Goal: Task Accomplishment & Management: Manage account settings

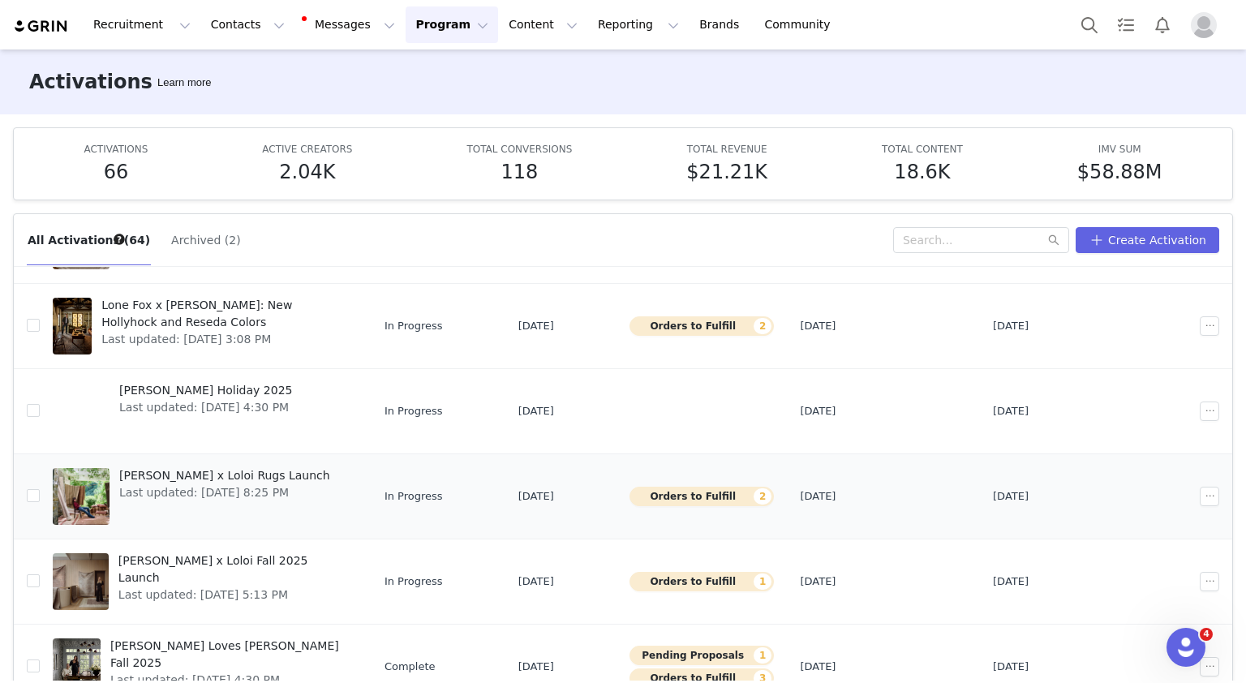
scroll to position [190, 0]
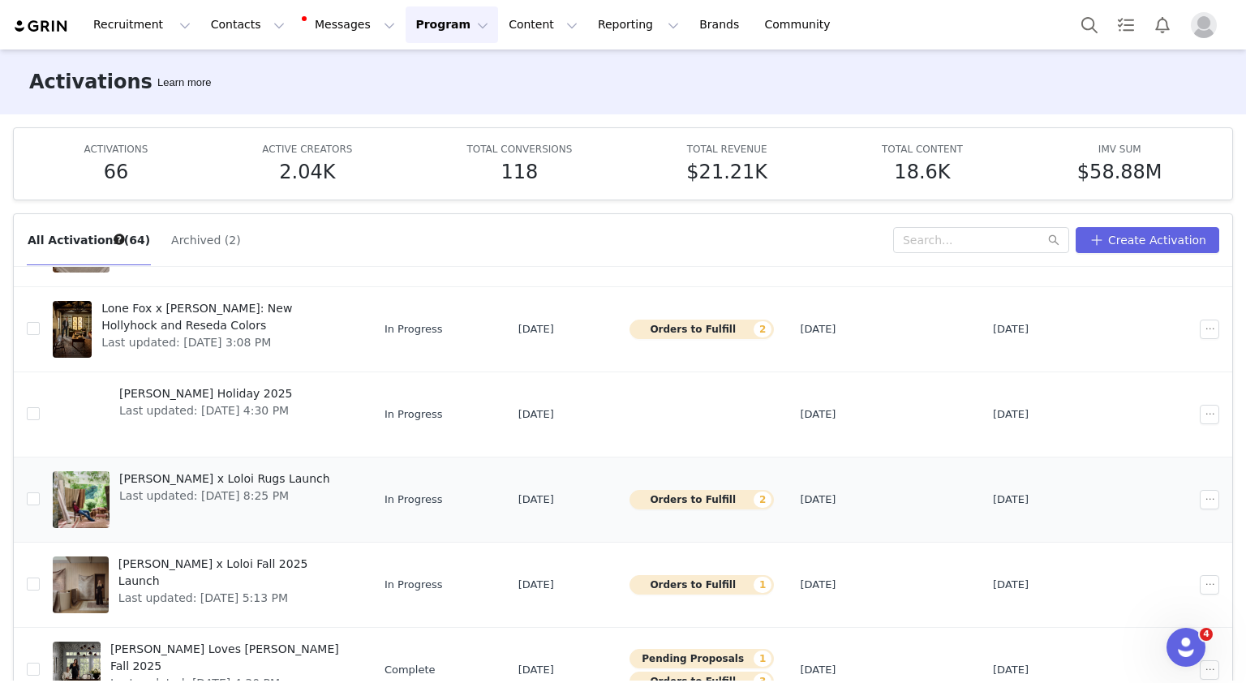
click at [201, 481] on span "[PERSON_NAME] x Loloi Rugs Launch" at bounding box center [224, 478] width 211 height 17
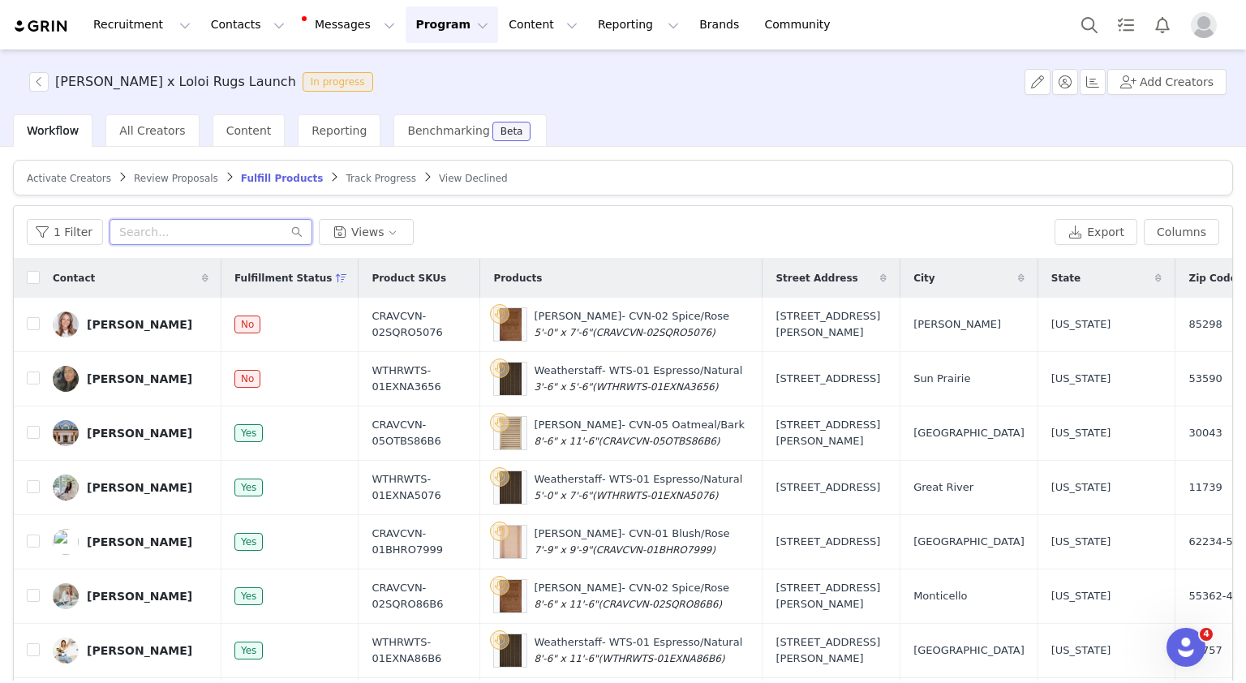
click at [153, 233] on input "text" at bounding box center [211, 232] width 203 height 26
paste input "[EMAIL_ADDRESS][DOMAIN_NAME]"
type input "[EMAIL_ADDRESS][DOMAIN_NAME]"
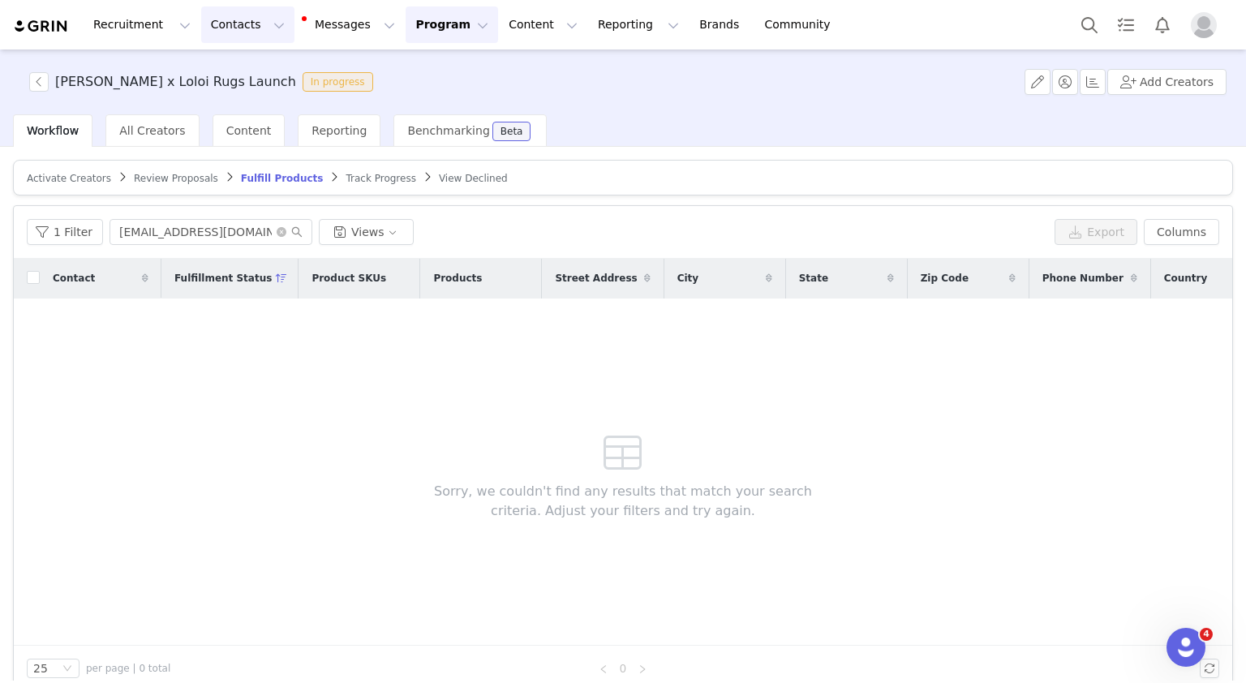
click at [254, 32] on button "Contacts Contacts" at bounding box center [247, 24] width 93 height 37
click at [256, 72] on div "Creators" at bounding box center [249, 71] width 109 height 17
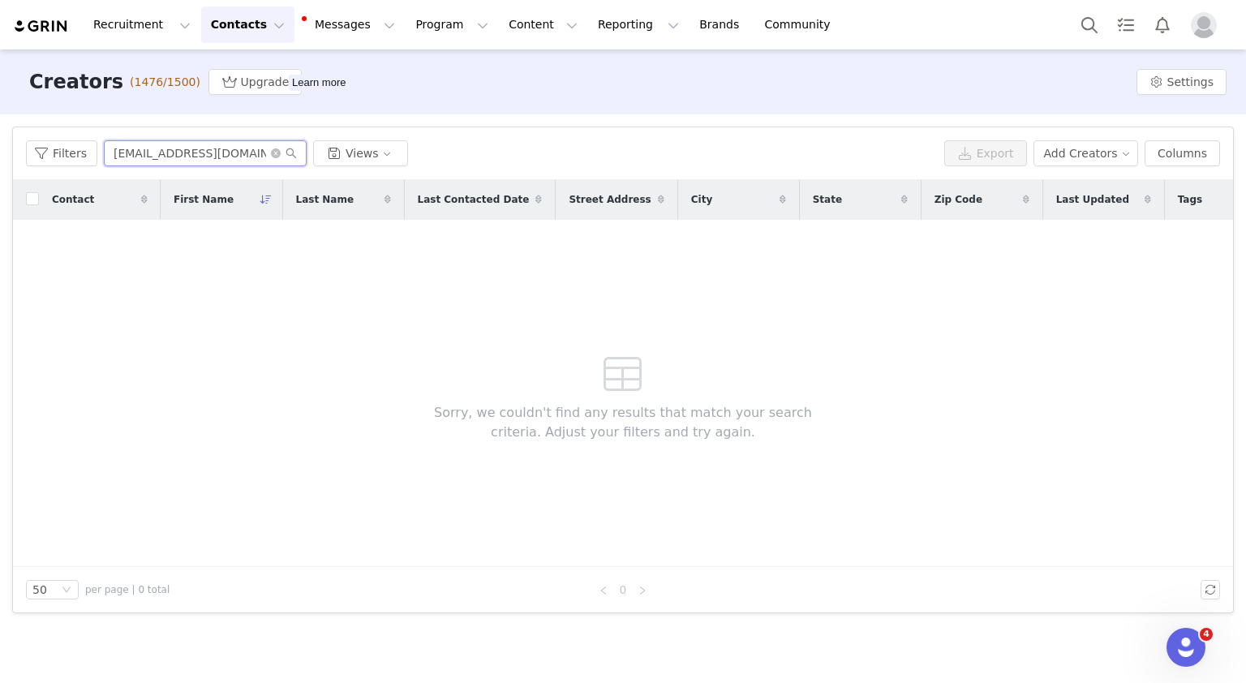
click at [200, 158] on input "[EMAIL_ADDRESS][DOMAIN_NAME]" at bounding box center [205, 153] width 203 height 26
paste input "ontact@by-talia"
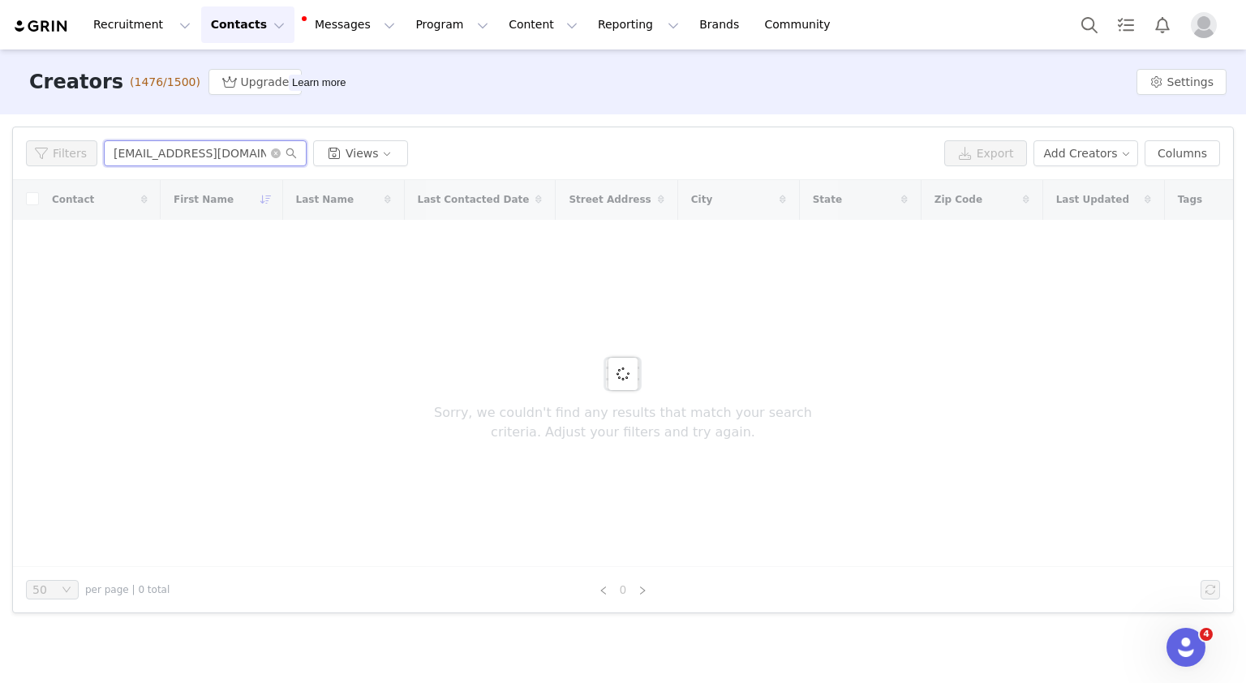
type input "[EMAIL_ADDRESS][DOMAIN_NAME]"
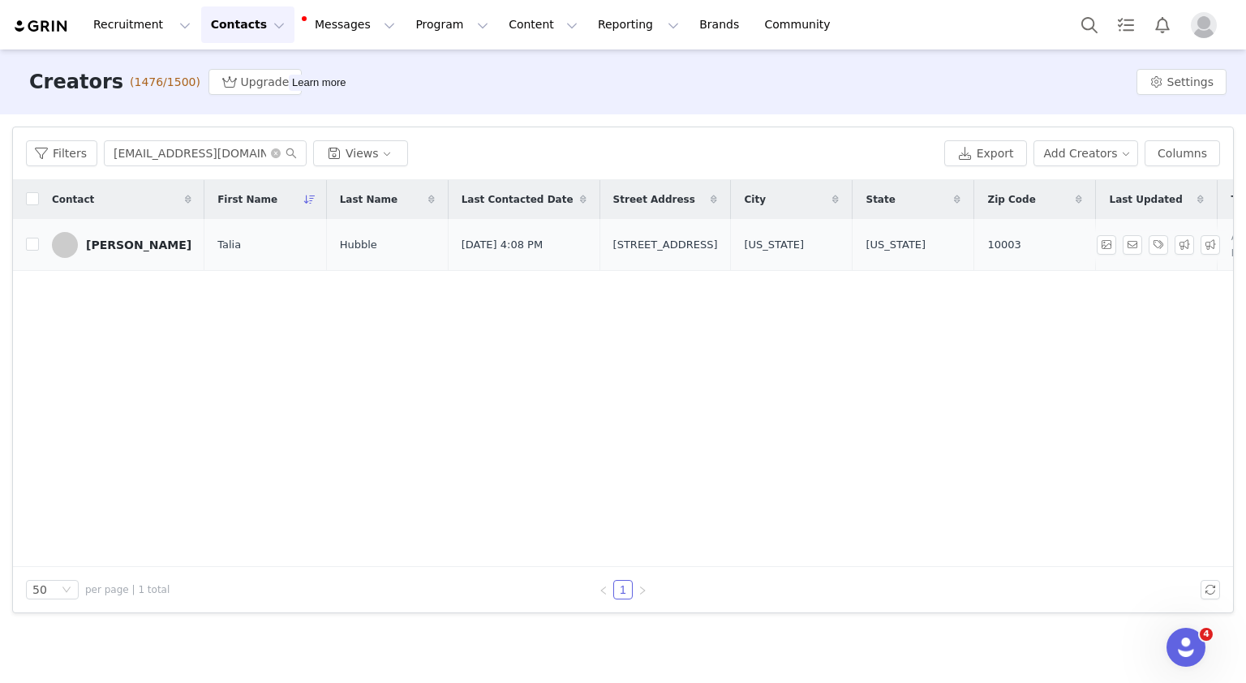
click at [122, 244] on div "[PERSON_NAME]" at bounding box center [138, 244] width 105 height 13
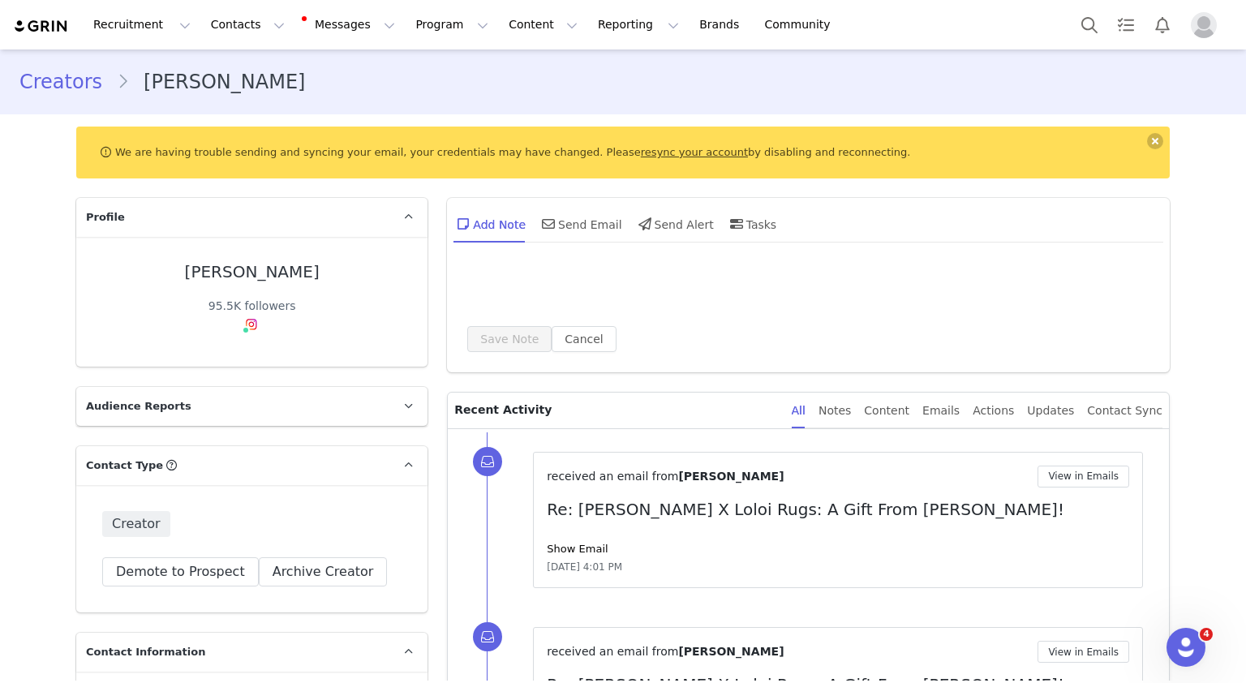
type input "+1 ([GEOGRAPHIC_DATA])"
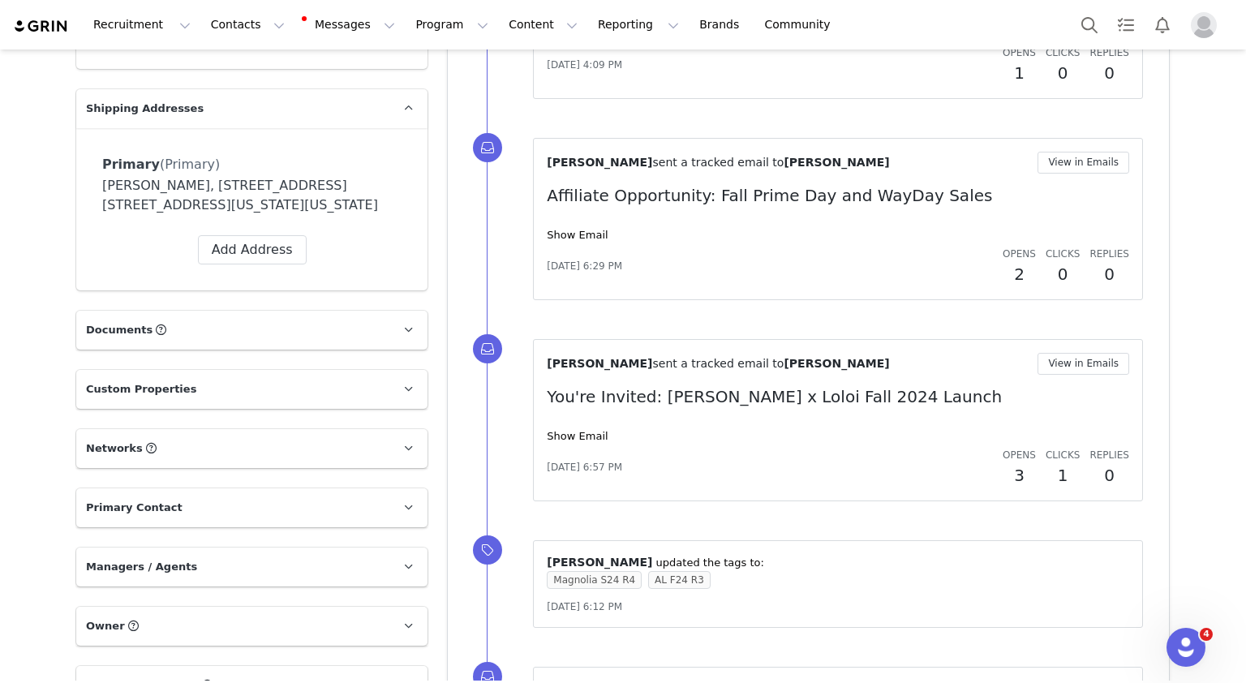
scroll to position [1202, 0]
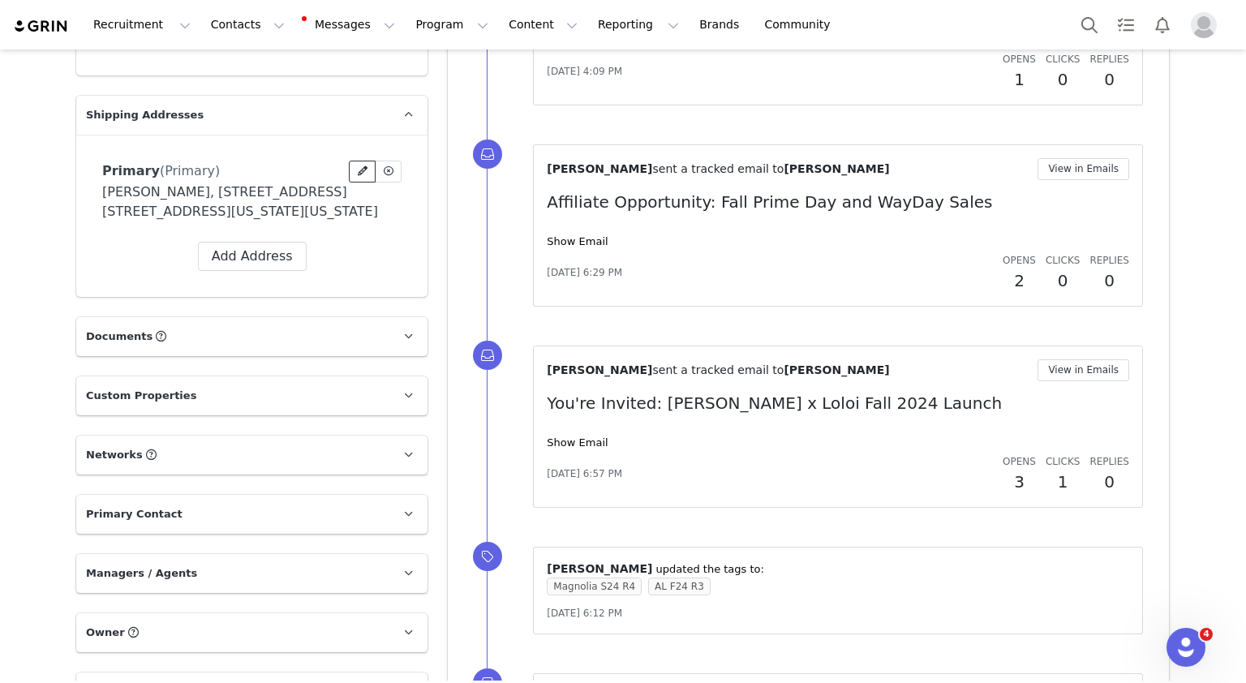
click at [355, 173] on span at bounding box center [362, 171] width 15 height 15
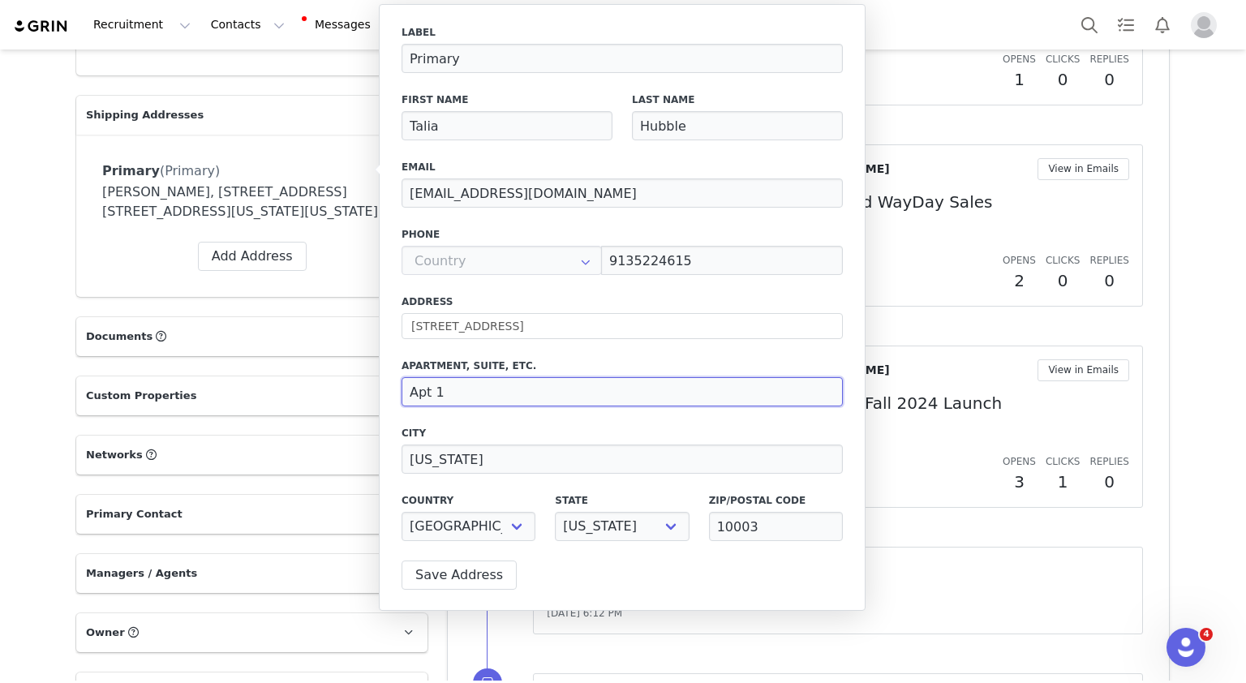
click at [450, 386] on input "Apt 1" at bounding box center [622, 391] width 441 height 29
click at [491, 332] on input "[STREET_ADDRESS]" at bounding box center [622, 326] width 441 height 26
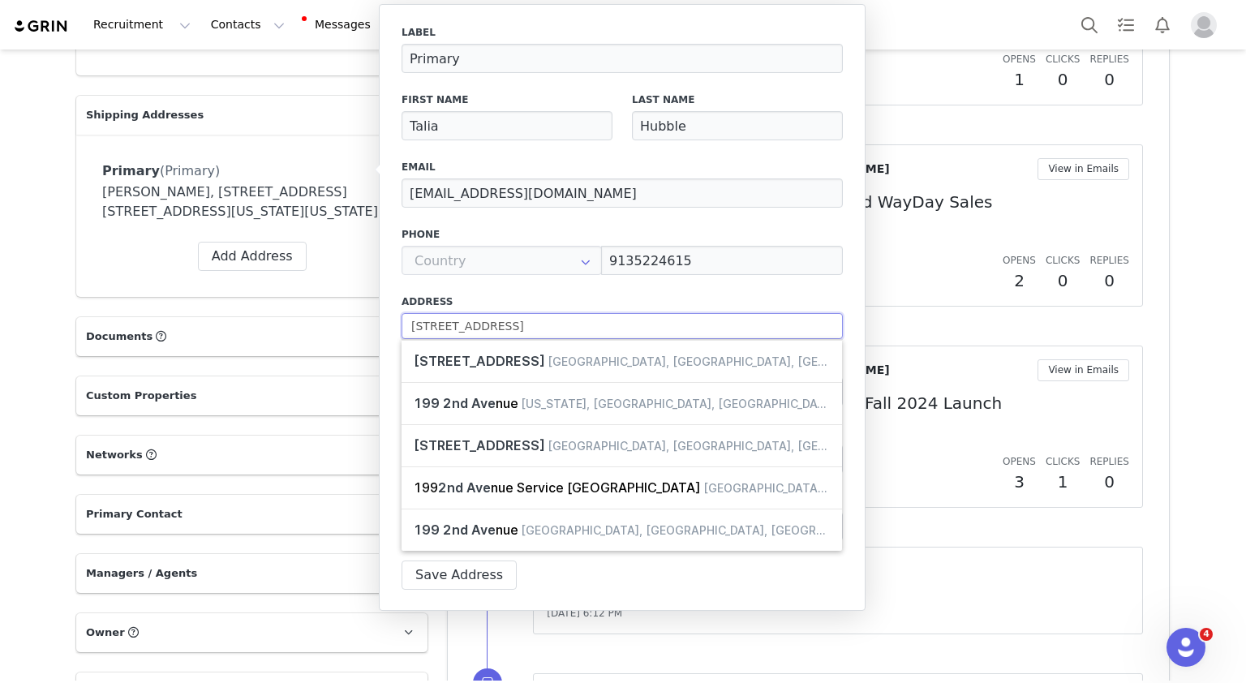
click at [491, 332] on input "[STREET_ADDRESS]" at bounding box center [622, 326] width 441 height 26
paste input "9 Beacon Ter"
type input "9 Beacon Ter"
select select
type input "[STREET_ADDRESS]"
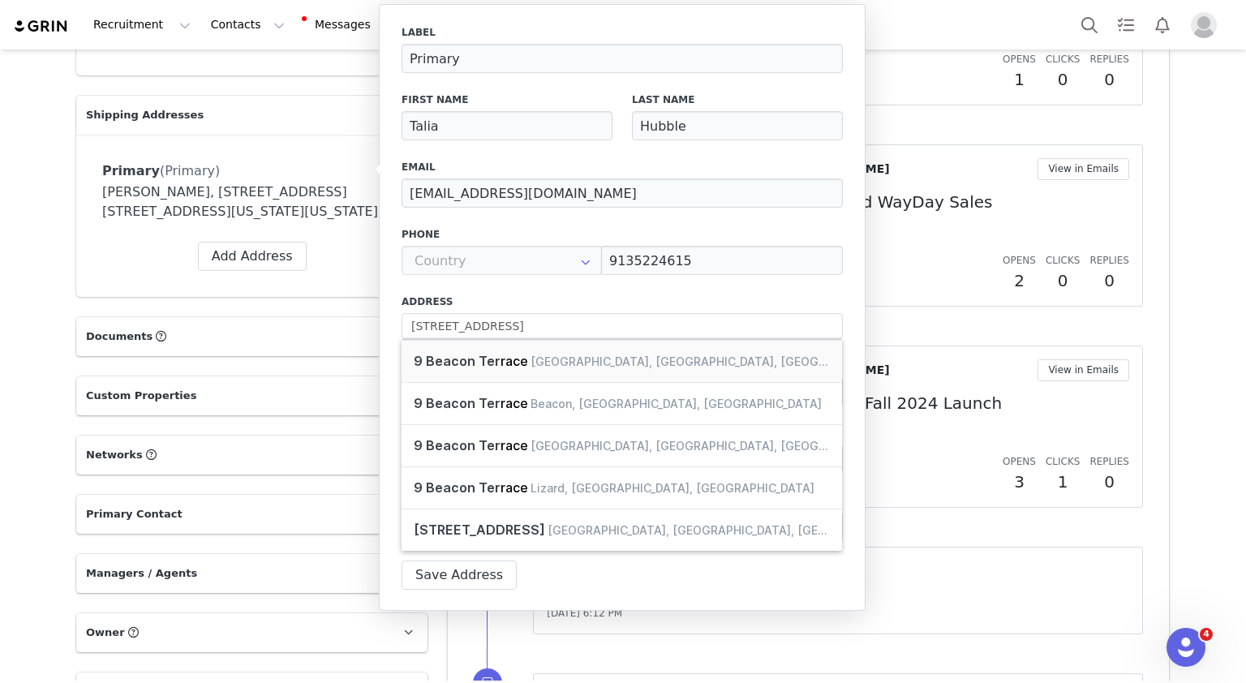
type input "[GEOGRAPHIC_DATA]"
select select "[object Object]"
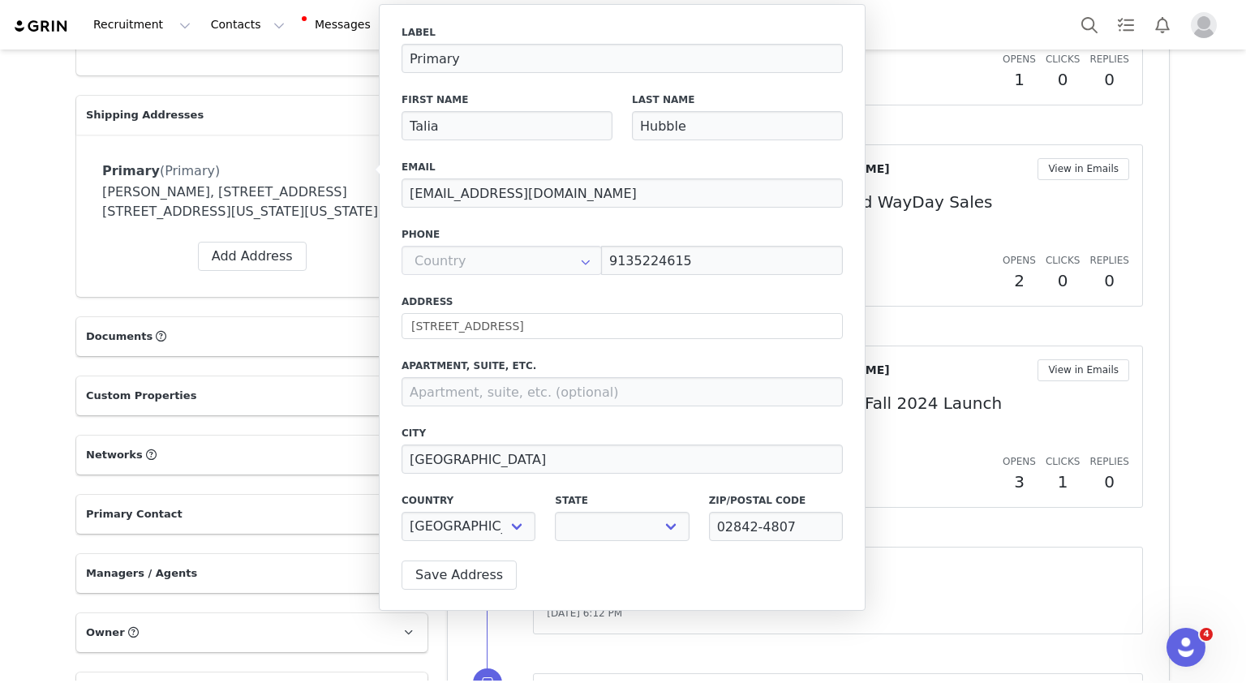
select select "[object Object]"
click at [454, 562] on button "Save Address" at bounding box center [459, 575] width 115 height 29
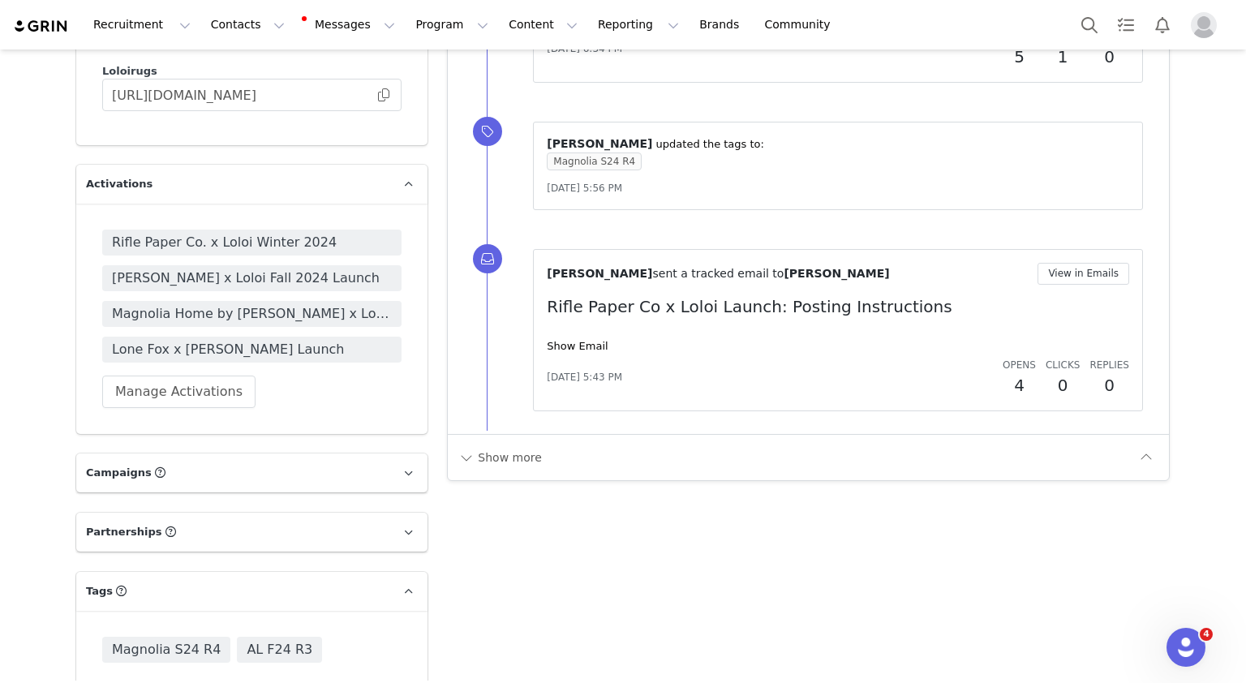
scroll to position [1953, 0]
click at [185, 377] on button "Manage Activations" at bounding box center [178, 393] width 153 height 32
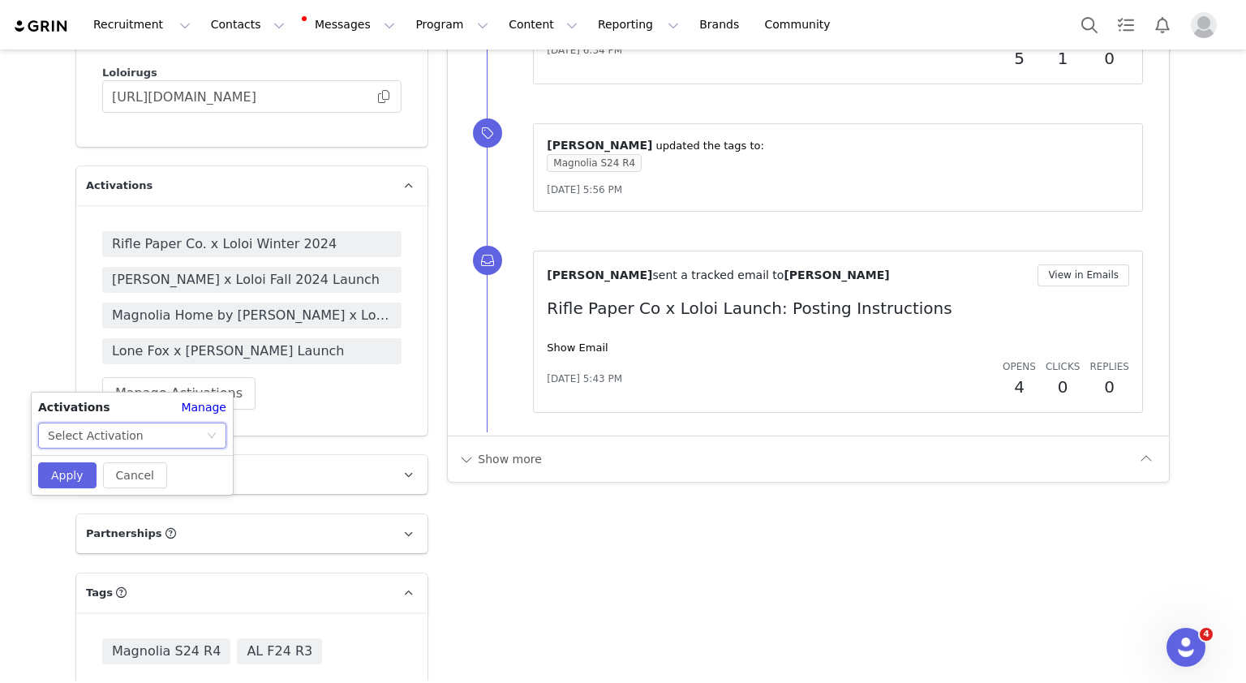
click at [191, 423] on div "Select Activation" at bounding box center [127, 435] width 158 height 24
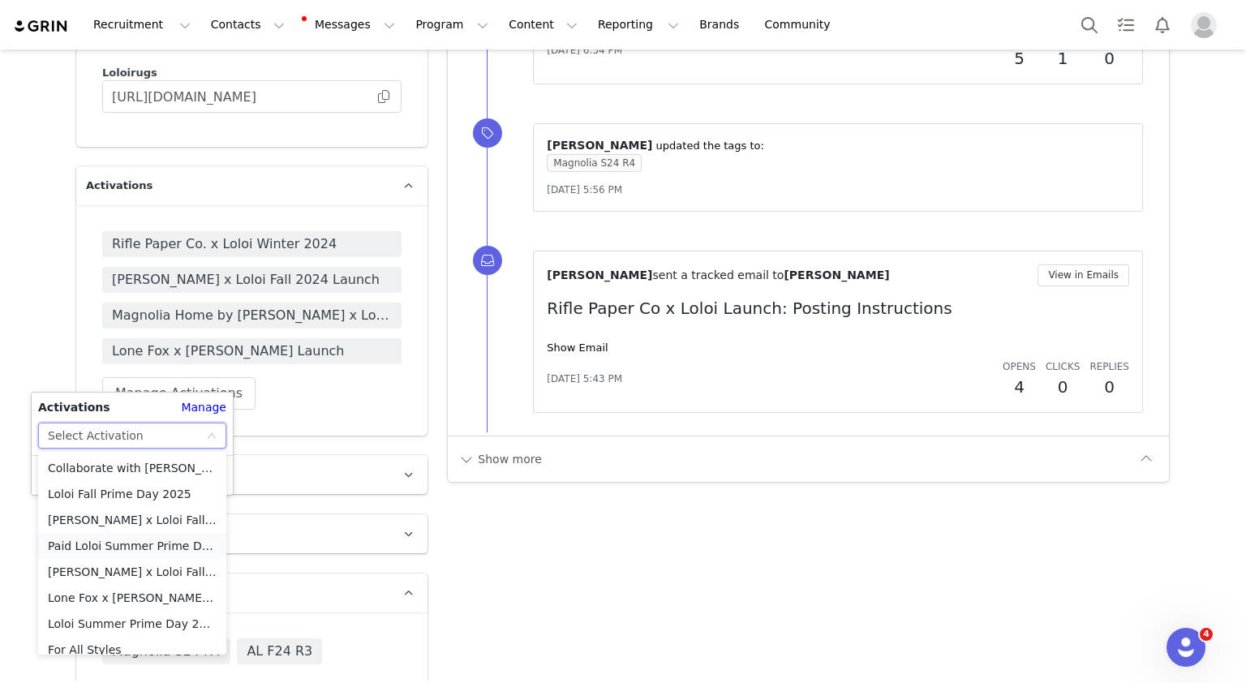
scroll to position [140, 0]
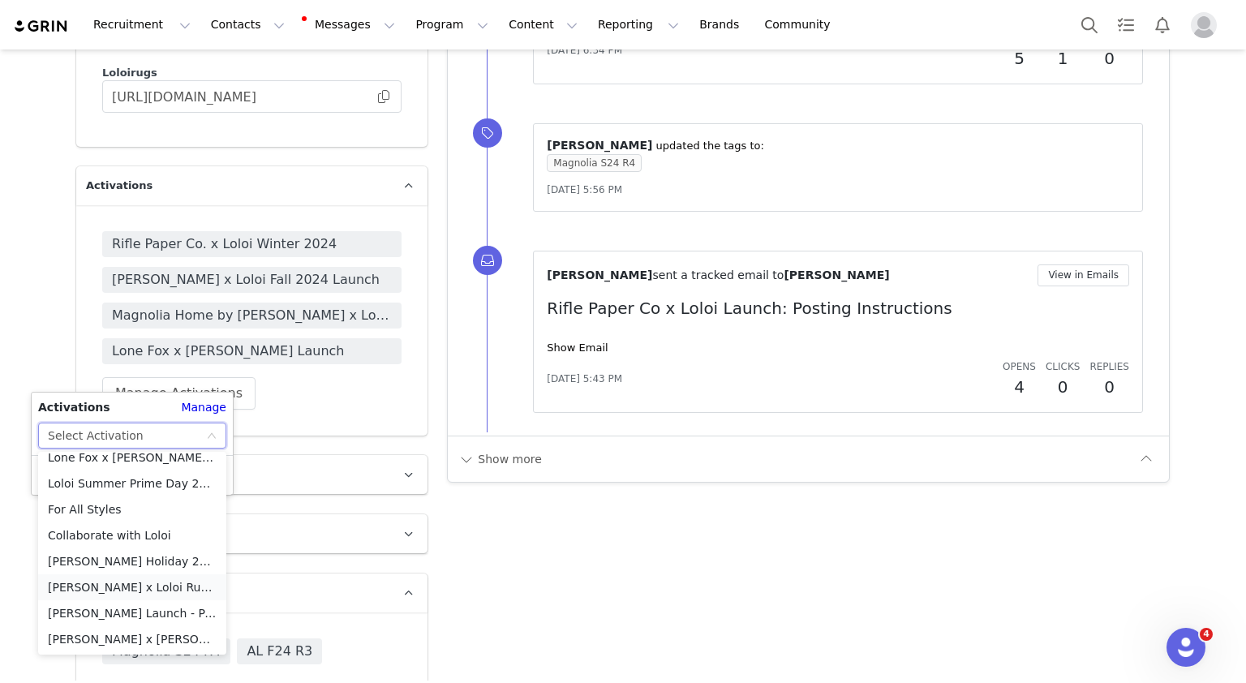
click at [118, 591] on li "[PERSON_NAME] x Loloi Rugs Launch" at bounding box center [132, 587] width 188 height 26
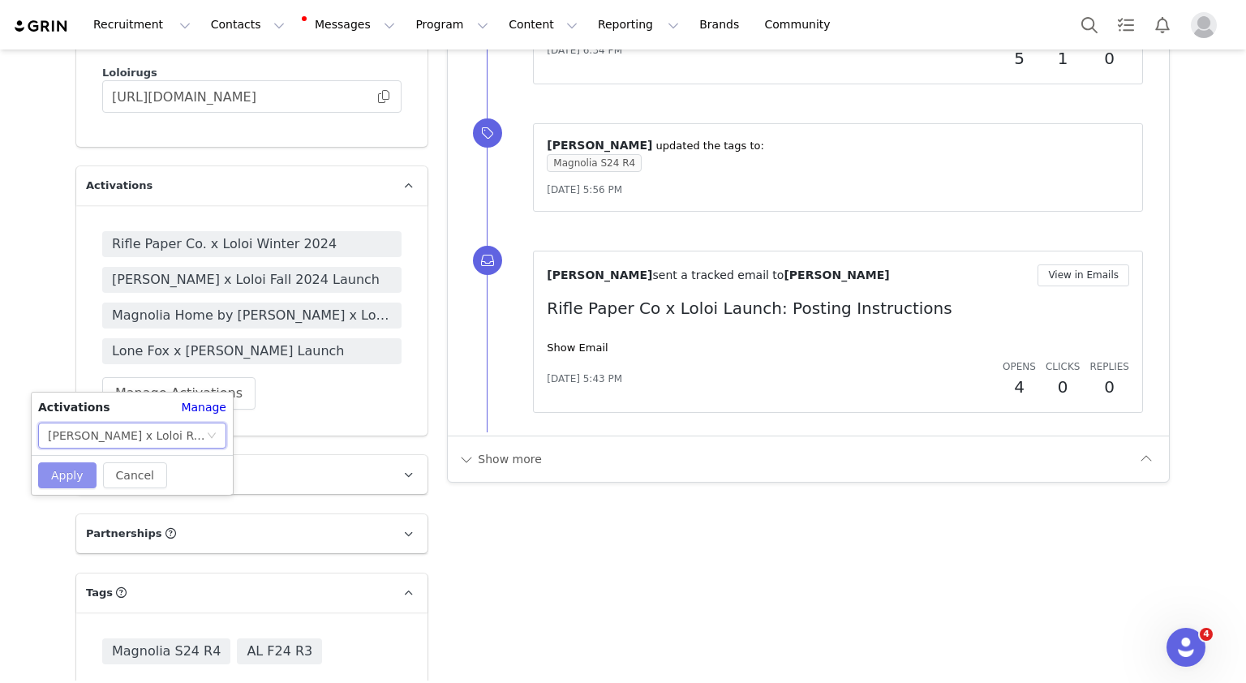
click at [52, 471] on button "Apply" at bounding box center [67, 475] width 58 height 26
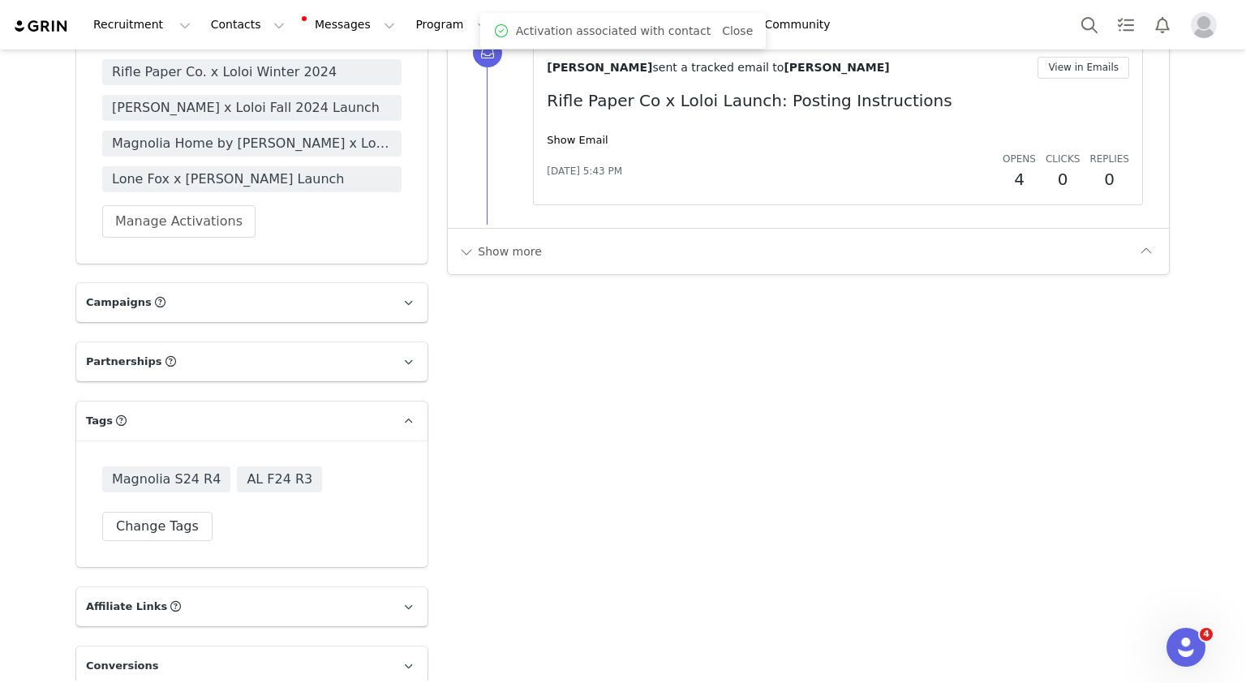
scroll to position [2217, 0]
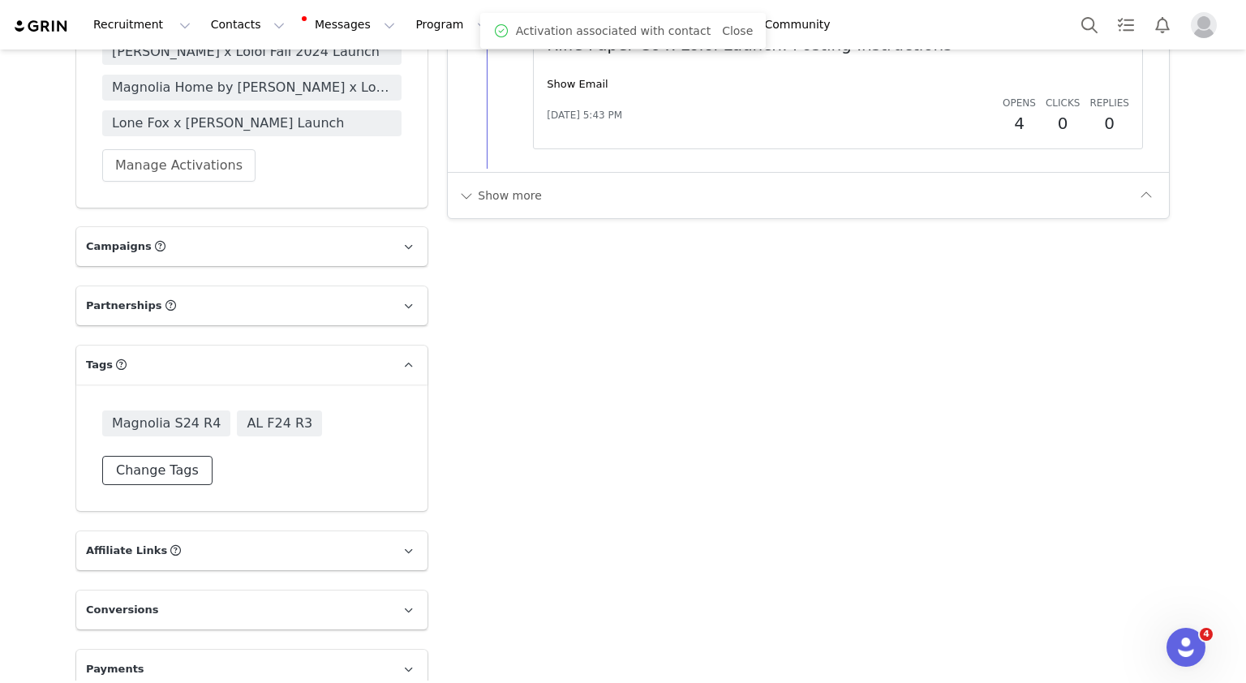
click at [178, 456] on button "Change Tags" at bounding box center [157, 470] width 110 height 29
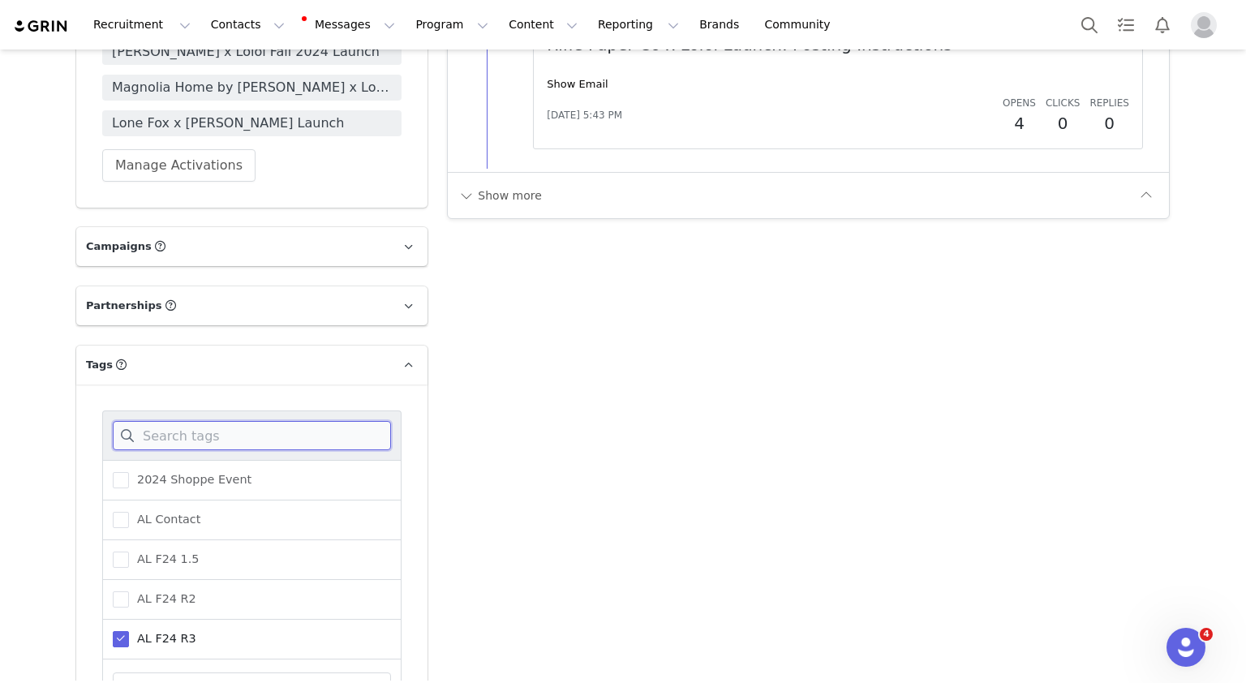
click at [205, 422] on input at bounding box center [252, 435] width 278 height 29
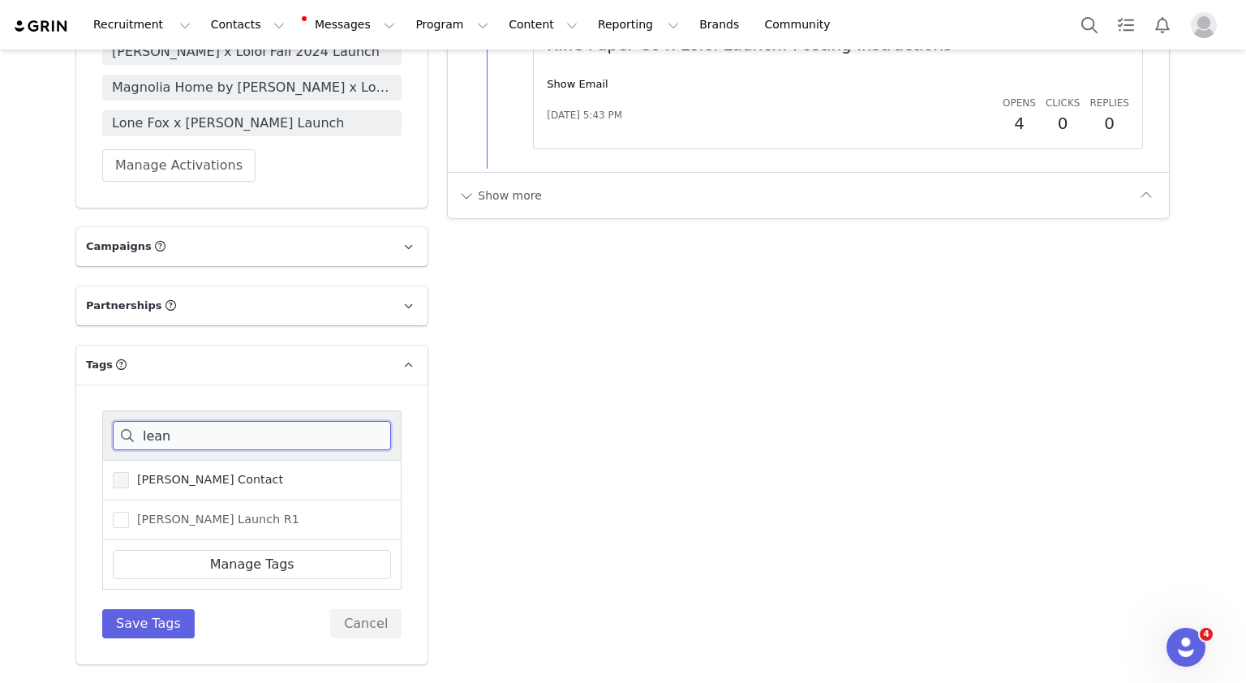
type input "lean"
click at [183, 472] on span "[PERSON_NAME] Contact" at bounding box center [206, 479] width 154 height 15
click at [129, 472] on input "[PERSON_NAME] Contact" at bounding box center [129, 472] width 0 height 0
click at [136, 609] on button "Save Tags" at bounding box center [148, 623] width 92 height 29
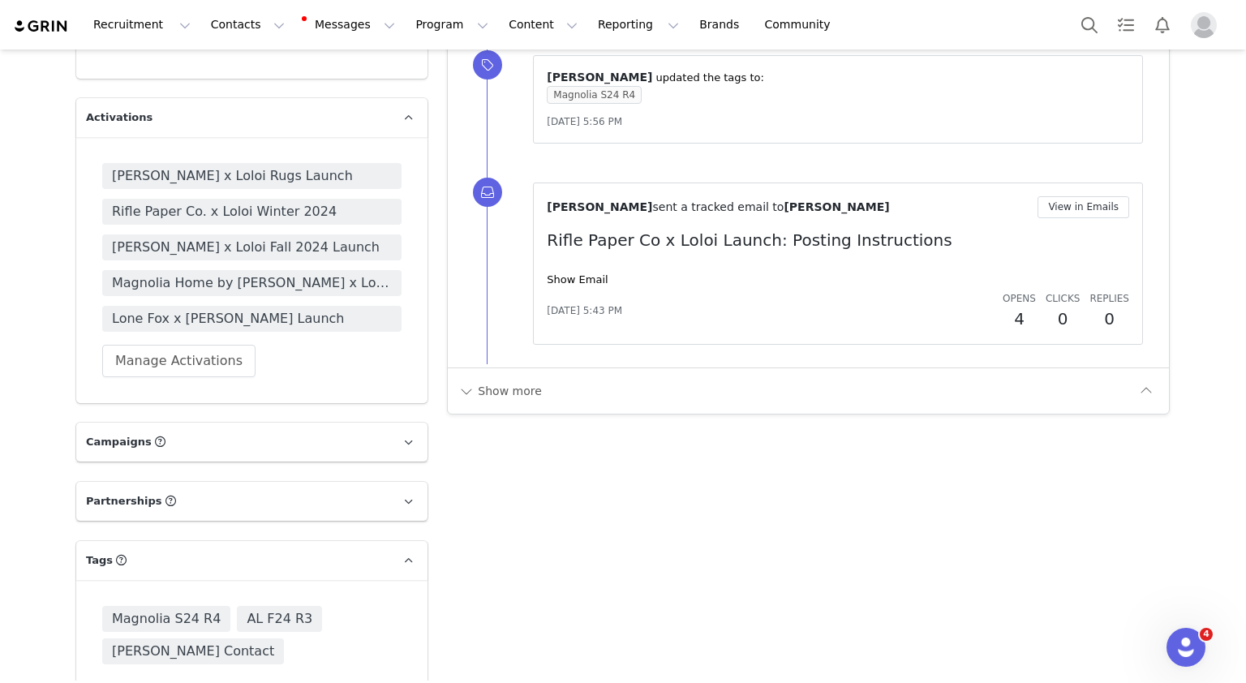
scroll to position [2022, 0]
click at [292, 165] on span "[PERSON_NAME] x Loloi Rugs Launch" at bounding box center [252, 174] width 280 height 19
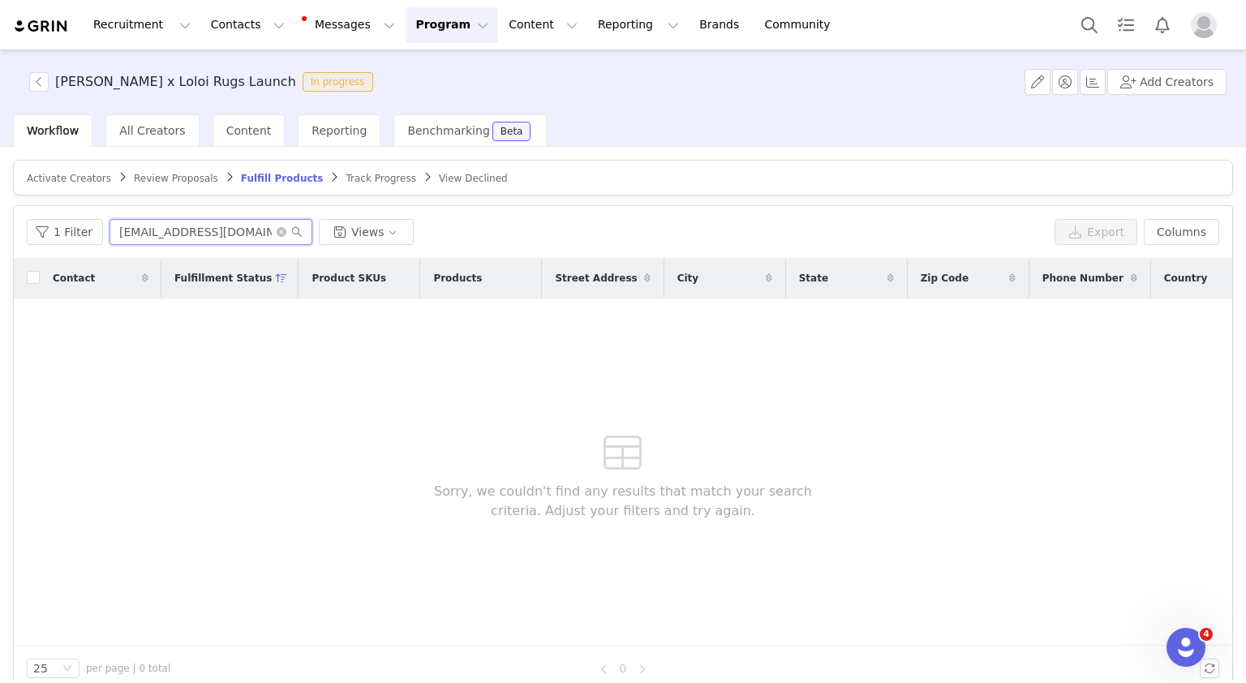
click at [227, 234] on input "[EMAIL_ADDRESS][DOMAIN_NAME]" at bounding box center [211, 232] width 203 height 26
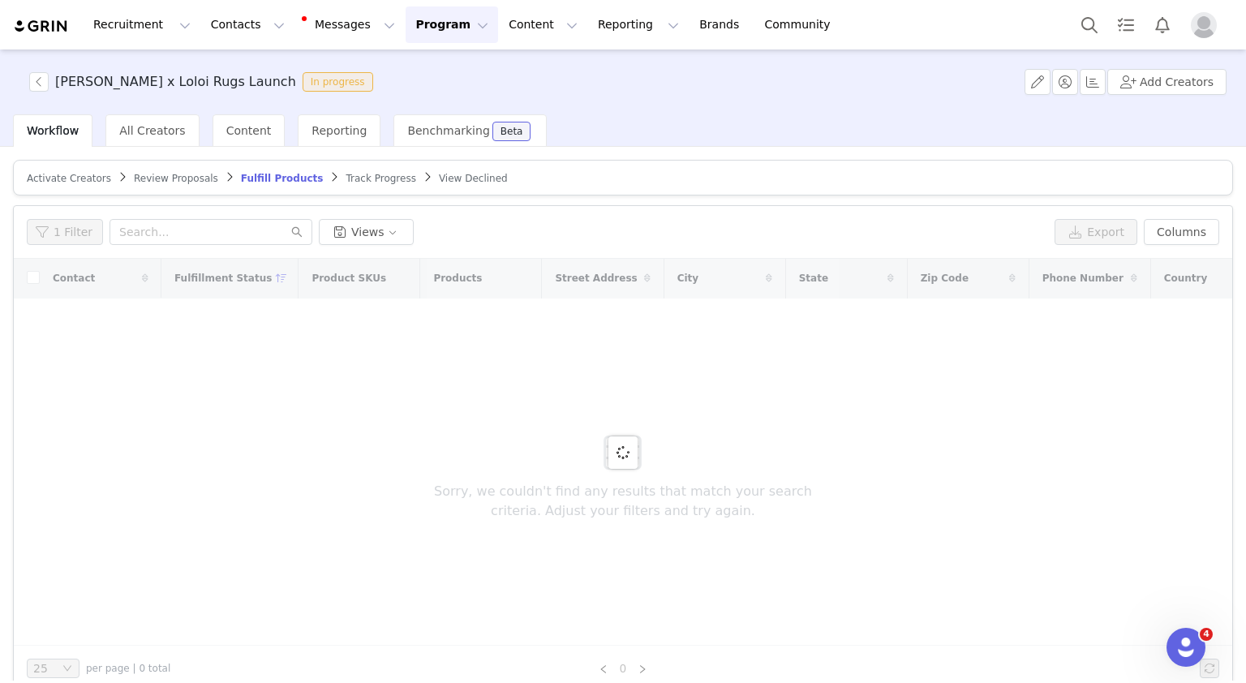
click at [49, 180] on span "Activate Creators" at bounding box center [69, 178] width 84 height 11
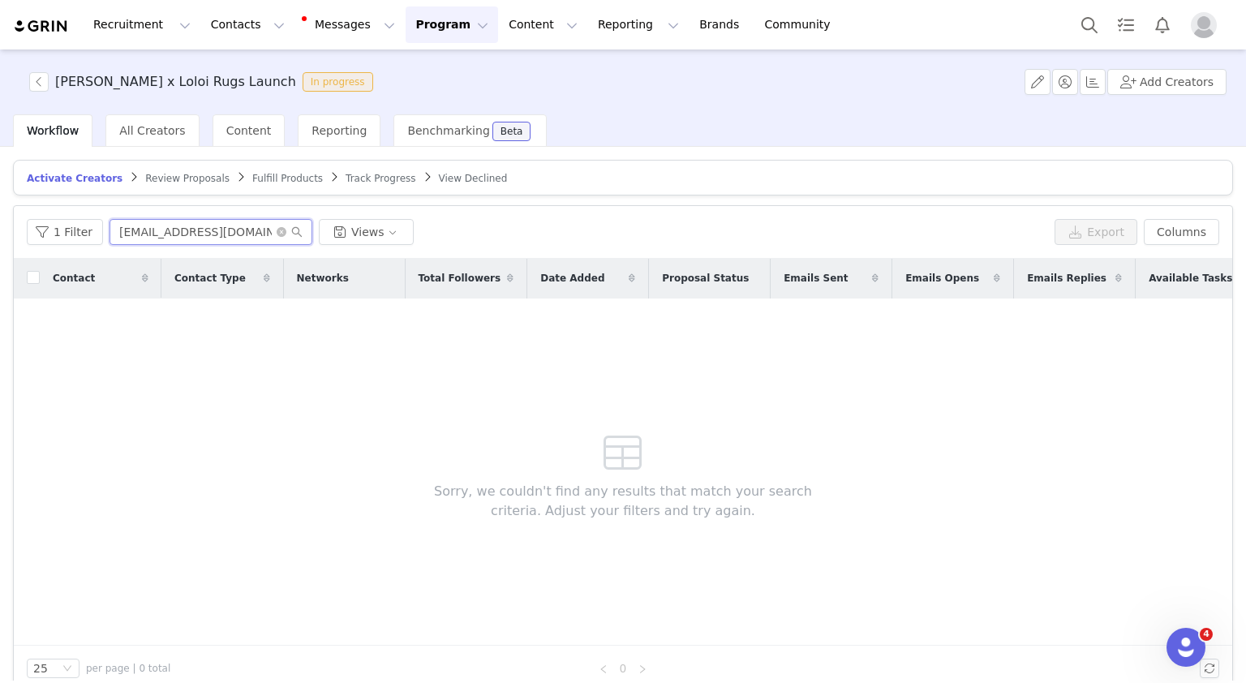
click at [191, 234] on input "[EMAIL_ADDRESS][DOMAIN_NAME]" at bounding box center [211, 232] width 203 height 26
paste input "contact@by-talia"
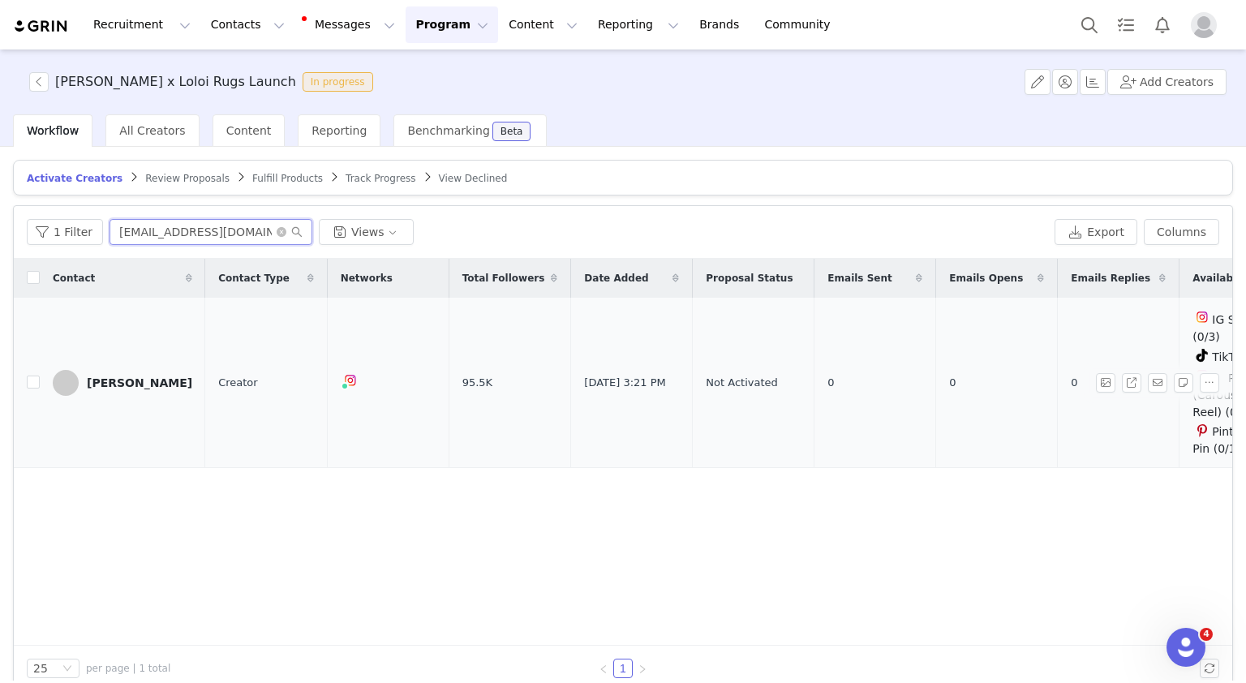
type input "[EMAIL_ADDRESS][DOMAIN_NAME]"
click at [84, 371] on link "[PERSON_NAME]" at bounding box center [123, 383] width 140 height 26
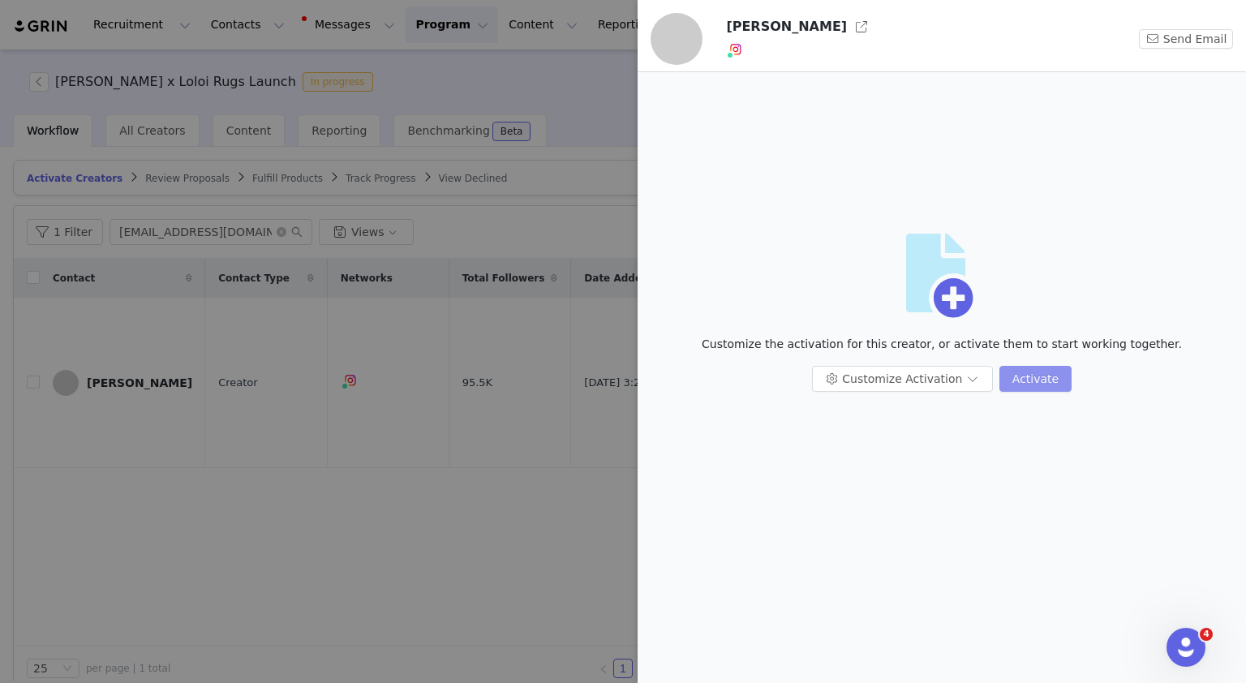
click at [1035, 380] on button "Activate" at bounding box center [1035, 379] width 72 height 26
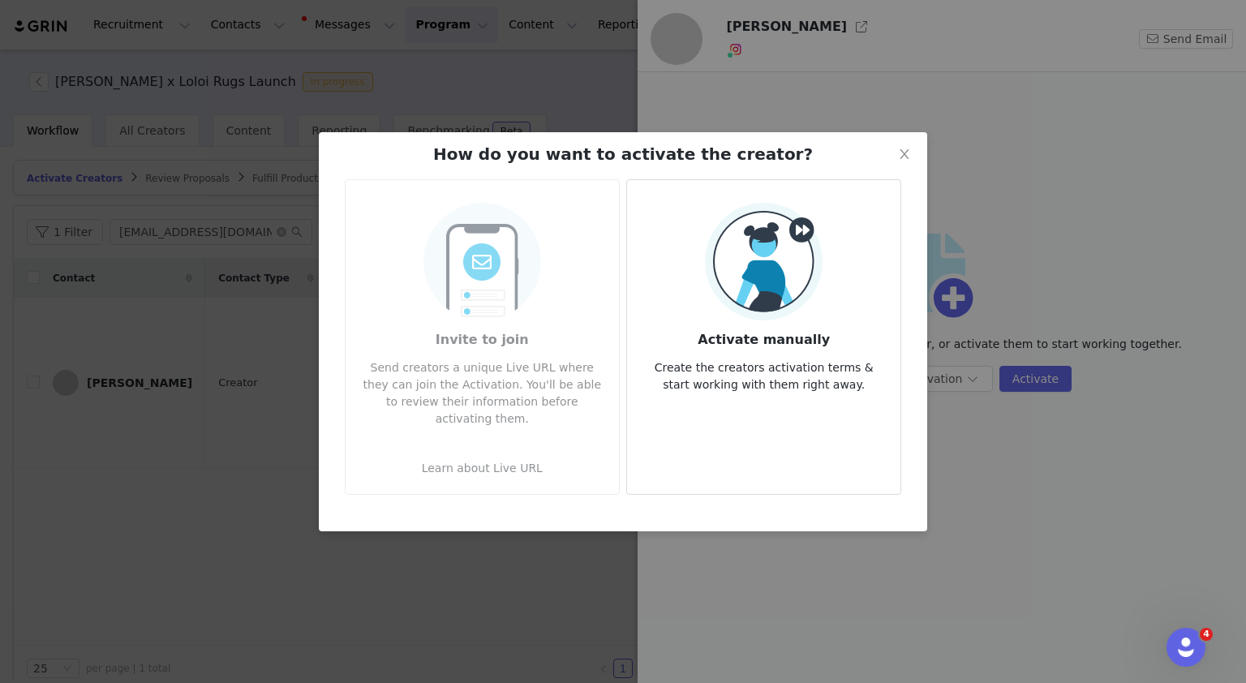
click at [722, 234] on img at bounding box center [764, 262] width 118 height 118
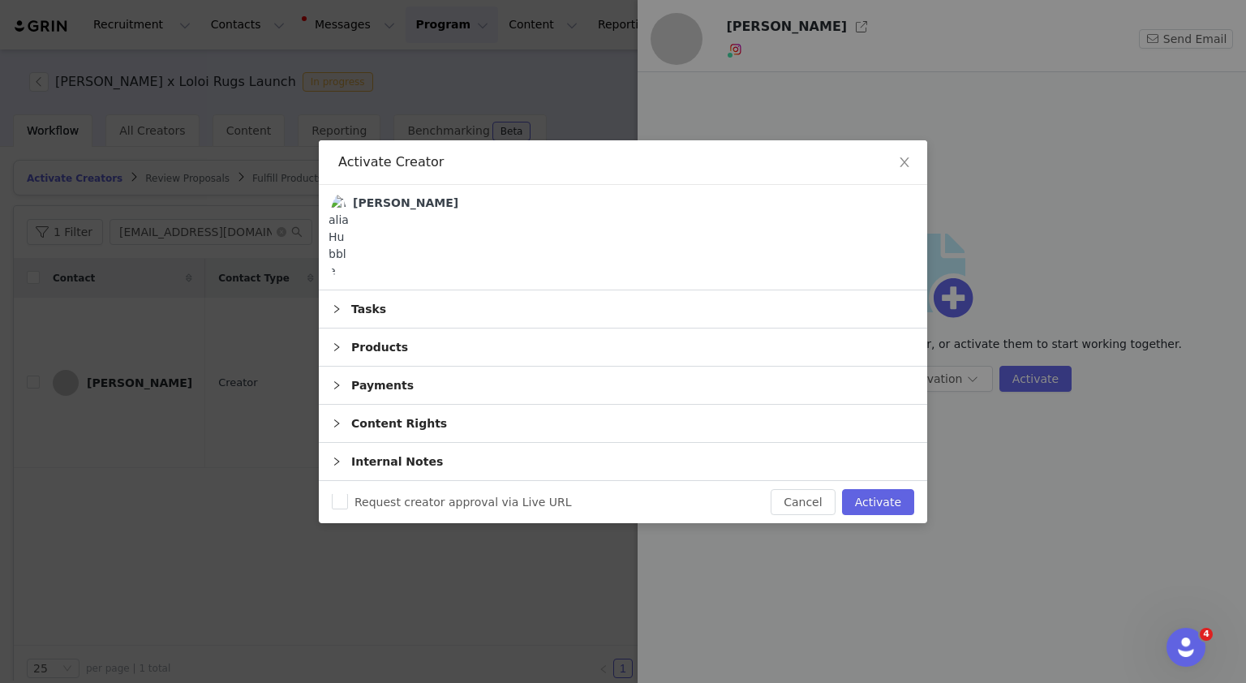
click at [398, 346] on div "Products" at bounding box center [623, 347] width 608 height 37
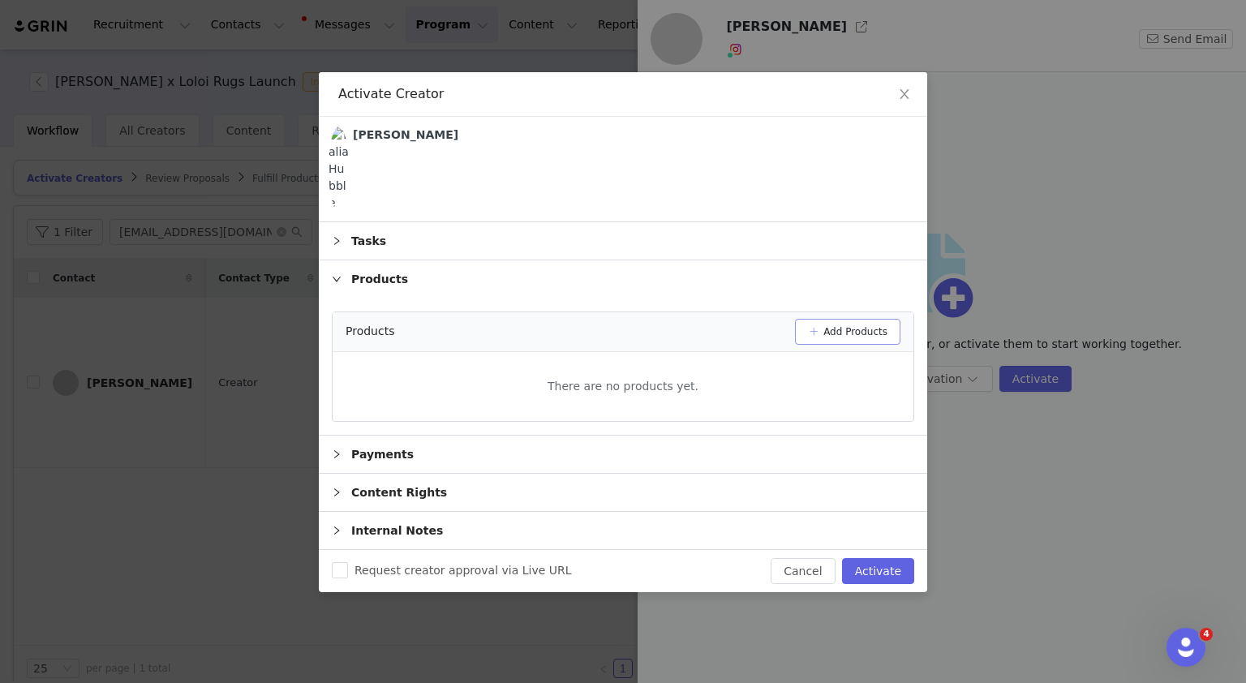
click at [854, 332] on button "Add Products" at bounding box center [847, 332] width 105 height 26
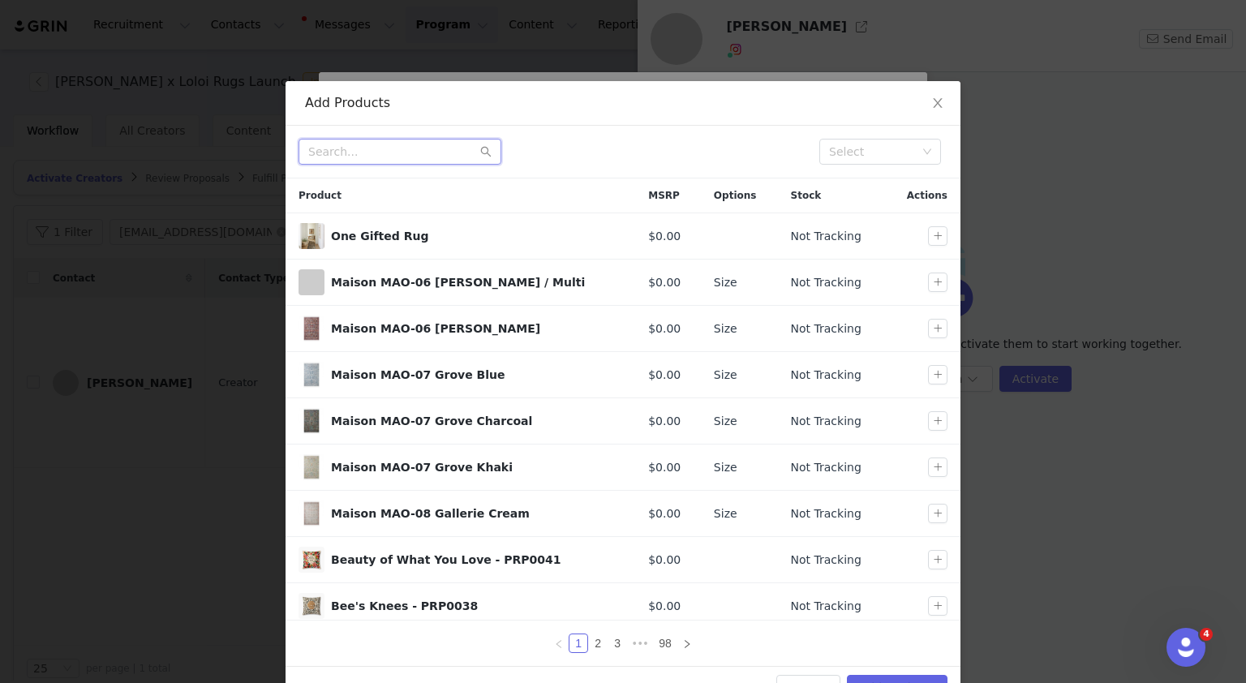
click at [355, 157] on input "text" at bounding box center [400, 152] width 203 height 26
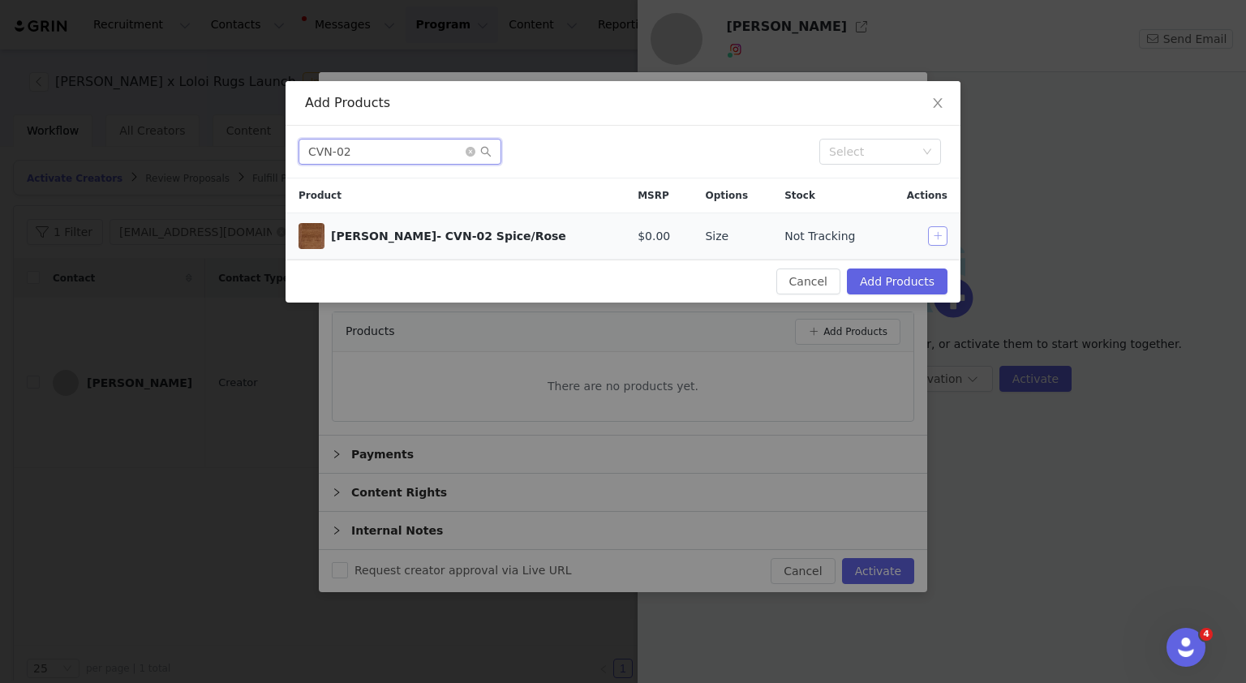
type input "CVN-02"
click at [944, 232] on button "button" at bounding box center [937, 235] width 19 height 19
click at [915, 283] on button "Add Products" at bounding box center [897, 282] width 101 height 26
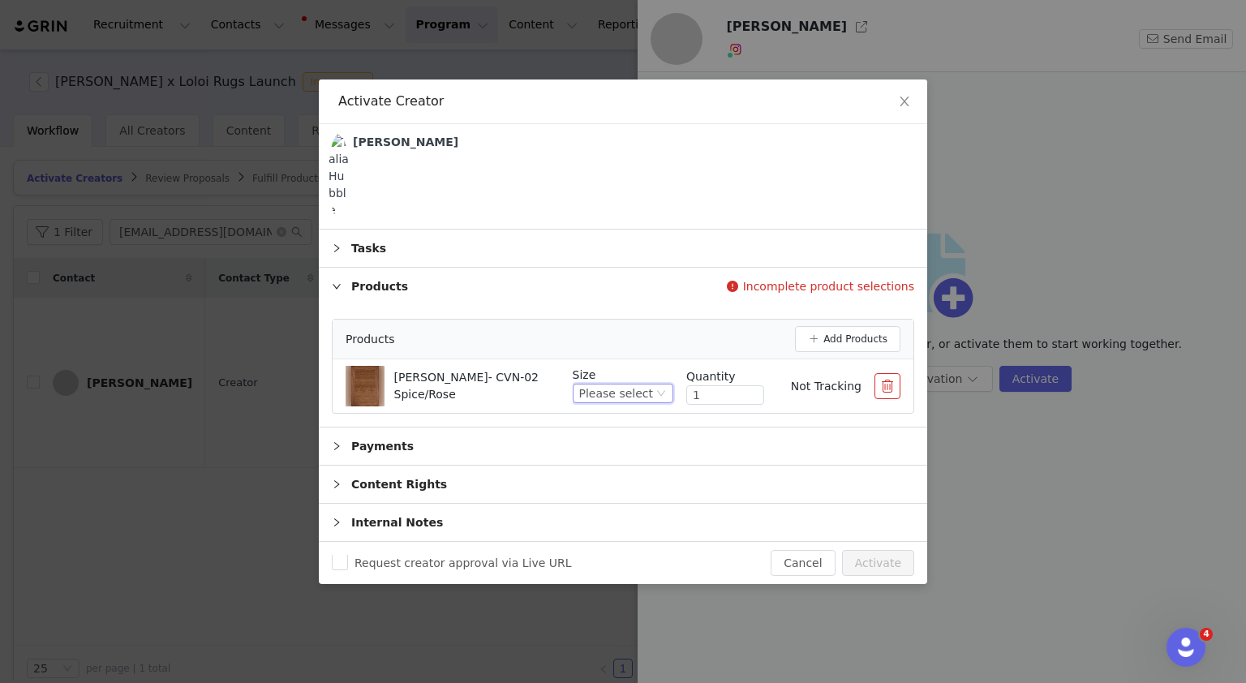
click at [667, 384] on div "Please select" at bounding box center [623, 393] width 101 height 19
click at [621, 584] on li "7'-9" x 9'-9"" at bounding box center [629, 578] width 90 height 26
click at [874, 555] on button "Activate" at bounding box center [878, 563] width 72 height 26
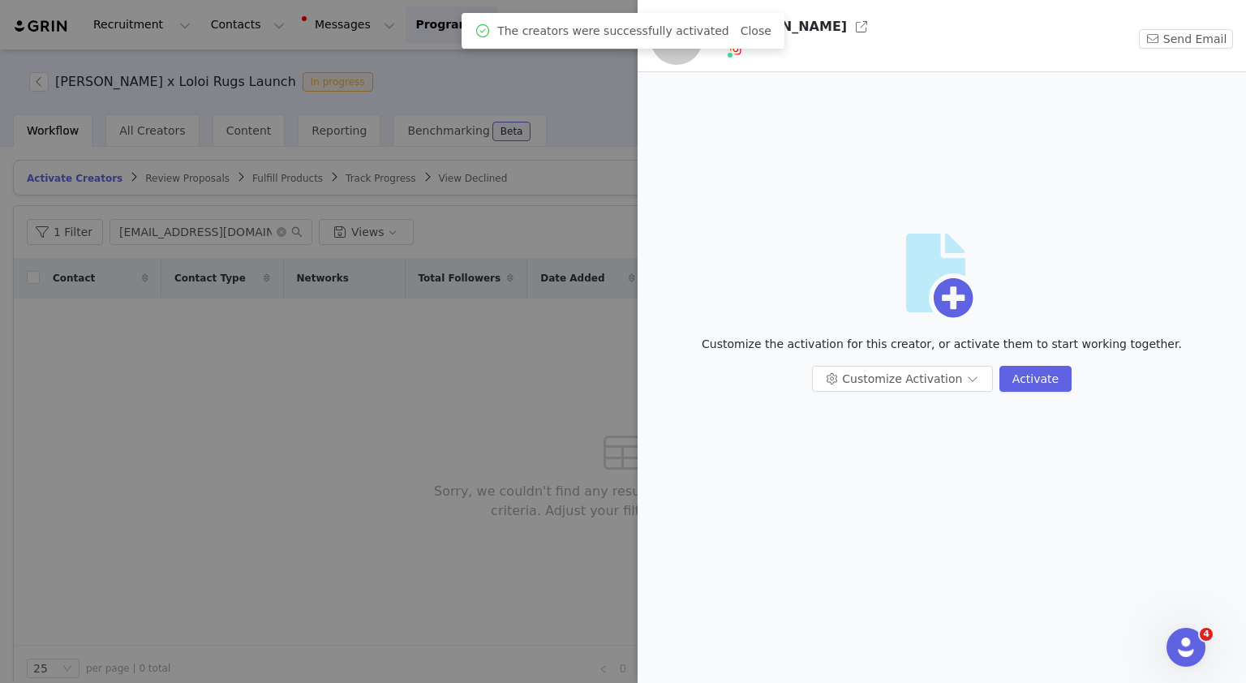
click at [486, 512] on div at bounding box center [623, 341] width 1246 height 683
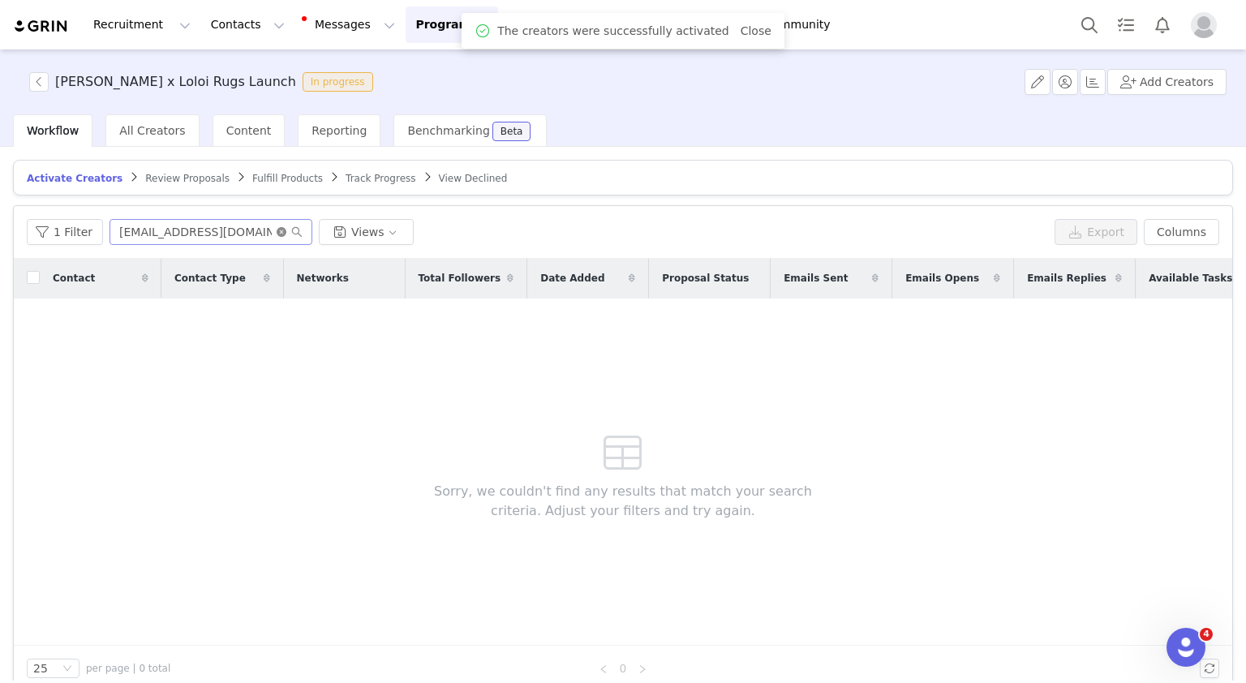
click at [277, 228] on icon "icon: close-circle" at bounding box center [282, 232] width 10 height 10
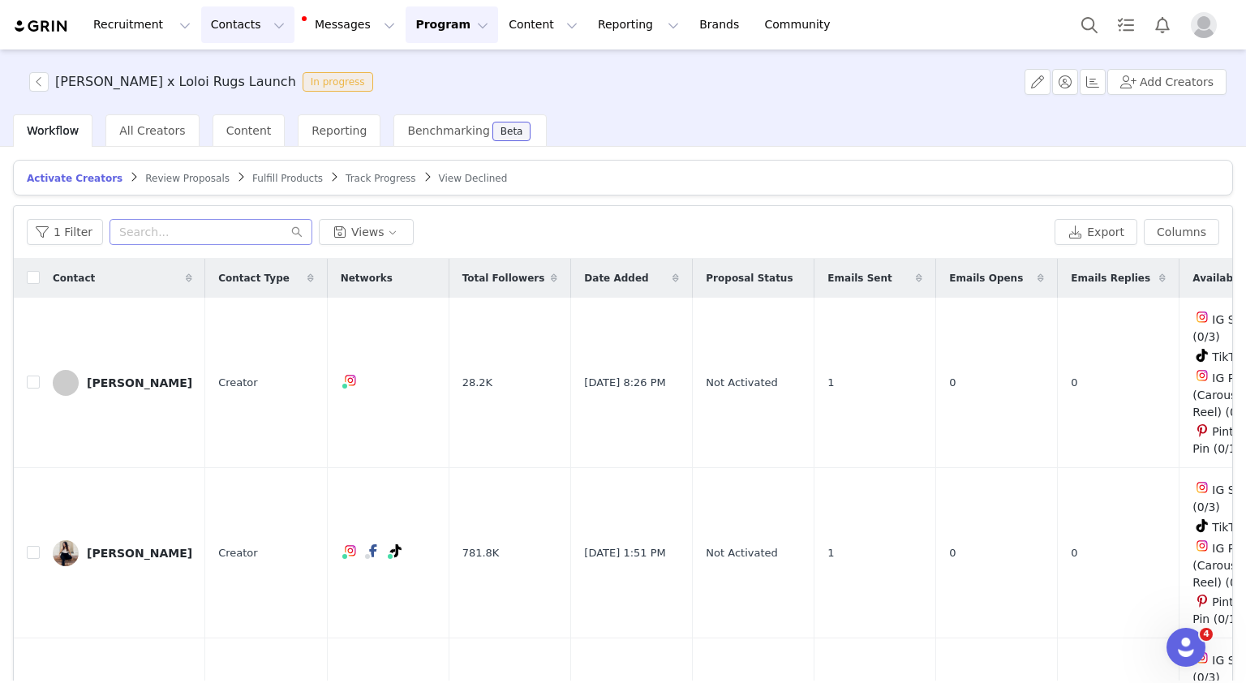
click at [236, 34] on button "Contacts Contacts" at bounding box center [247, 24] width 93 height 37
click at [243, 60] on link "Creators" at bounding box center [249, 72] width 128 height 30
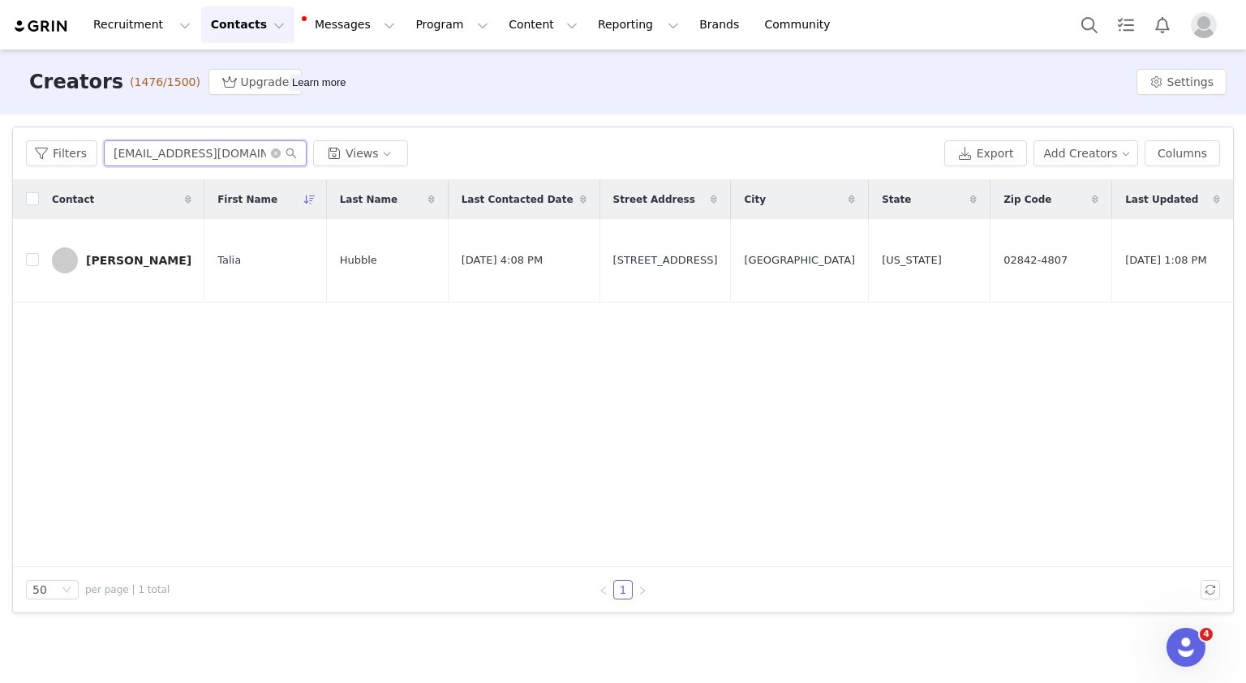
click at [179, 147] on input "[EMAIL_ADDRESS][DOMAIN_NAME]" at bounding box center [205, 153] width 203 height 26
paste input "[PERSON_NAME].[PERSON_NAME]@thedigitalbrandarchitects"
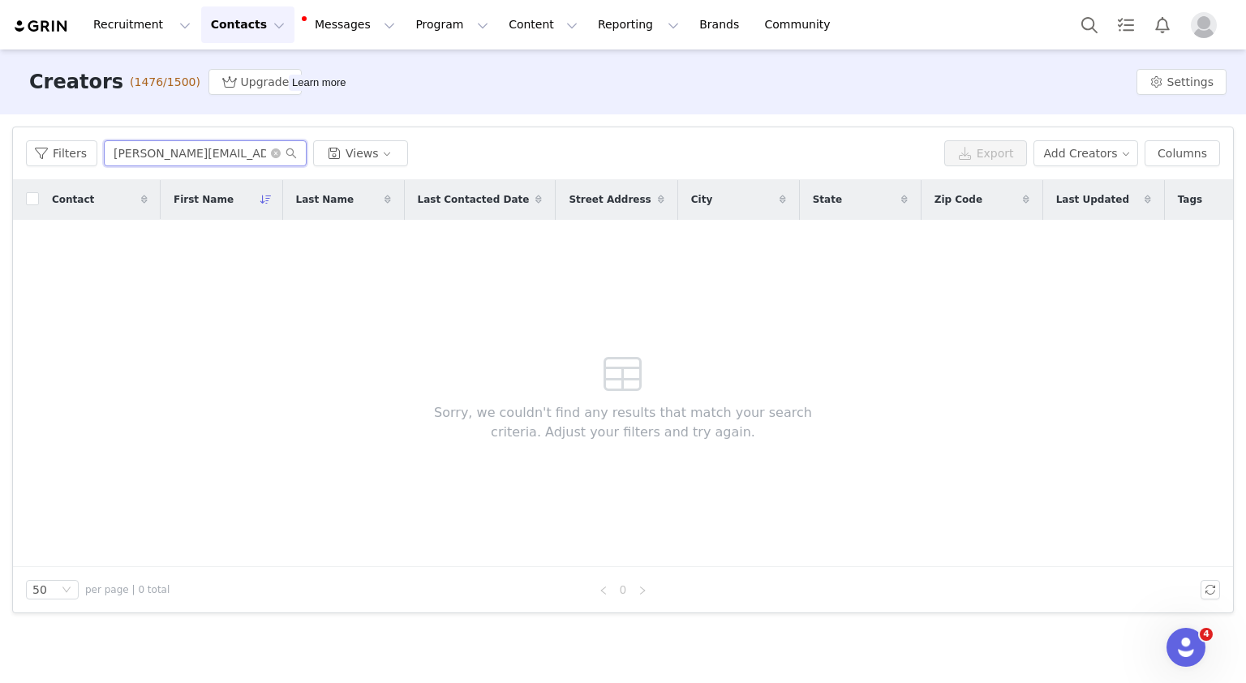
click at [216, 155] on input "[PERSON_NAME][EMAIL_ADDRESS][PERSON_NAME][DOMAIN_NAME]" at bounding box center [205, 153] width 203 height 26
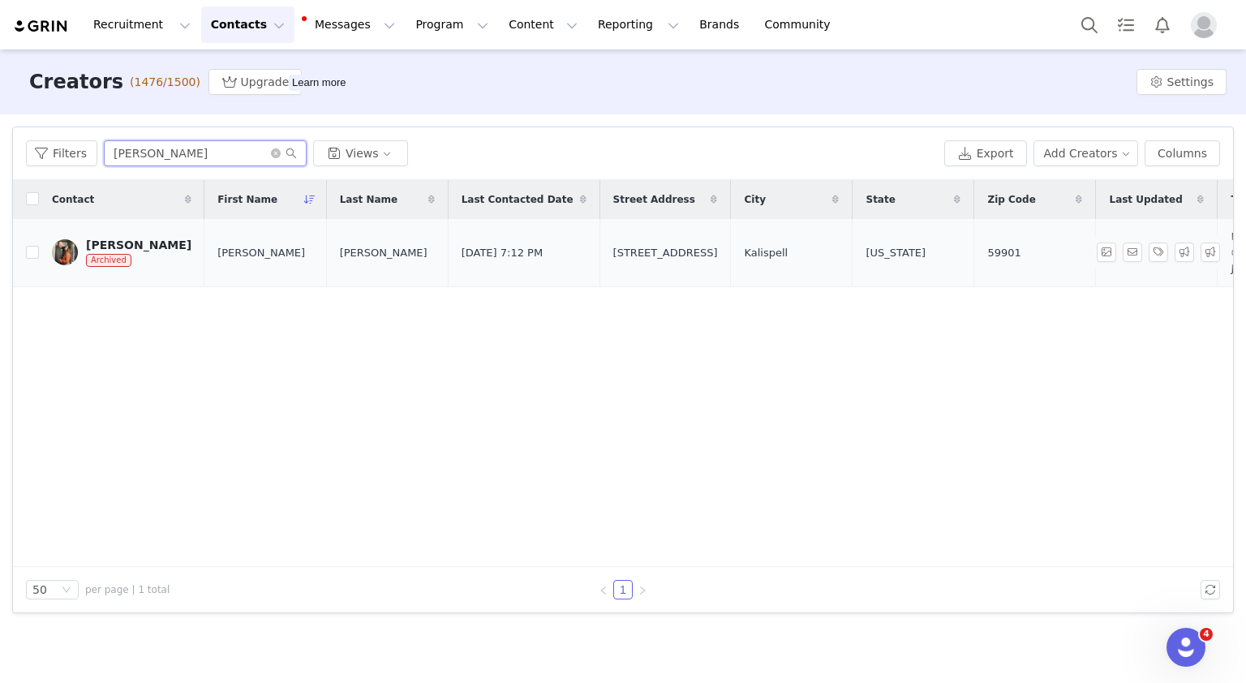
type input "[PERSON_NAME]"
click at [126, 240] on div "[PERSON_NAME]" at bounding box center [138, 244] width 105 height 13
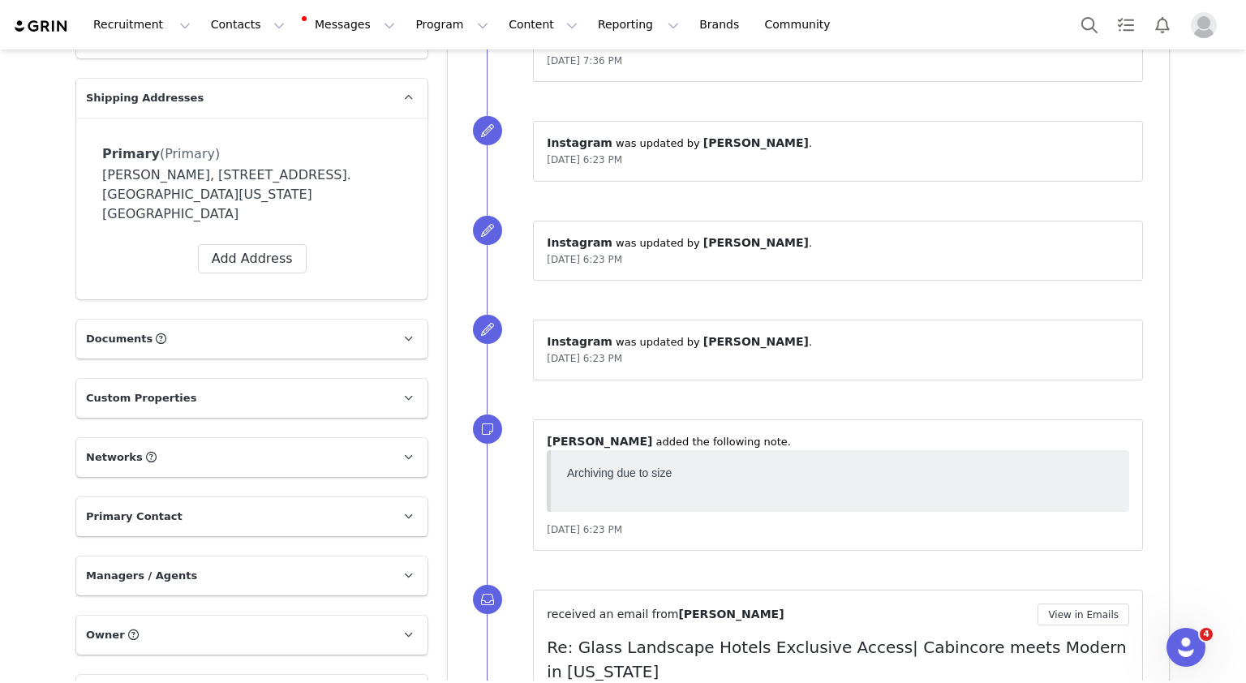
scroll to position [1303, 0]
click at [212, 26] on button "Contacts Contacts" at bounding box center [247, 24] width 93 height 37
click at [224, 57] on link "Creators" at bounding box center [249, 72] width 128 height 30
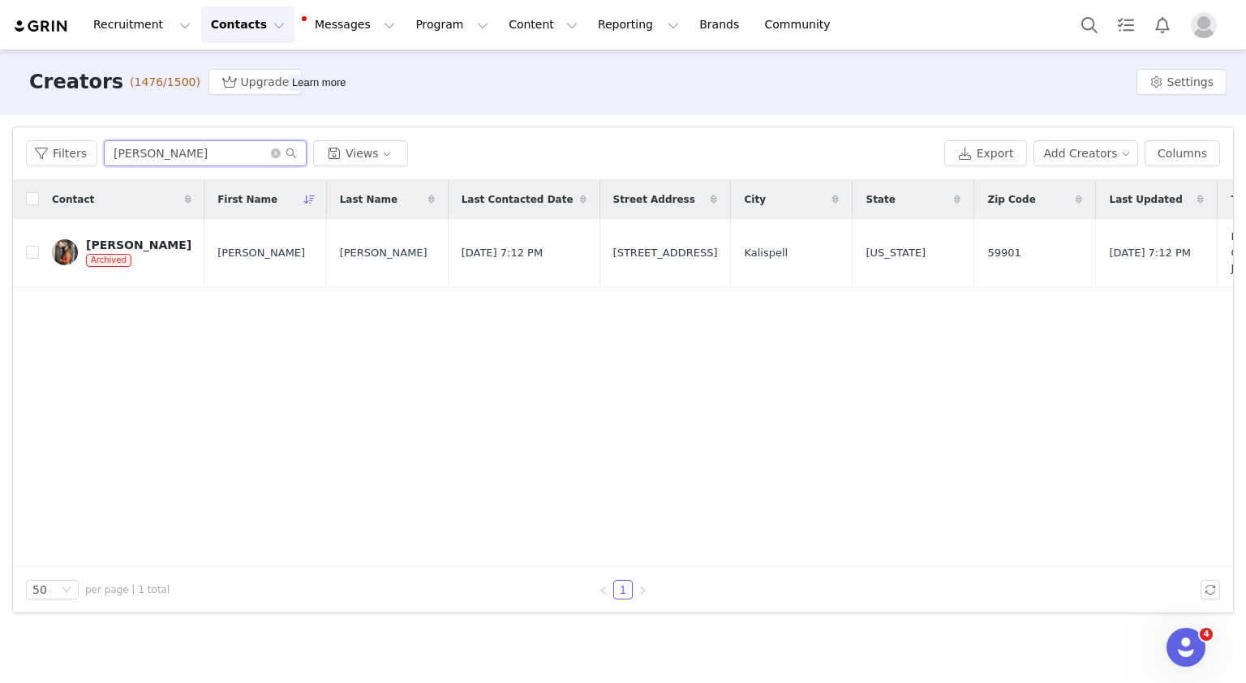
click at [165, 146] on input "[PERSON_NAME]" at bounding box center [205, 153] width 203 height 26
paste input "[PERSON_NAME]"
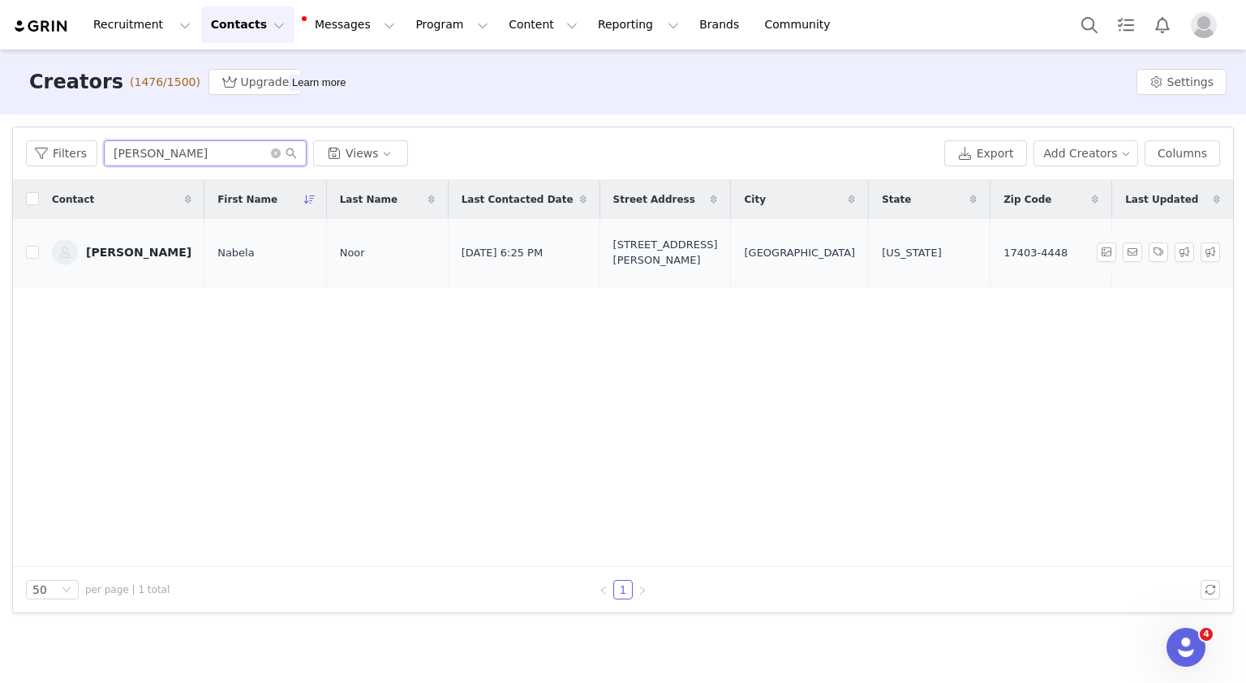
type input "[PERSON_NAME]"
click at [135, 247] on div "[PERSON_NAME]" at bounding box center [138, 252] width 105 height 13
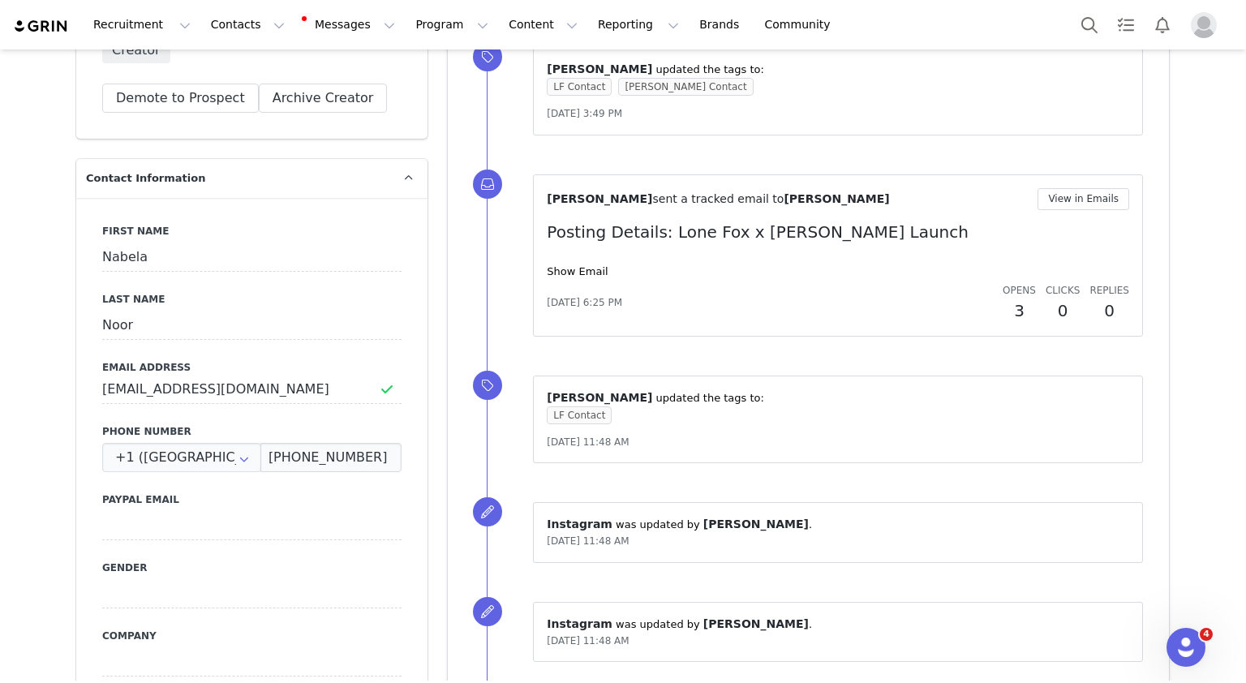
scroll to position [570, 0]
click at [281, 449] on input "[PHONE_NUMBER]" at bounding box center [330, 458] width 141 height 29
click at [374, 559] on div "First Name [PERSON_NAME] Last Name Noor Email Address [EMAIL_ADDRESS][DOMAIN_NA…" at bounding box center [251, 495] width 351 height 593
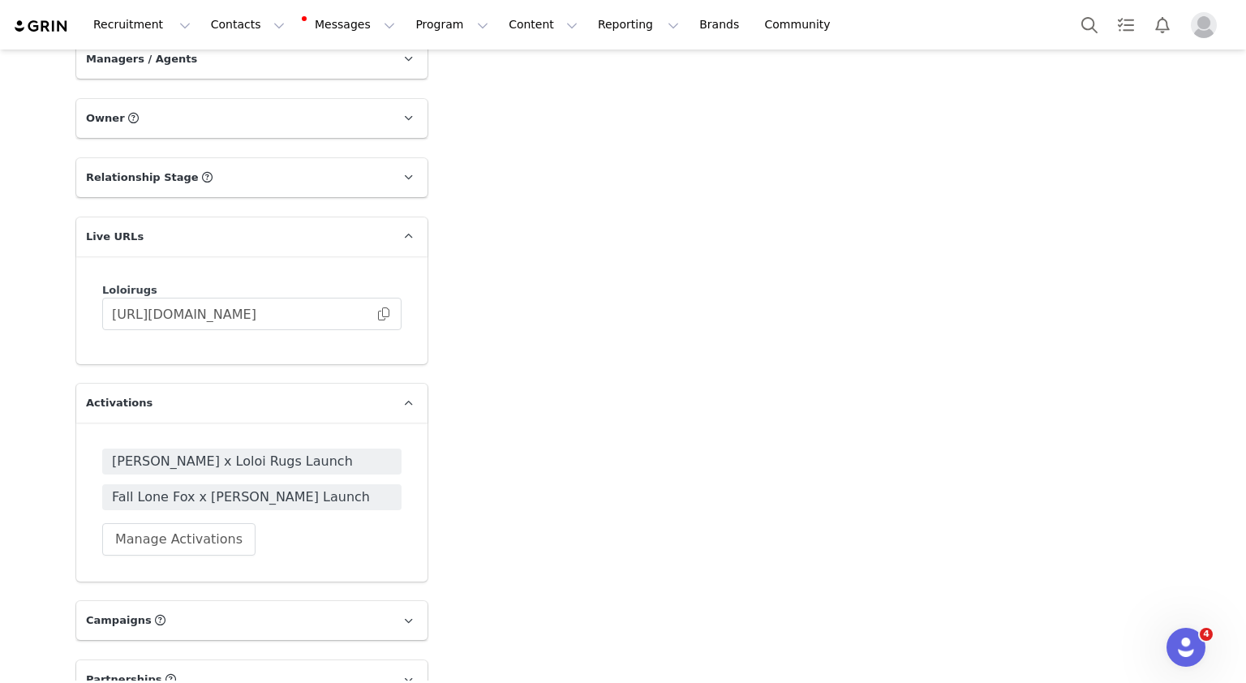
scroll to position [1820, 0]
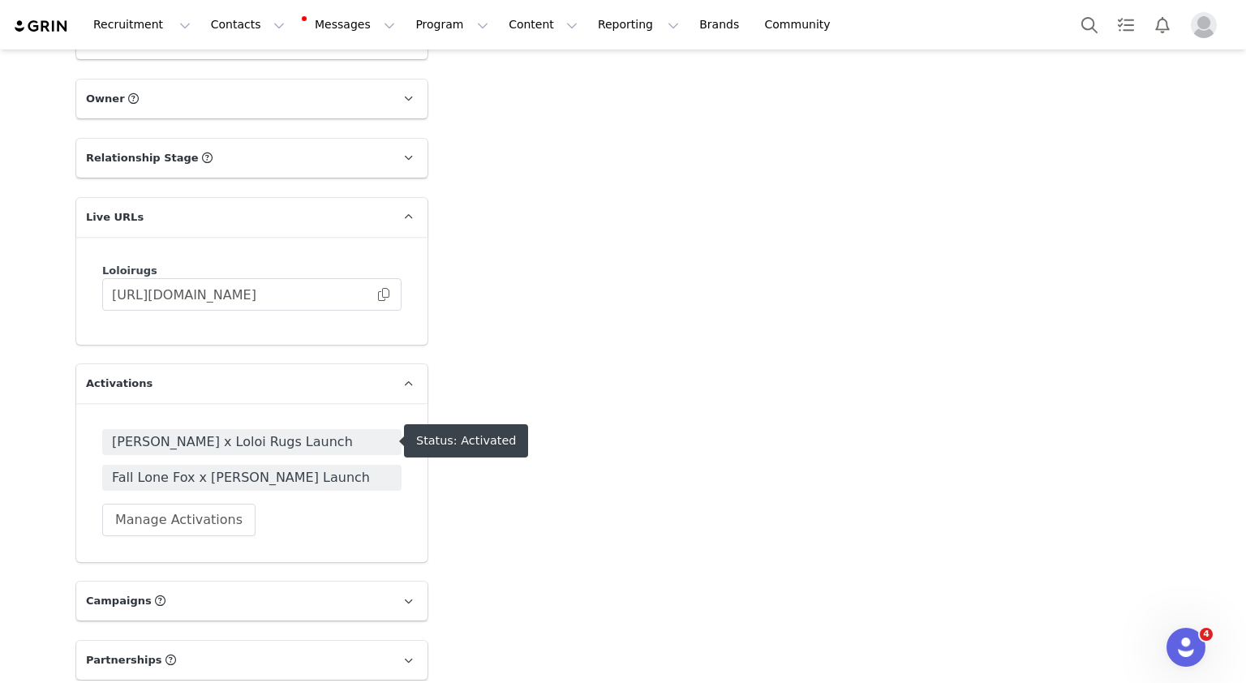
click at [343, 449] on span "[PERSON_NAME] x Loloi Rugs Launch" at bounding box center [252, 441] width 280 height 19
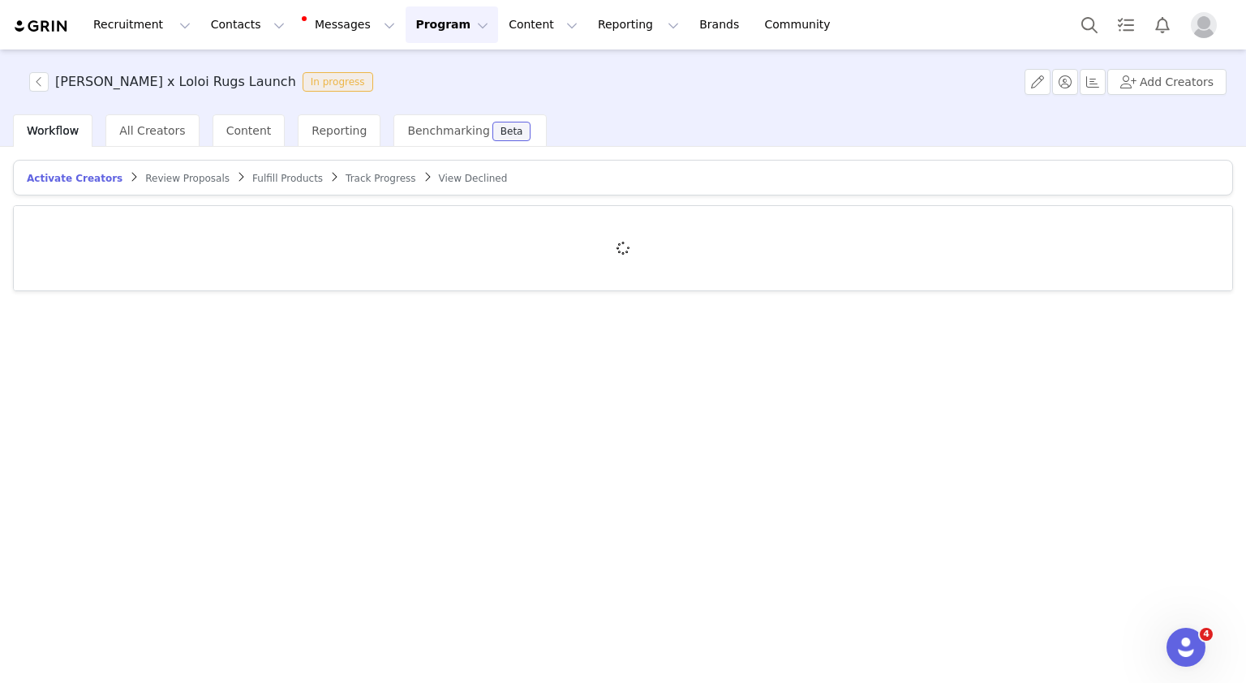
click at [252, 178] on span "Fulfill Products" at bounding box center [287, 178] width 71 height 11
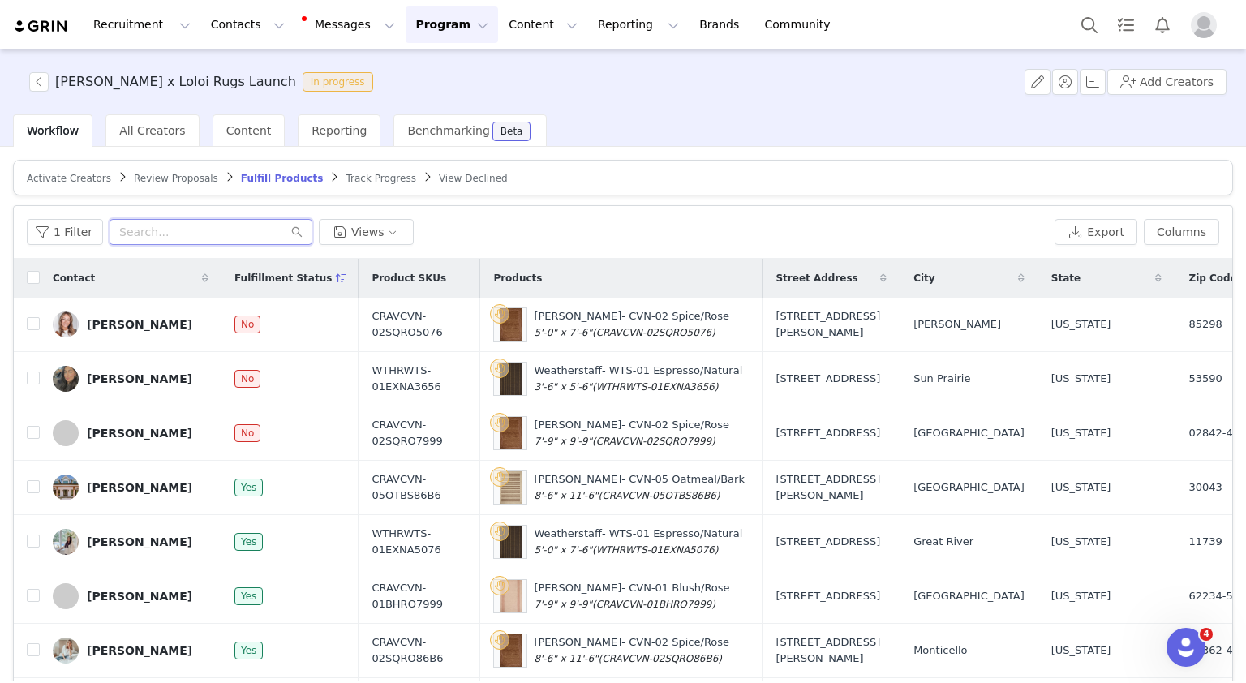
click at [202, 241] on input "text" at bounding box center [211, 232] width 203 height 26
paste input "[PHONE_NUMBER]"
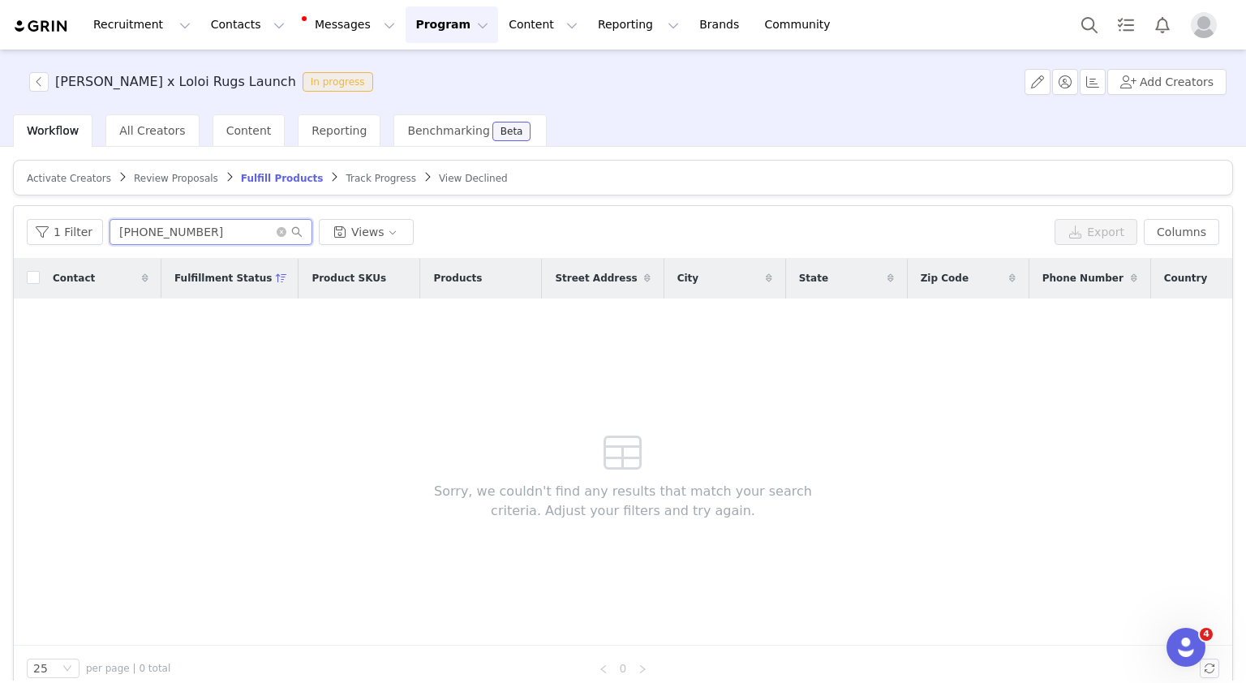
click at [184, 228] on input "[PHONE_NUMBER]" at bounding box center [211, 232] width 203 height 26
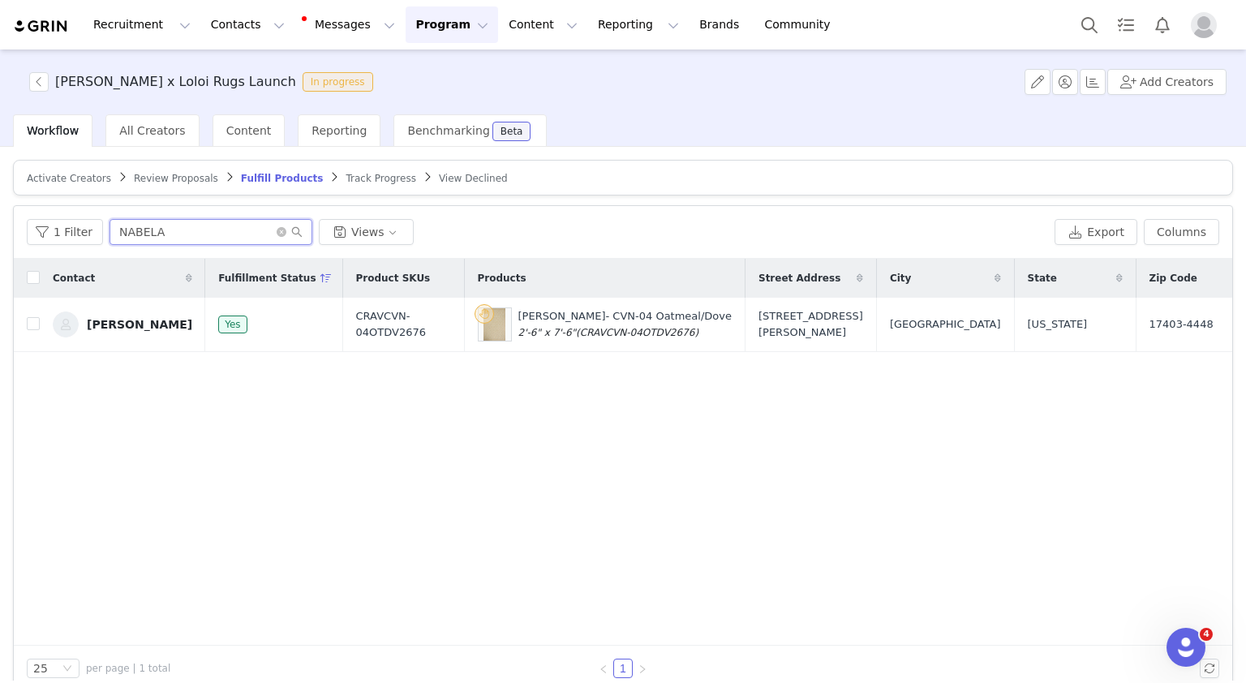
type input "NABELA"
click at [238, 34] on button "Contacts Contacts" at bounding box center [247, 24] width 93 height 37
click at [240, 65] on div "Creators" at bounding box center [249, 71] width 109 height 17
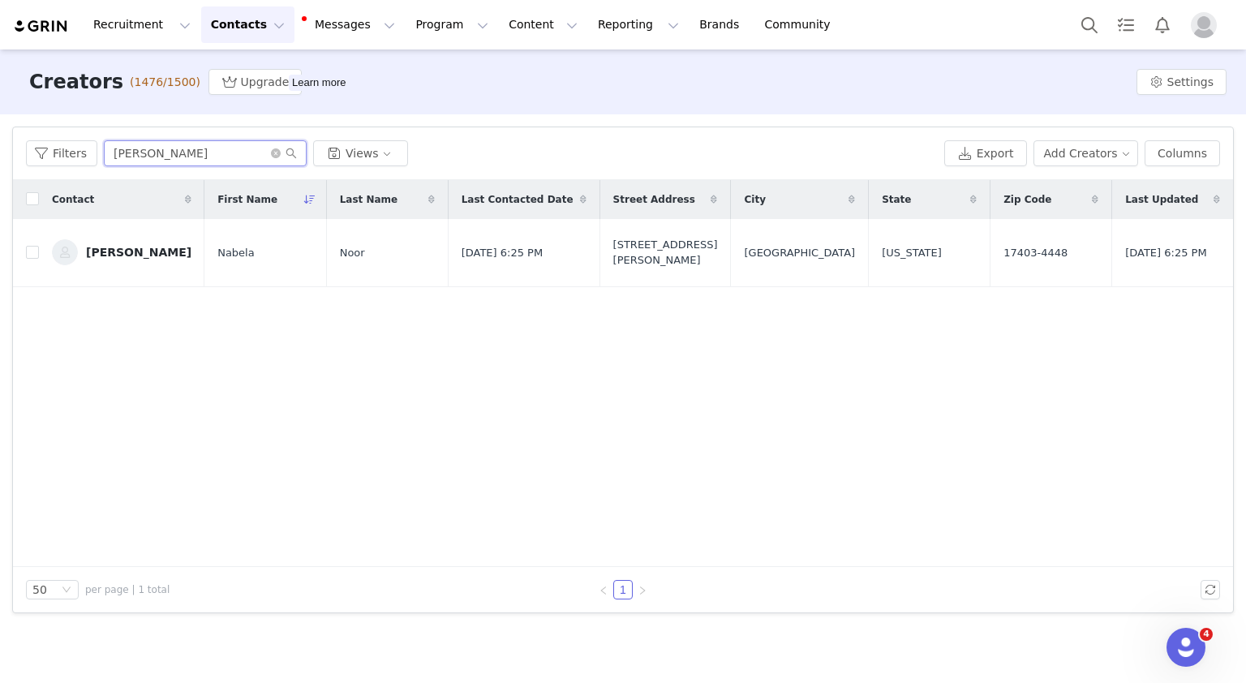
click at [161, 149] on input "[PERSON_NAME]" at bounding box center [205, 153] width 203 height 26
paste input "[EMAIL_ADDRESS][DOMAIN_NAME]"
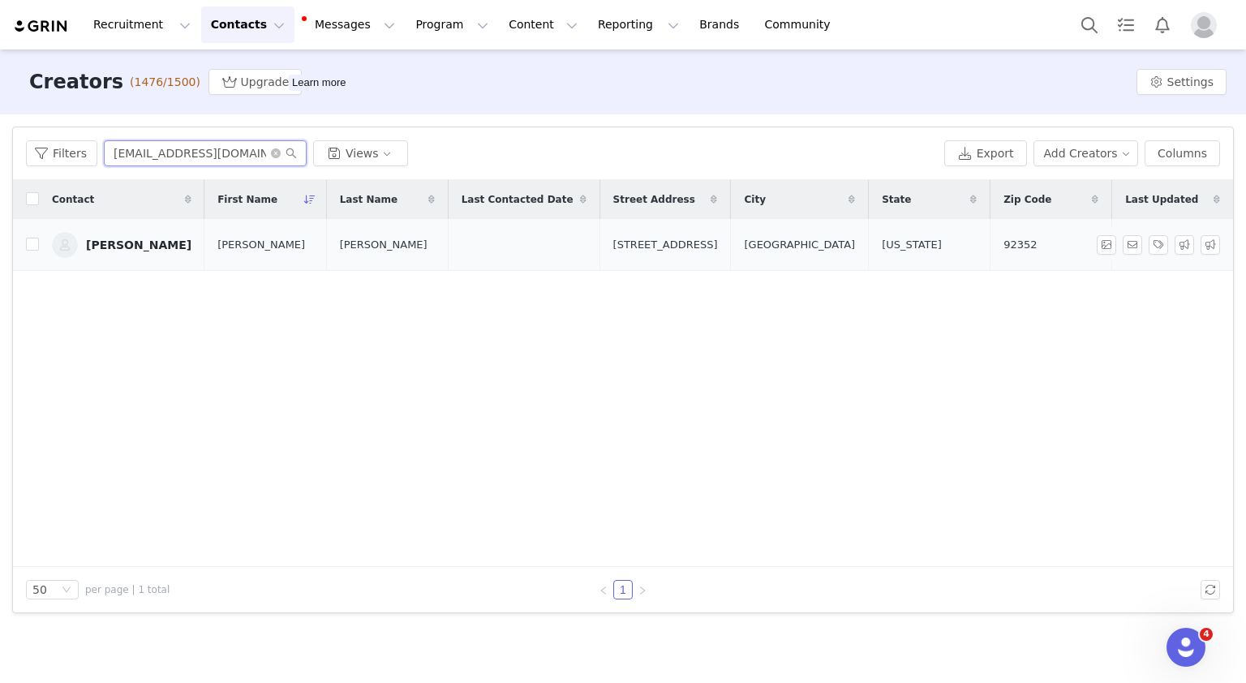
type input "[EMAIL_ADDRESS][DOMAIN_NAME]"
click at [136, 248] on div "[PERSON_NAME]" at bounding box center [138, 244] width 105 height 13
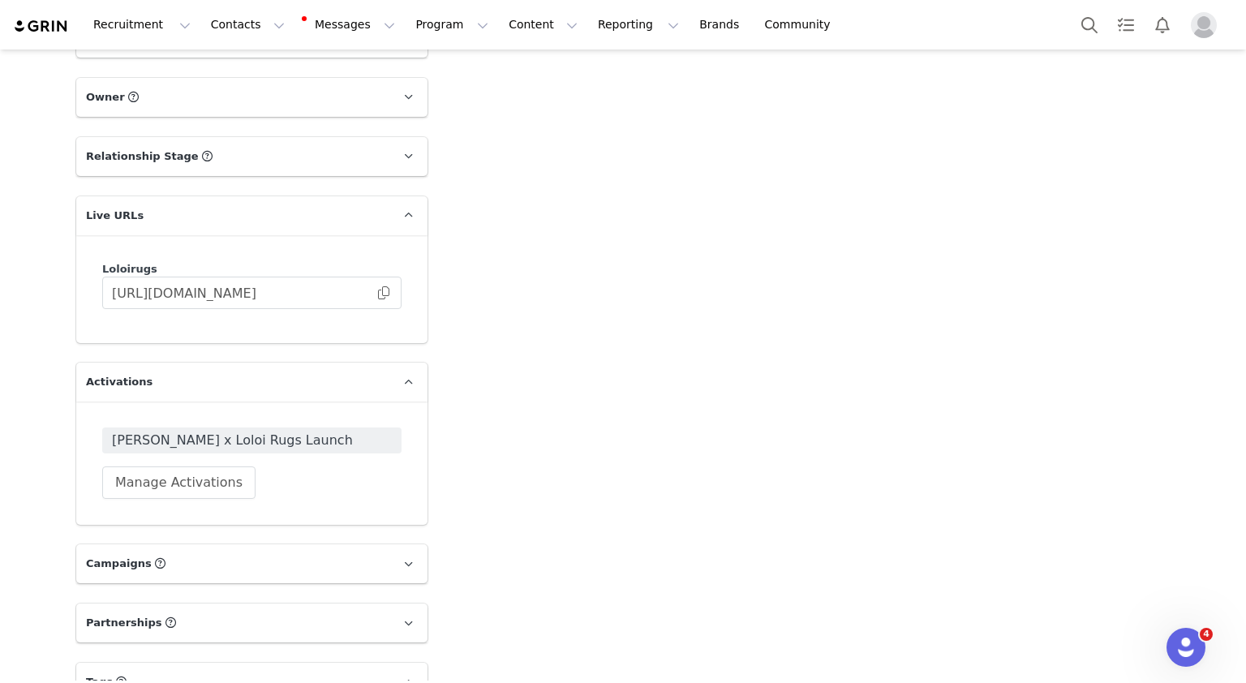
scroll to position [1744, 0]
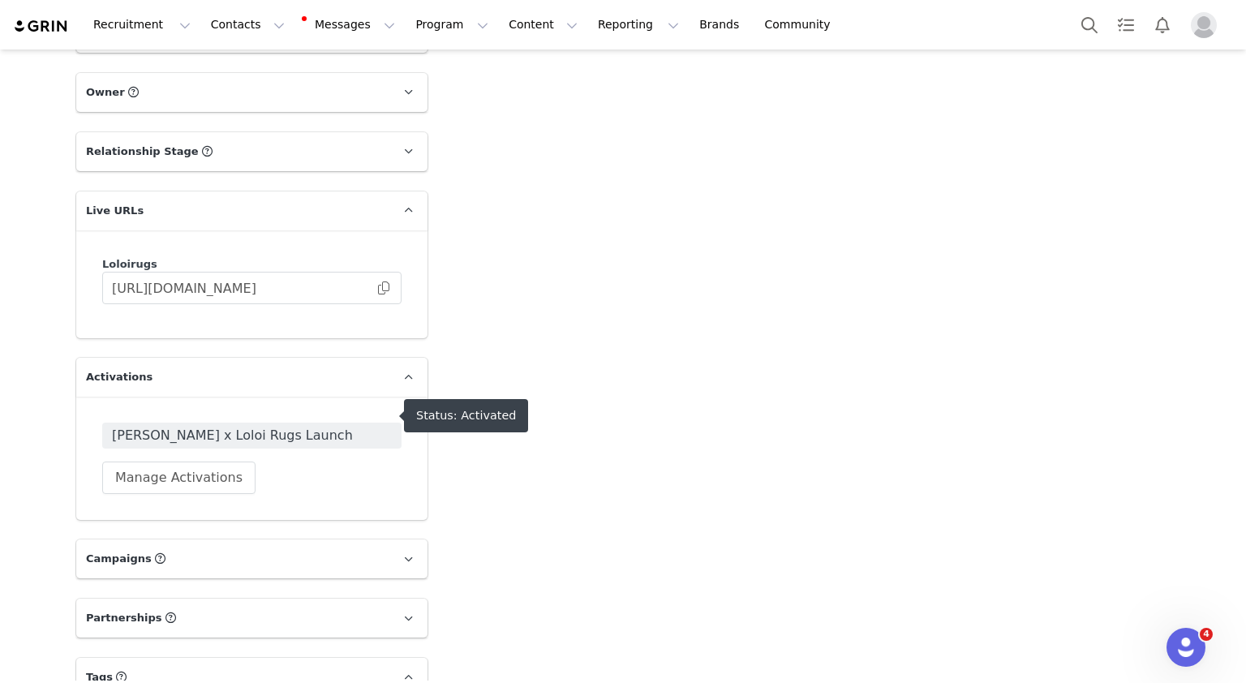
click at [346, 426] on span "[PERSON_NAME] x Loloi Rugs Launch" at bounding box center [252, 435] width 280 height 19
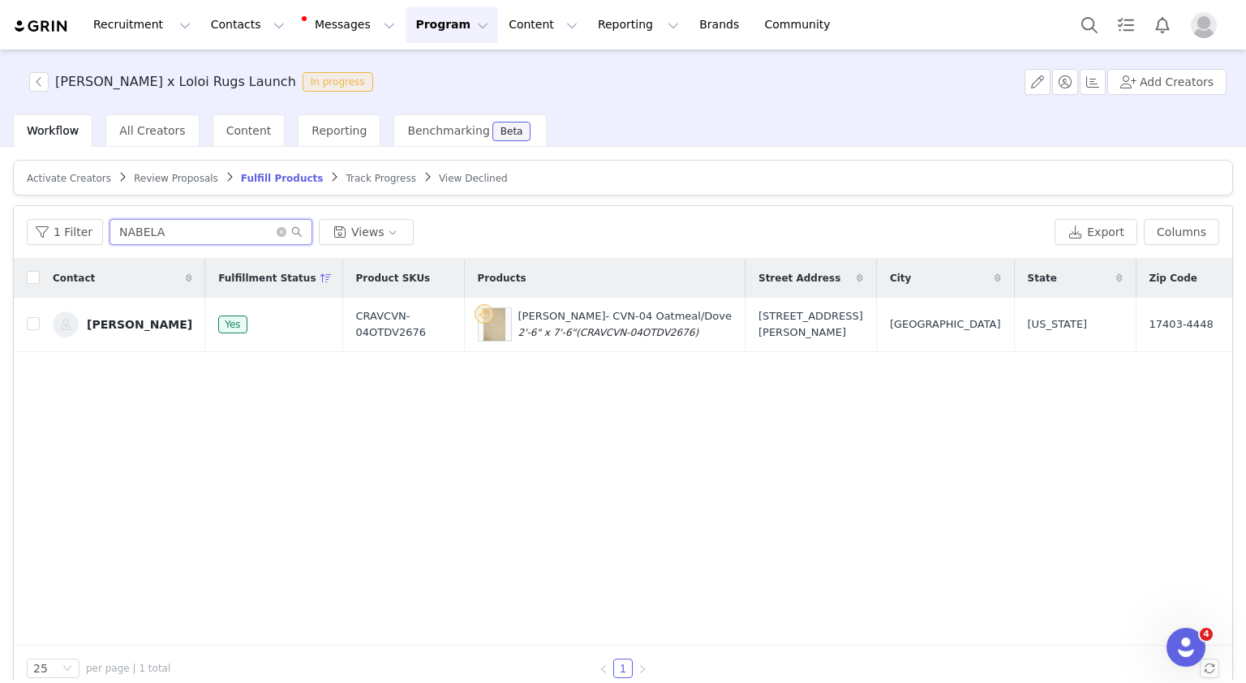
click at [141, 231] on input "NABELA" at bounding box center [211, 232] width 203 height 26
paste input "[EMAIL_ADDRESS][DOMAIN_NAME]"
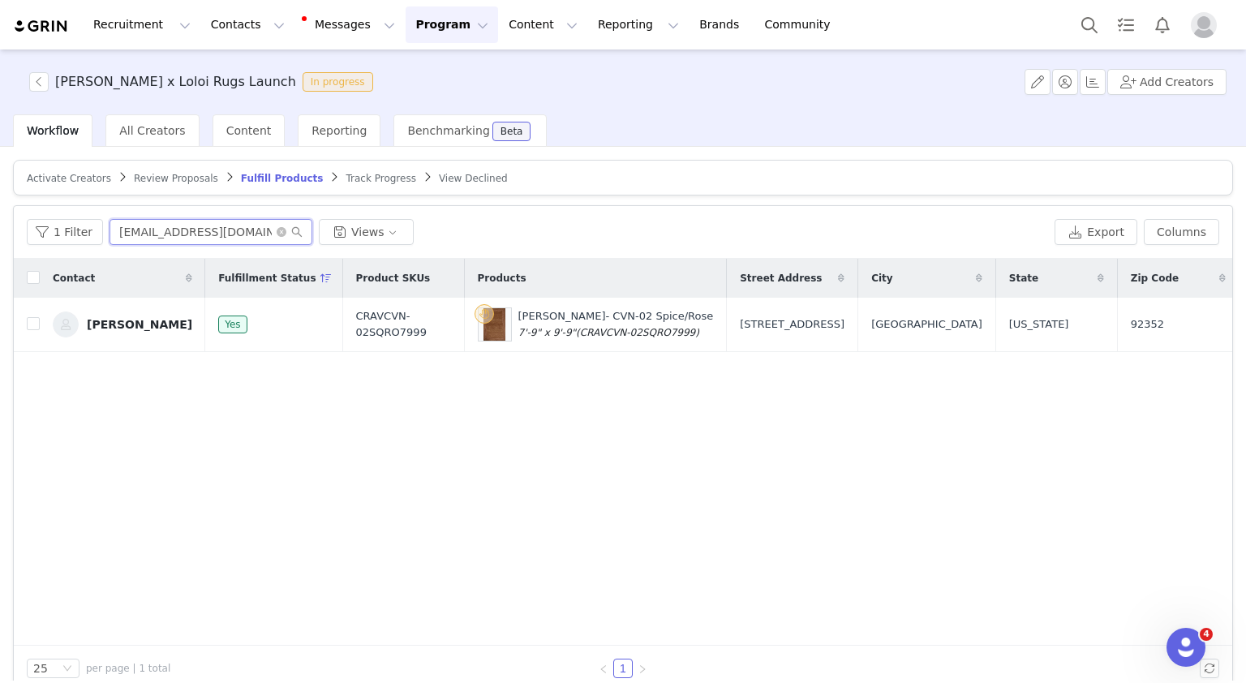
click at [227, 239] on input "[EMAIL_ADDRESS][DOMAIN_NAME]" at bounding box center [211, 232] width 203 height 26
paste input "[EMAIL_ADDRESS]"
type input "[EMAIL_ADDRESS][DOMAIN_NAME]"
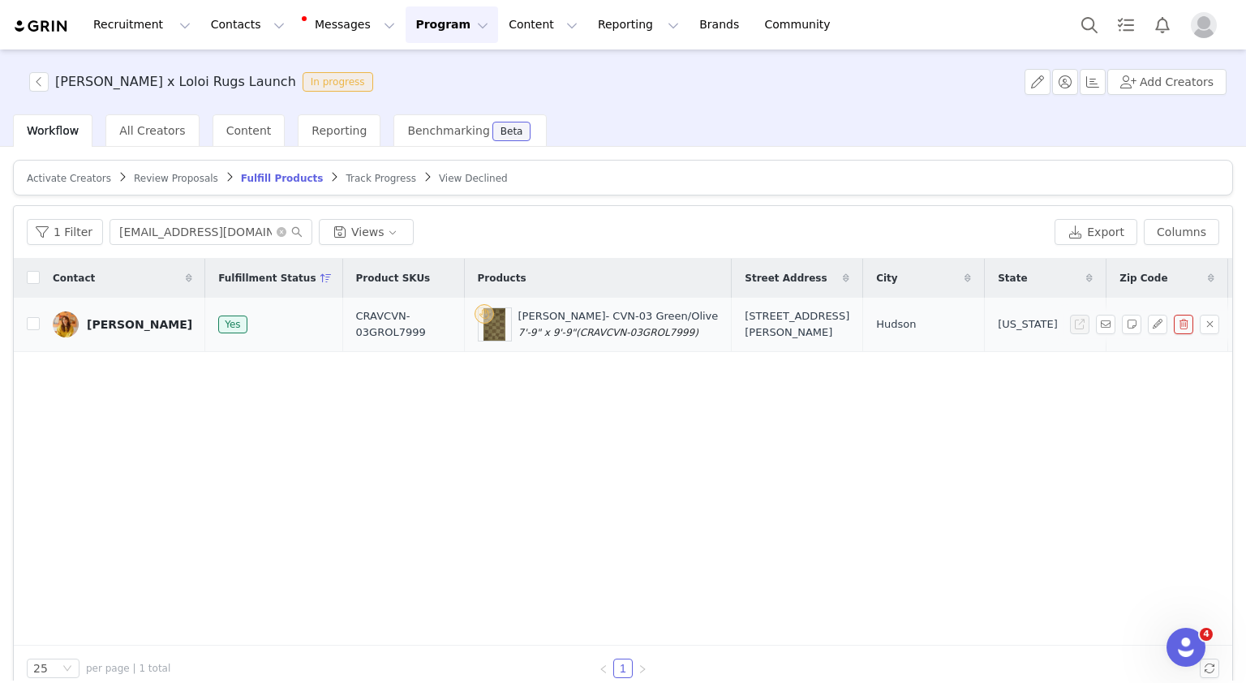
click at [123, 311] on link "[PERSON_NAME]" at bounding box center [123, 324] width 140 height 26
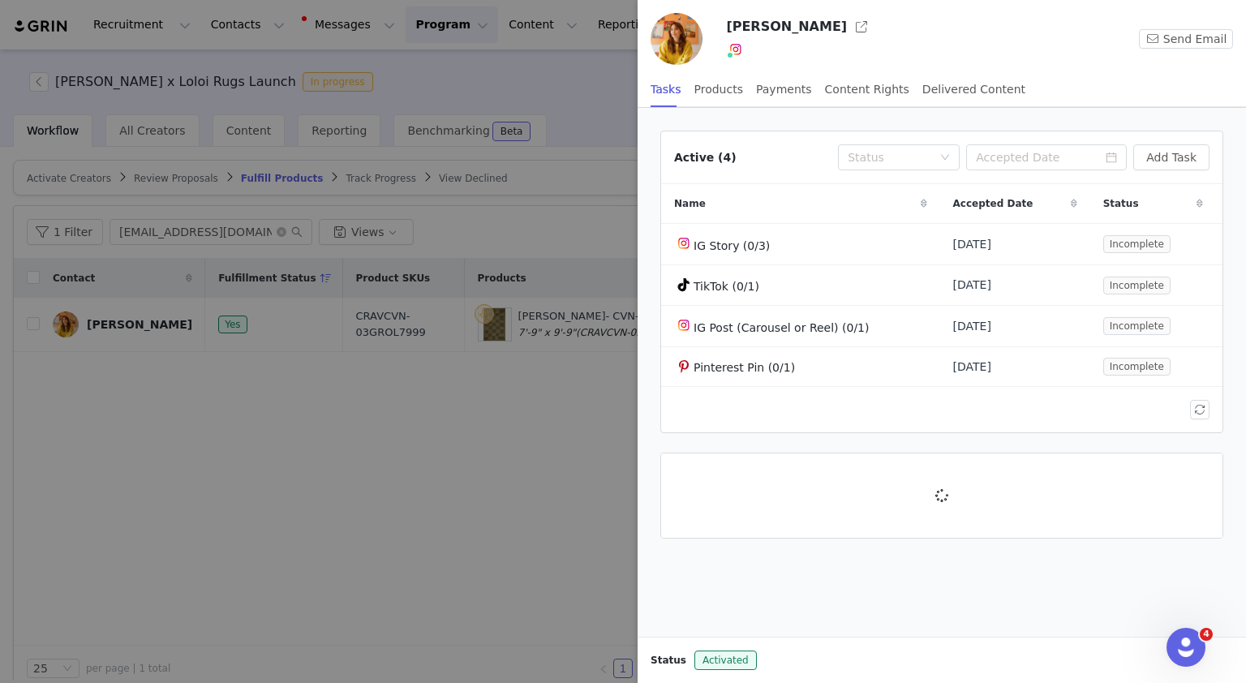
click at [268, 445] on div at bounding box center [623, 341] width 1246 height 683
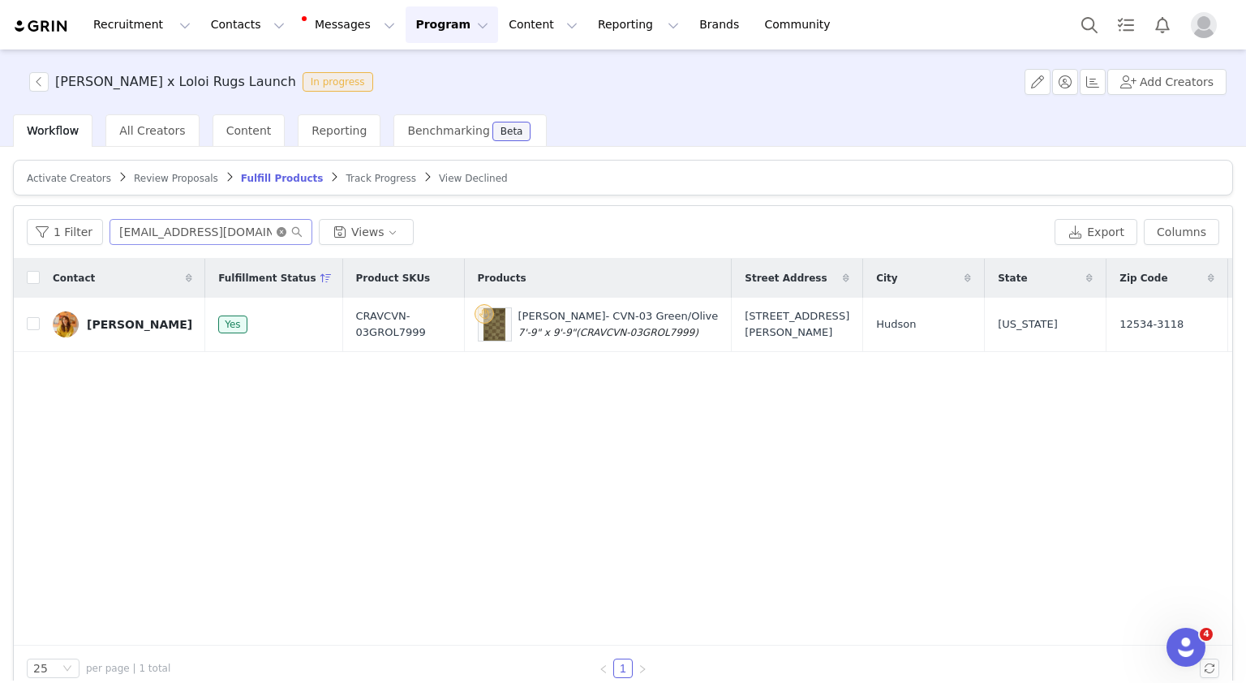
click at [277, 228] on icon "icon: close-circle" at bounding box center [282, 232] width 10 height 10
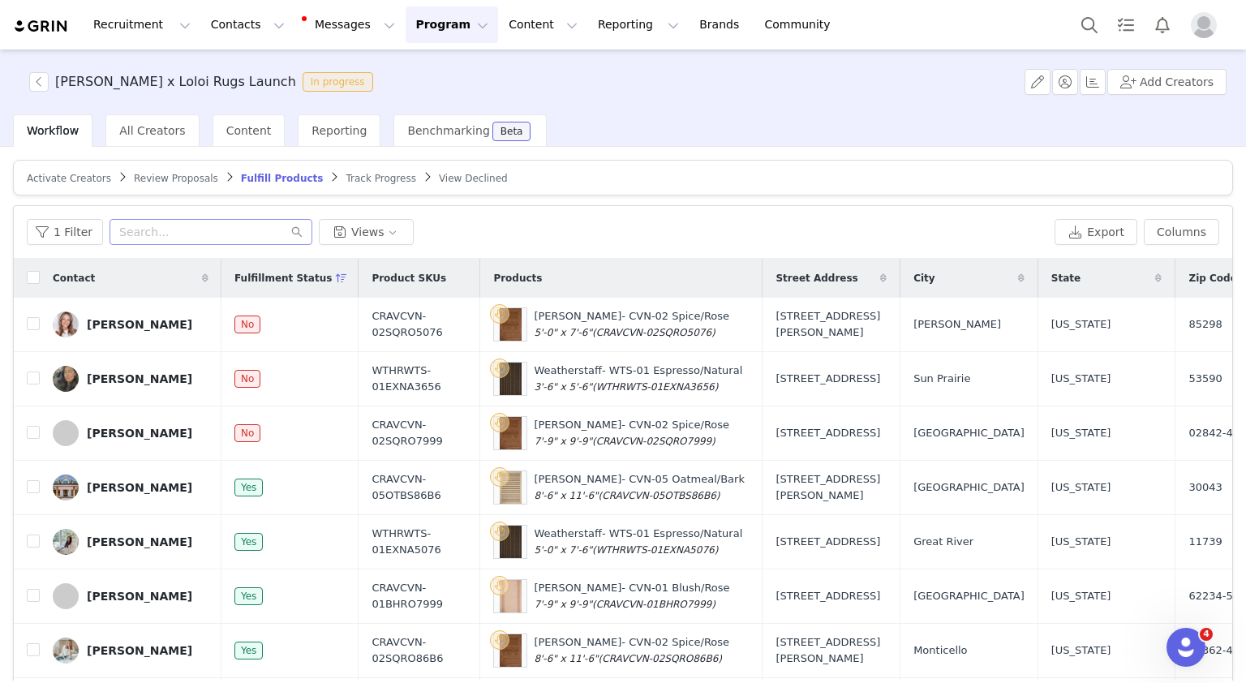
click at [406, 24] on button "Program Program" at bounding box center [452, 24] width 92 height 37
click at [455, 71] on div "Activations" at bounding box center [430, 71] width 109 height 17
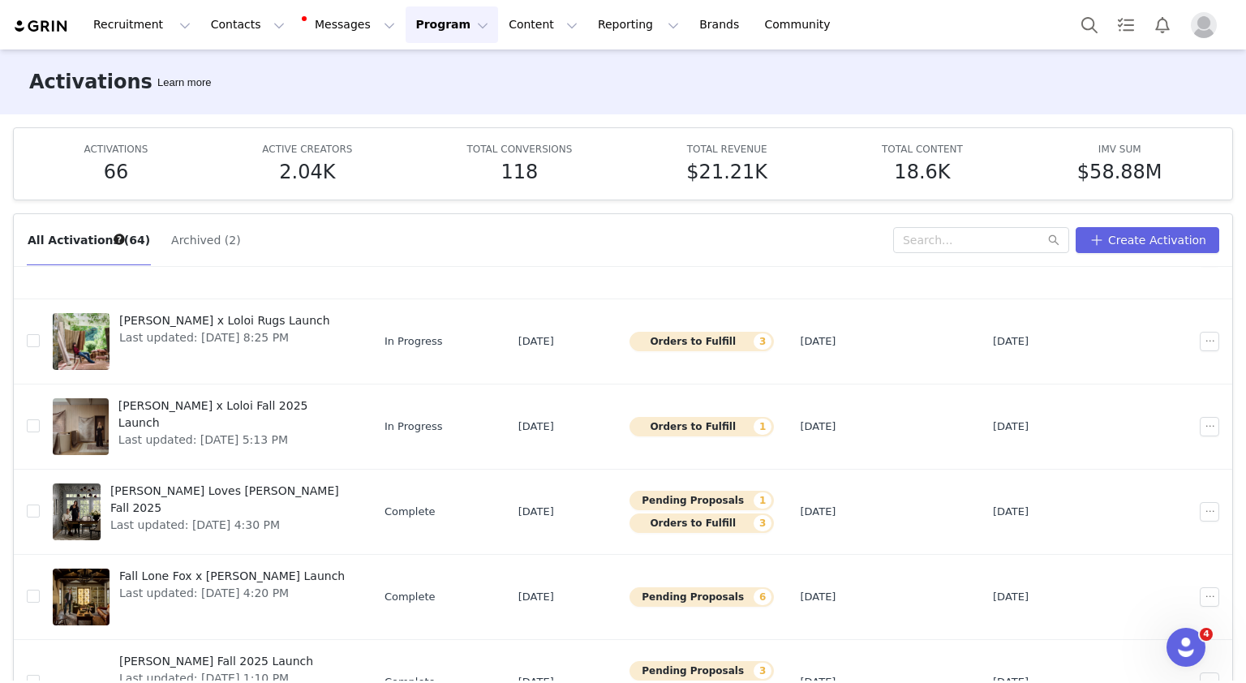
scroll to position [350, 0]
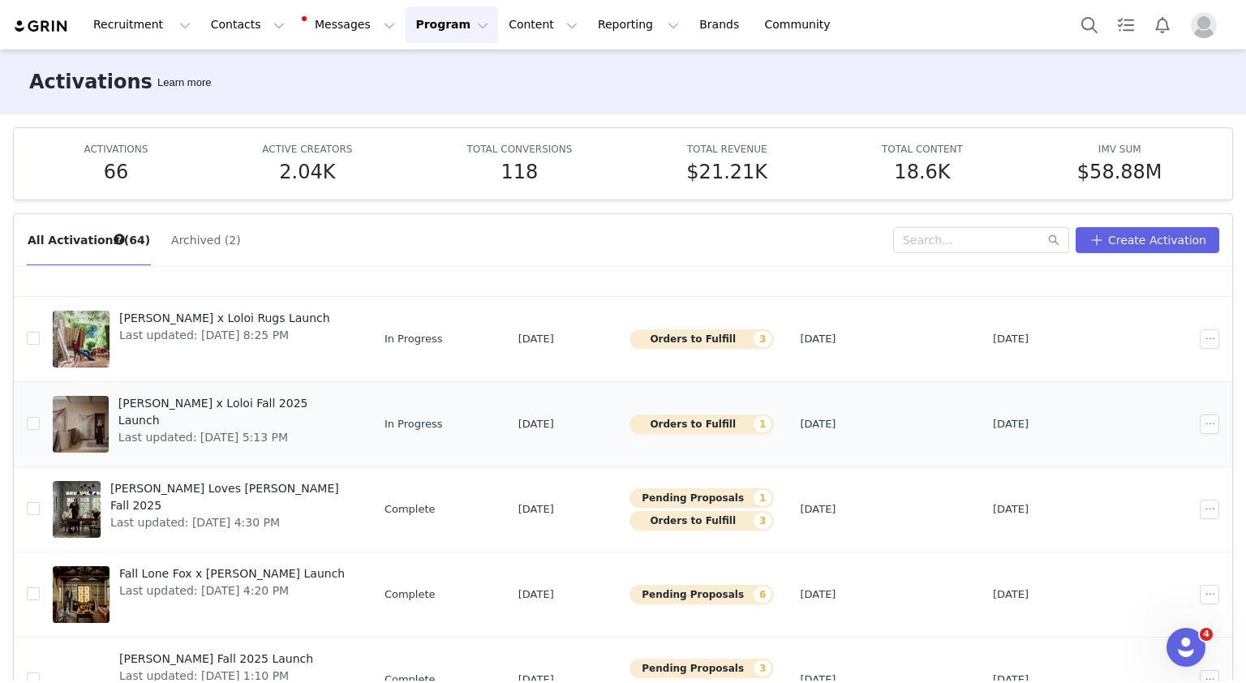
click at [265, 429] on span "Last updated: [DATE] 5:13 PM" at bounding box center [233, 437] width 230 height 17
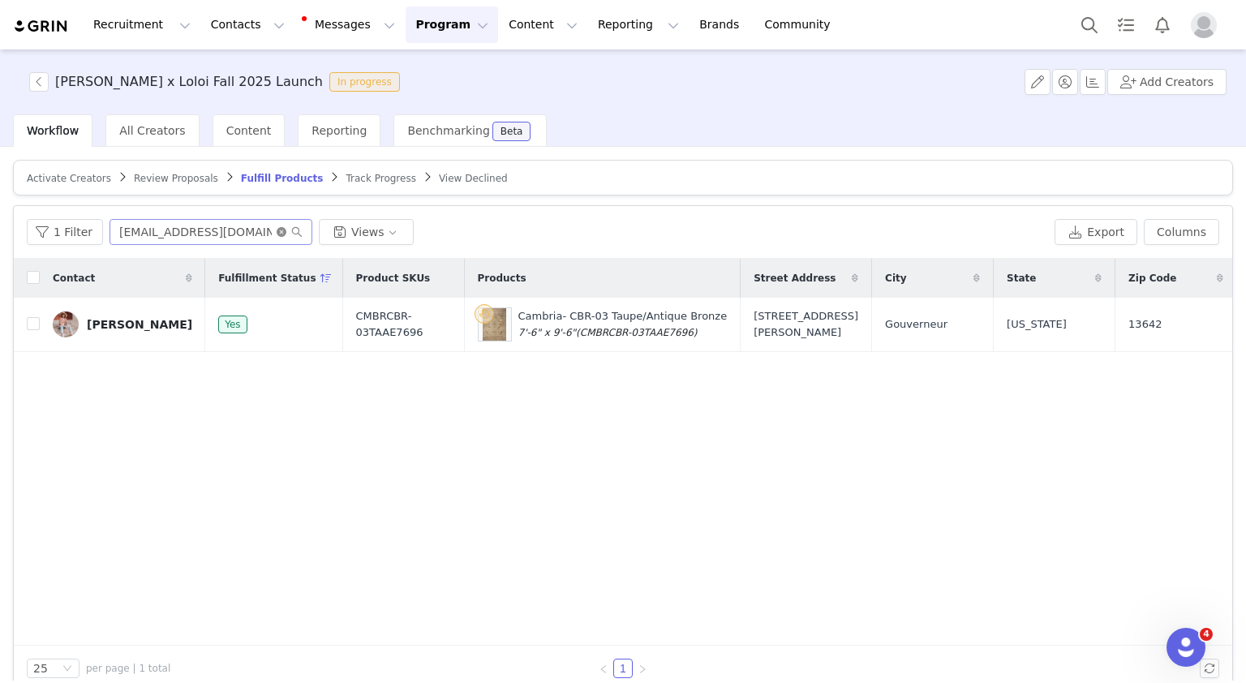
click at [277, 233] on icon "icon: close-circle" at bounding box center [282, 232] width 10 height 10
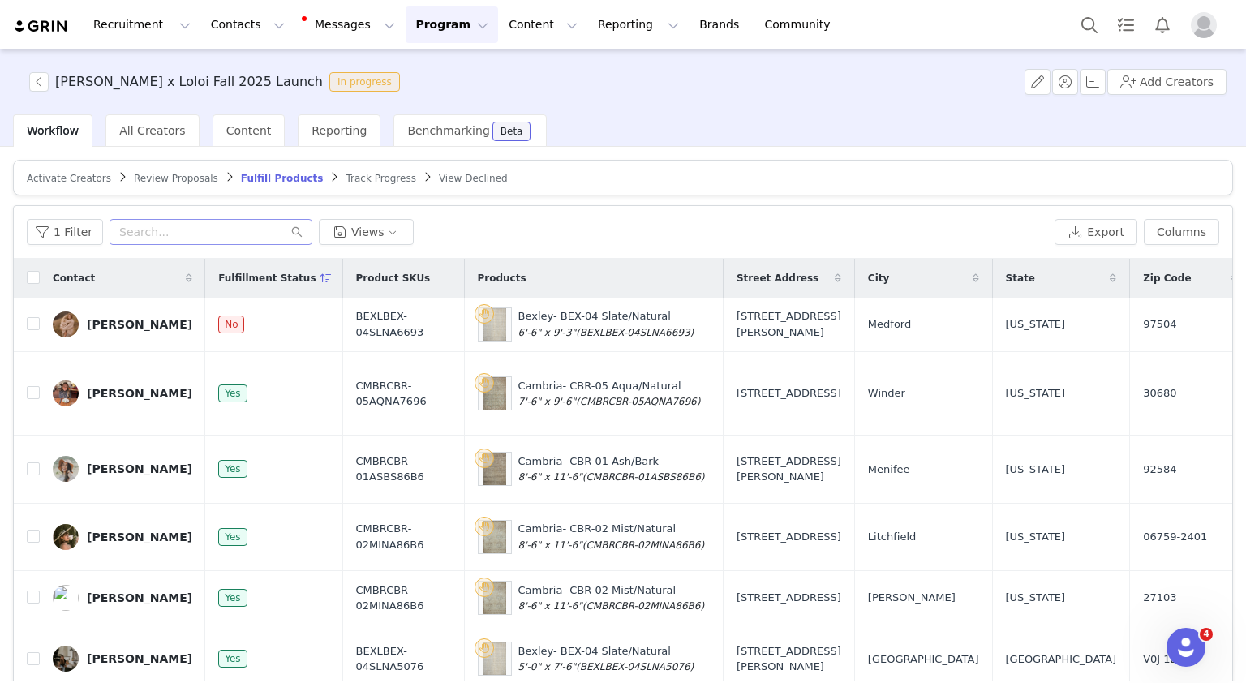
click at [169, 180] on span "Review Proposals" at bounding box center [176, 178] width 84 height 11
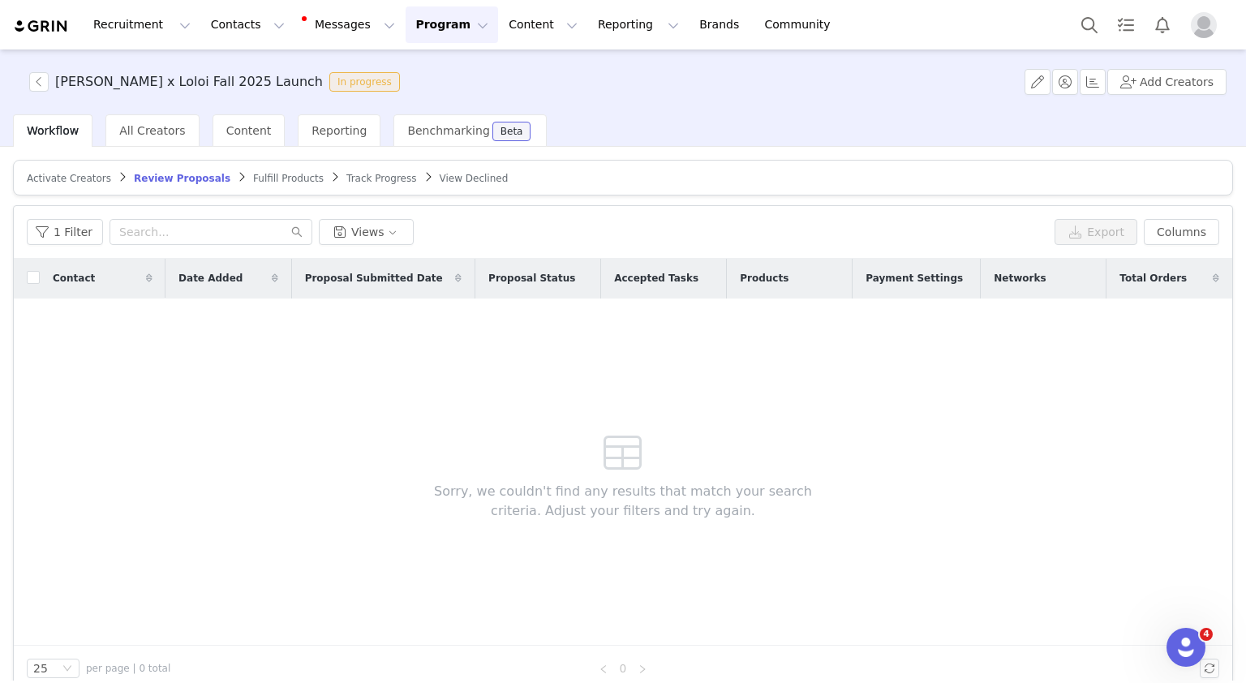
click at [253, 175] on span "Fulfill Products" at bounding box center [288, 178] width 71 height 11
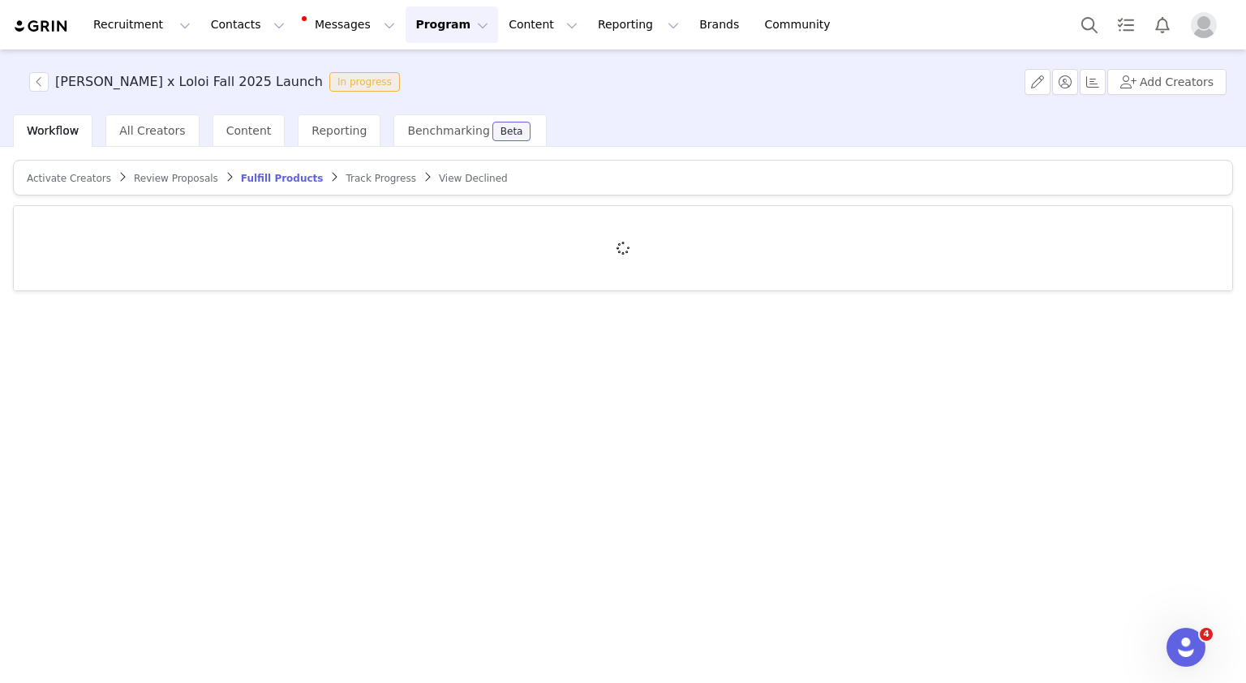
click at [406, 24] on button "Program Program" at bounding box center [452, 24] width 92 height 37
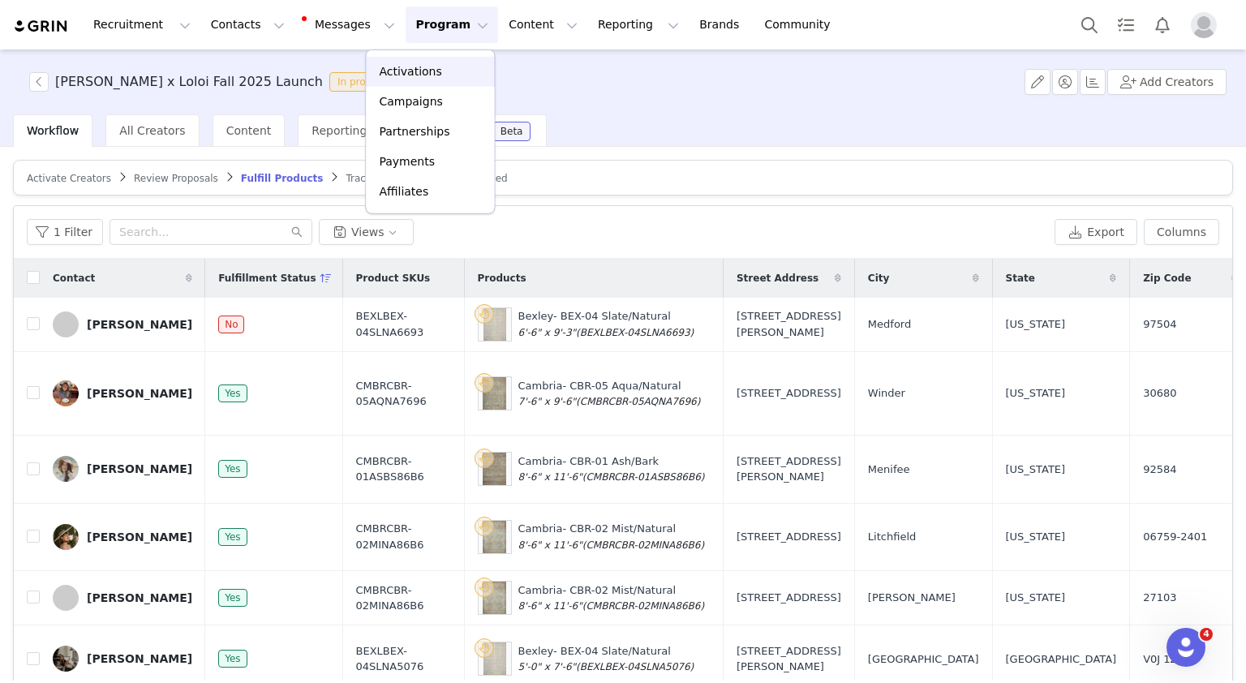
click at [406, 65] on p "Activations" at bounding box center [410, 71] width 62 height 17
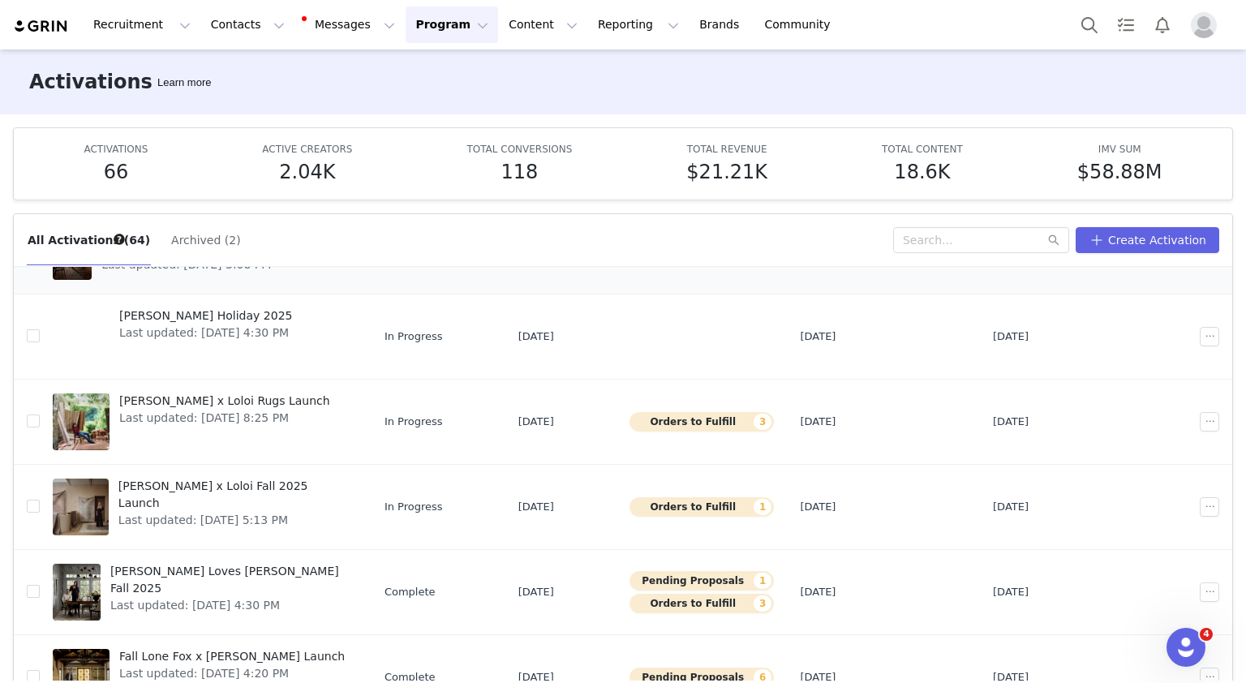
scroll to position [269, 0]
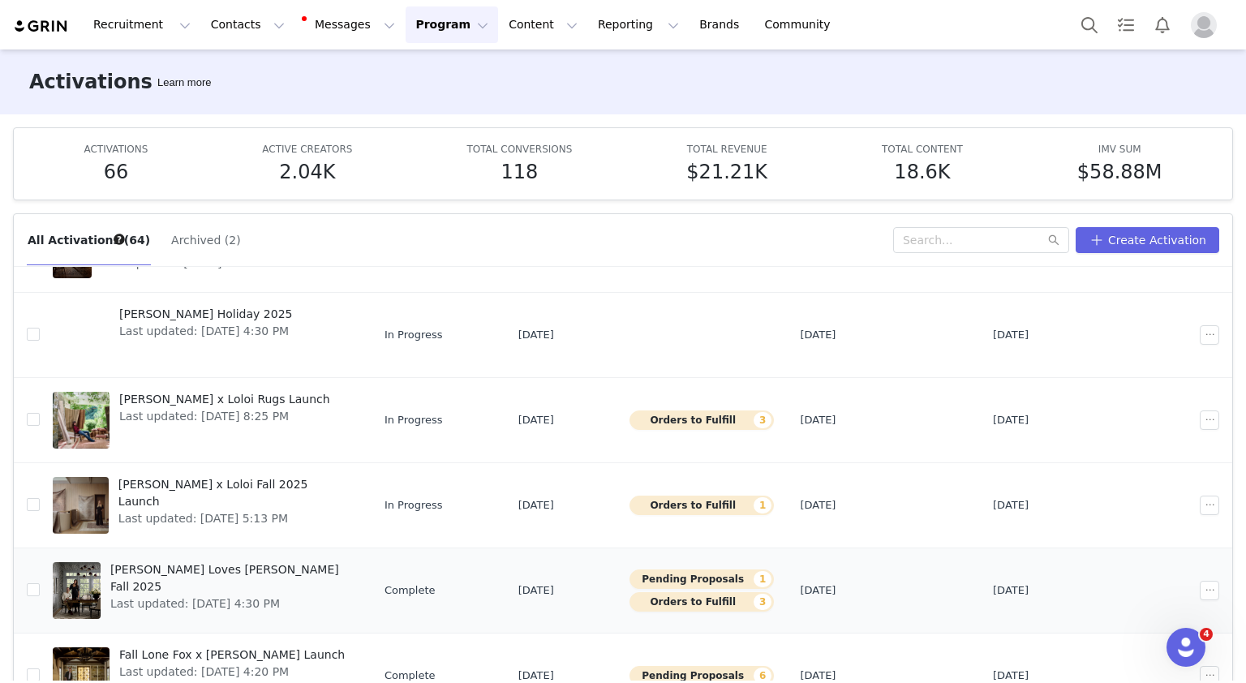
click at [237, 569] on span "[PERSON_NAME] Loves [PERSON_NAME] Fall 2025" at bounding box center [229, 578] width 238 height 34
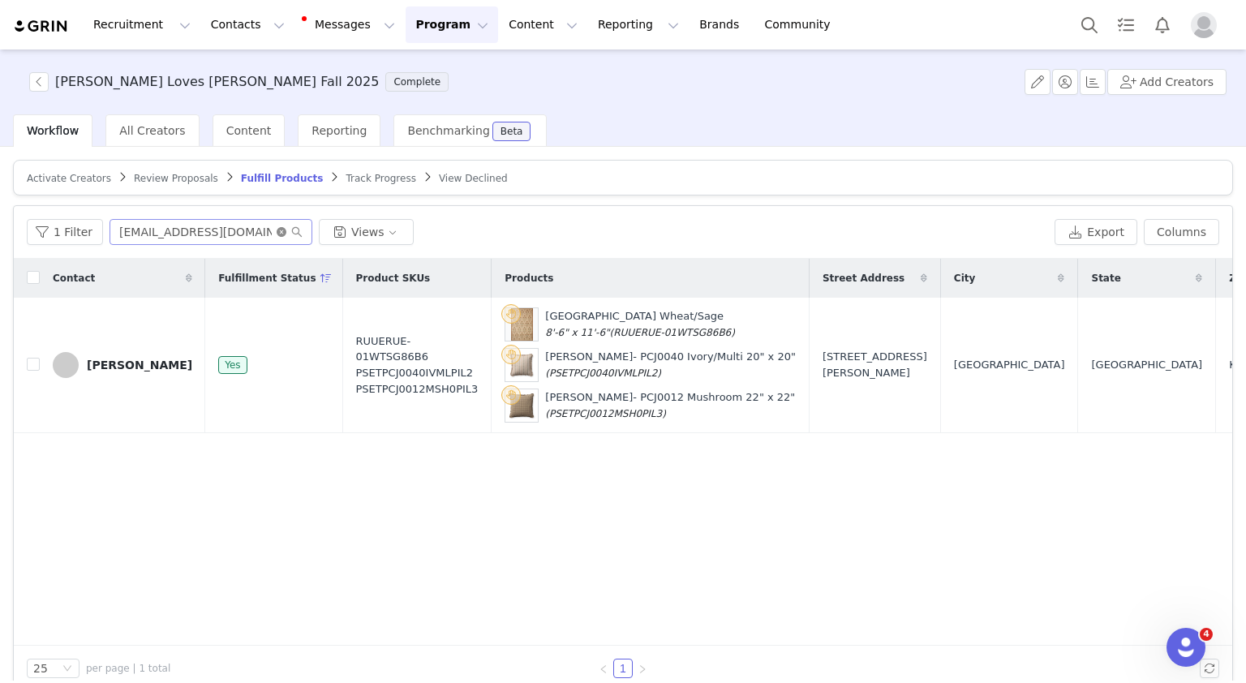
click at [279, 231] on icon "icon: close-circle" at bounding box center [282, 232] width 10 height 10
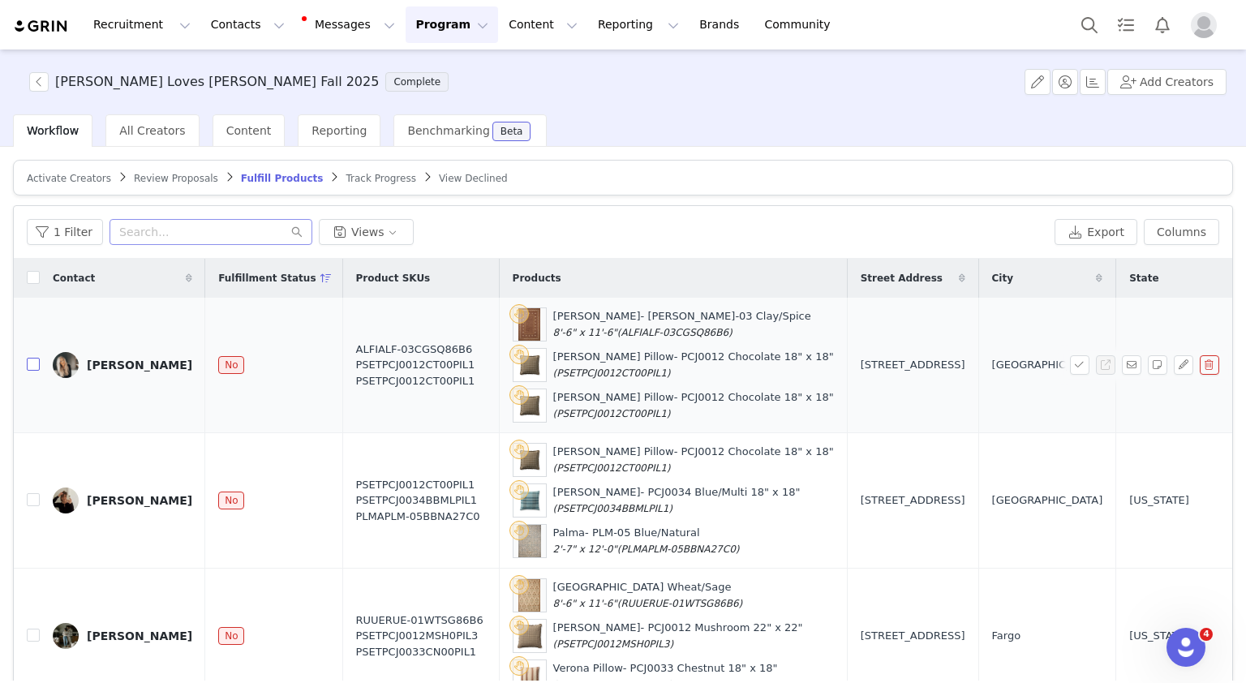
click at [32, 359] on input "checkbox" at bounding box center [33, 364] width 13 height 13
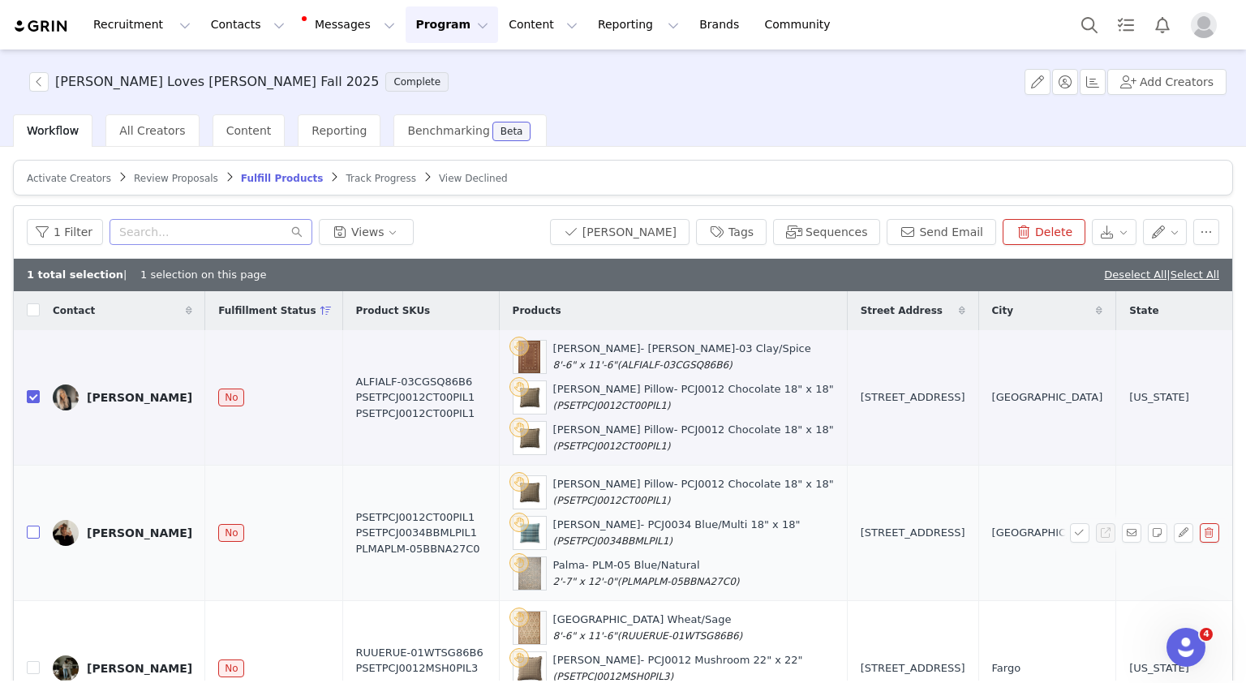
checkbox input "true"
click at [27, 530] on input "checkbox" at bounding box center [33, 532] width 13 height 13
checkbox input "true"
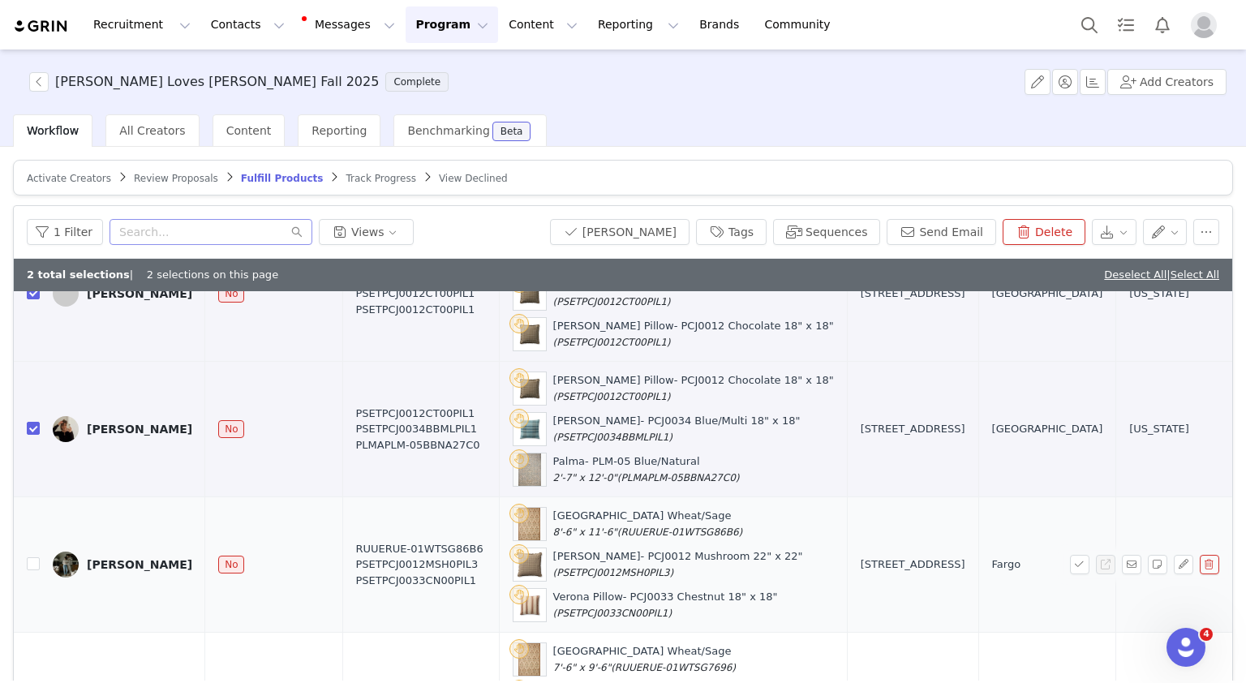
scroll to position [101, 0]
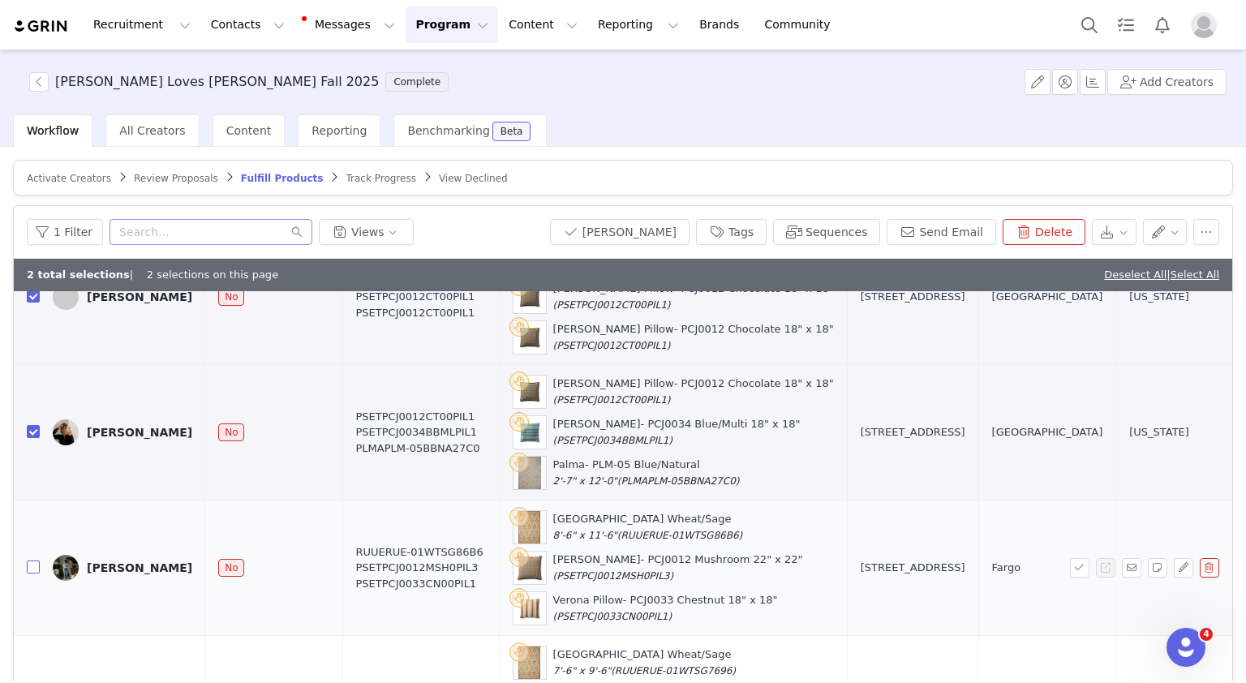
click at [33, 564] on input "checkbox" at bounding box center [33, 567] width 13 height 13
checkbox input "true"
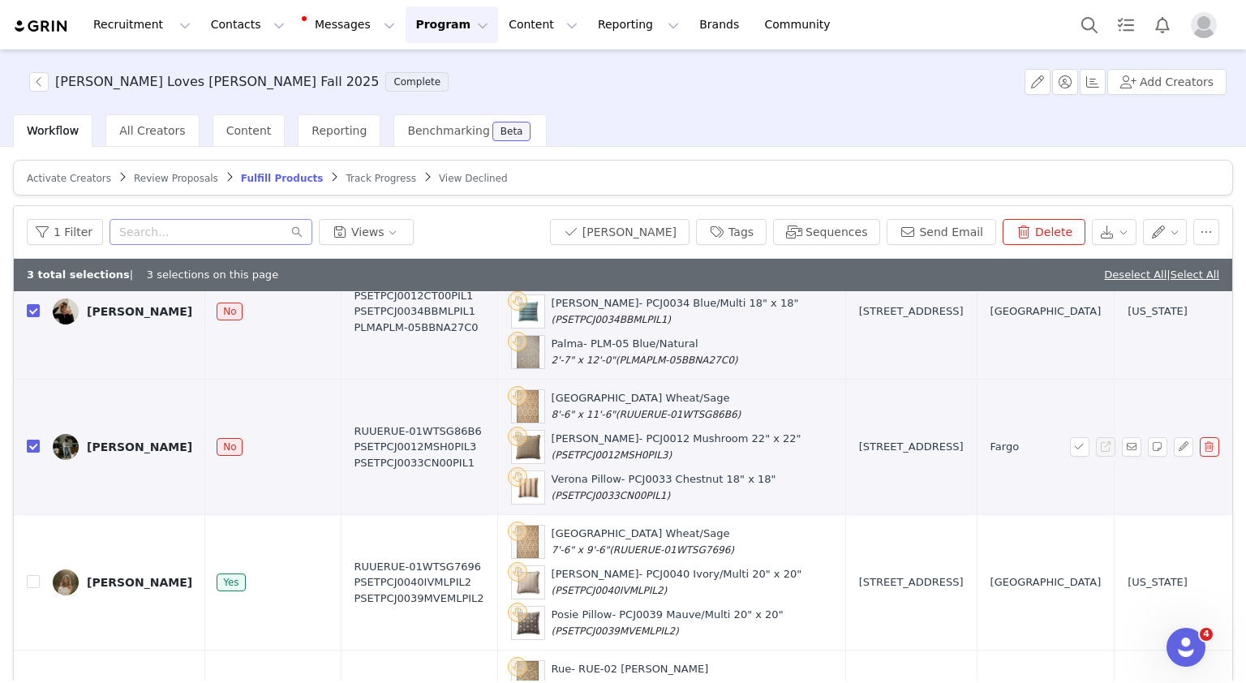
scroll to position [0, 0]
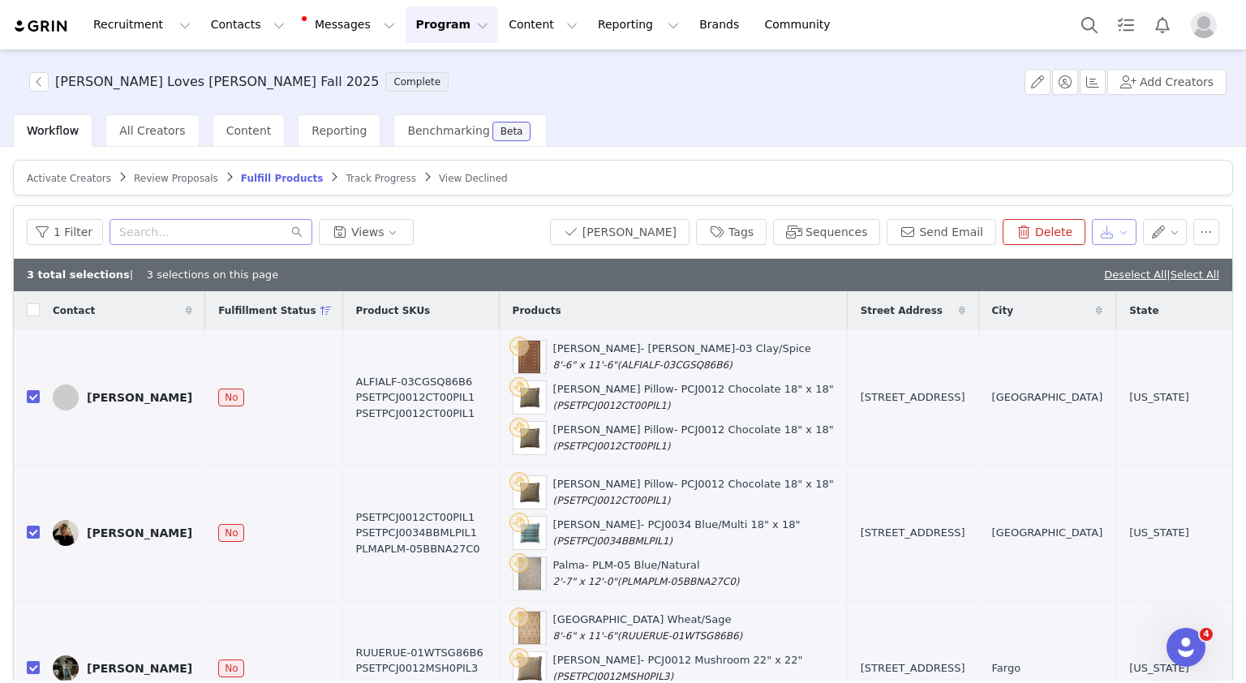
click at [1106, 240] on button "button" at bounding box center [1114, 232] width 45 height 26
click at [1098, 269] on span "Export" at bounding box center [1099, 263] width 37 height 18
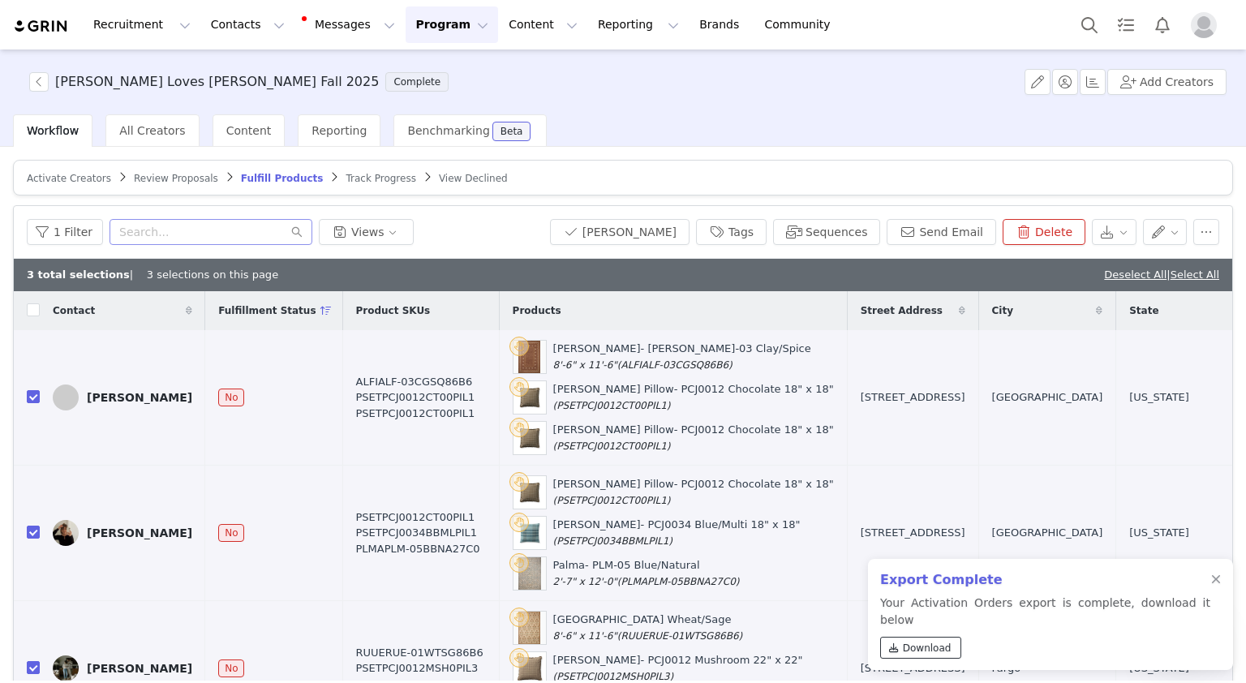
click at [909, 655] on link "Download" at bounding box center [920, 648] width 81 height 22
click at [1212, 586] on div at bounding box center [1216, 580] width 10 height 13
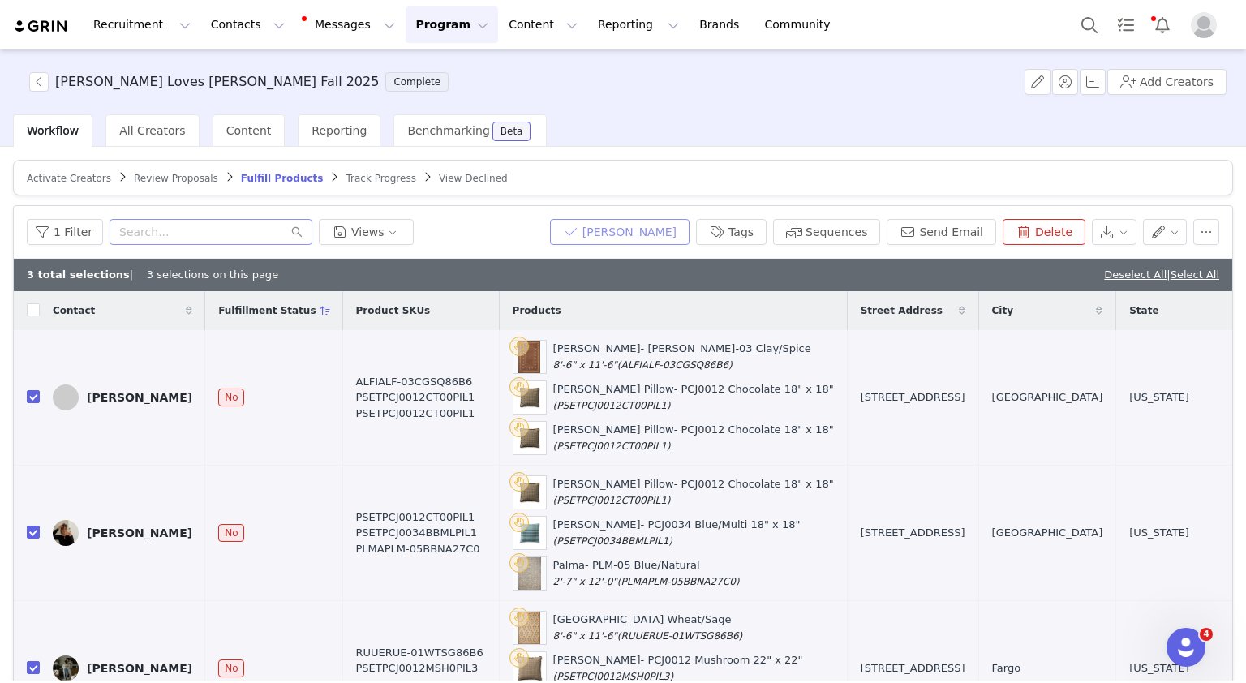
click at [622, 238] on button "[PERSON_NAME]" at bounding box center [620, 232] width 140 height 26
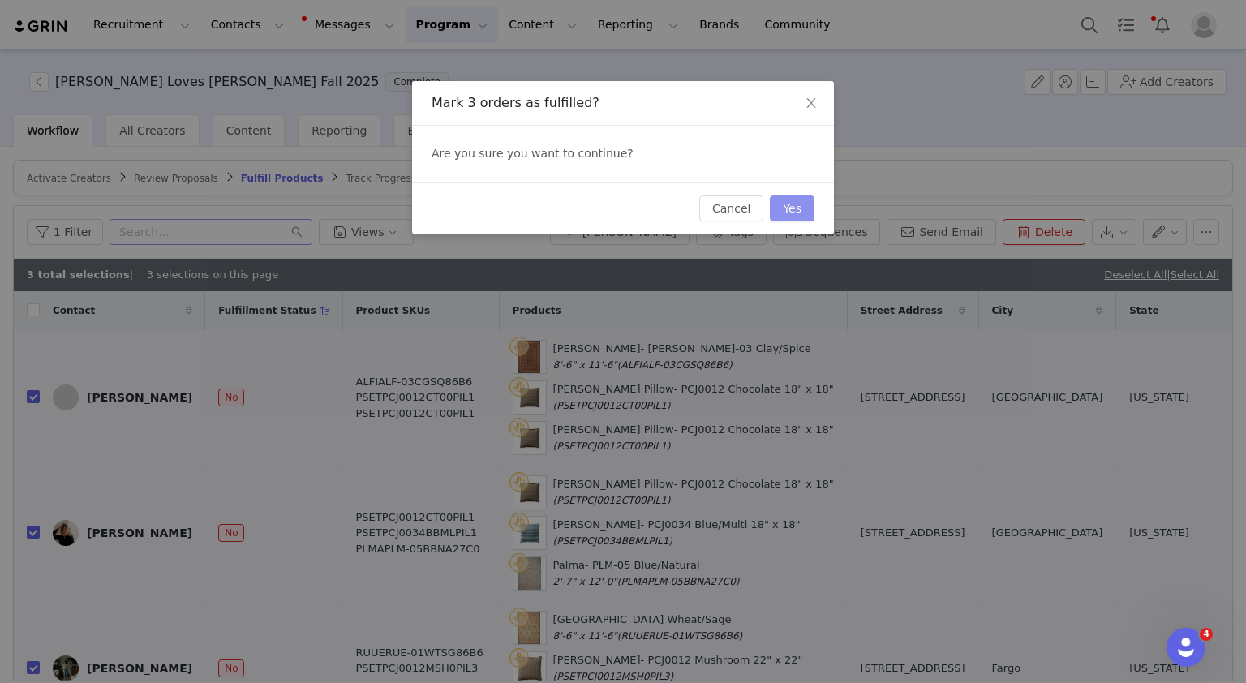
click at [806, 204] on button "Yes" at bounding box center [792, 208] width 45 height 26
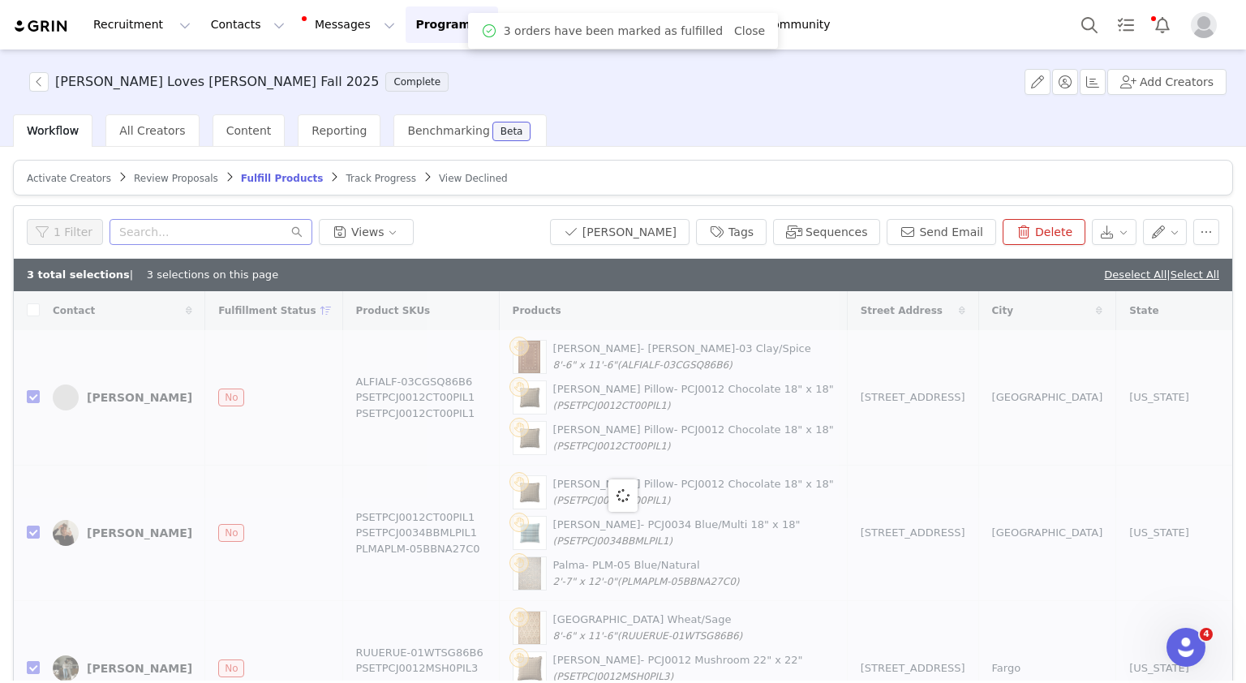
click at [407, 23] on button "Program Program" at bounding box center [452, 24] width 92 height 37
click at [445, 75] on div "Activations" at bounding box center [429, 71] width 107 height 17
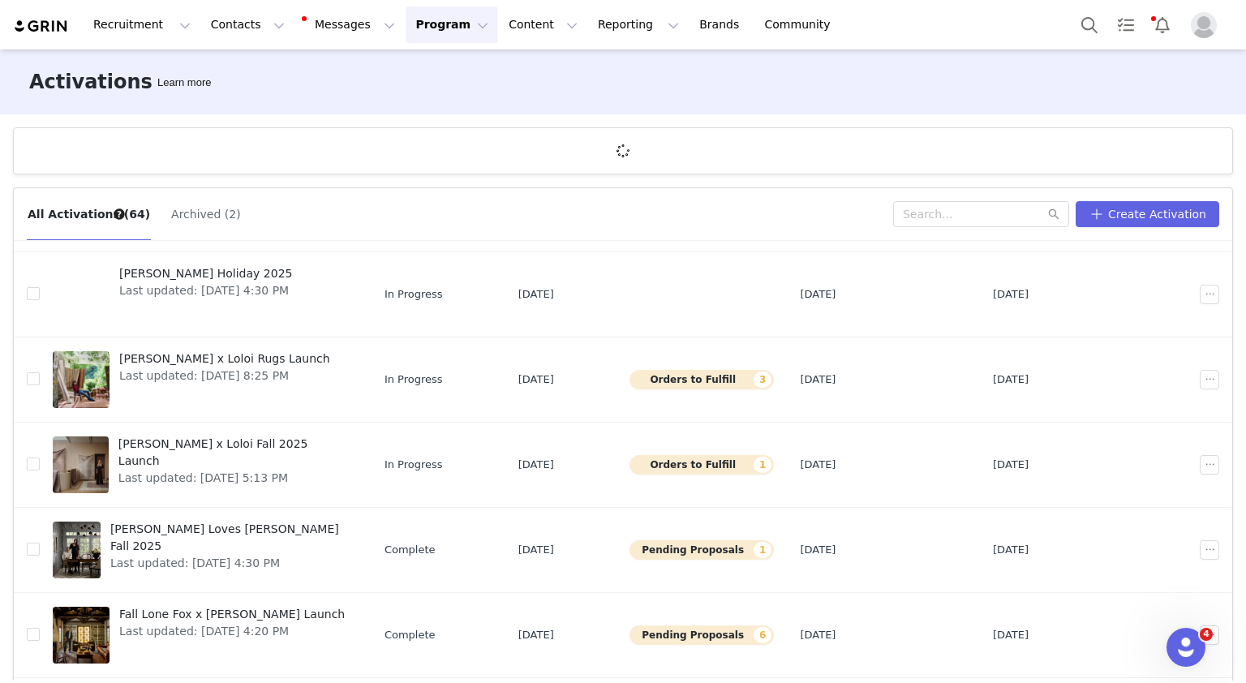
scroll to position [286, 0]
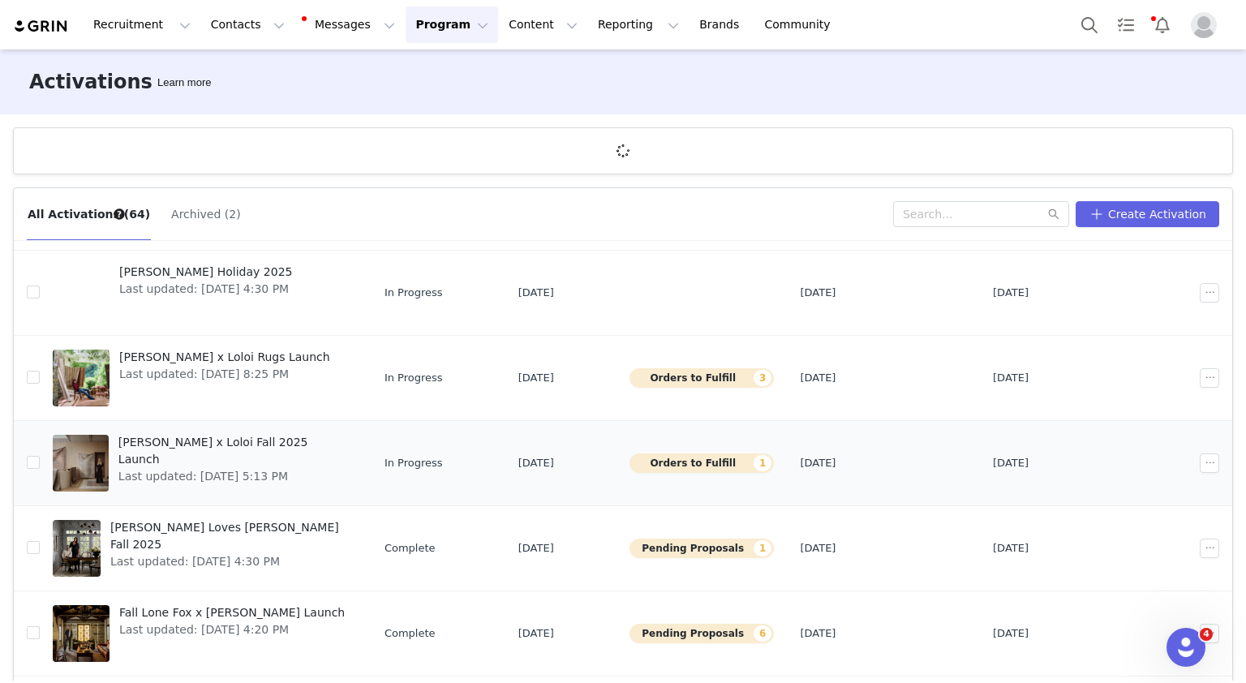
click at [280, 468] on span "Last updated: [DATE] 5:13 PM" at bounding box center [233, 476] width 230 height 17
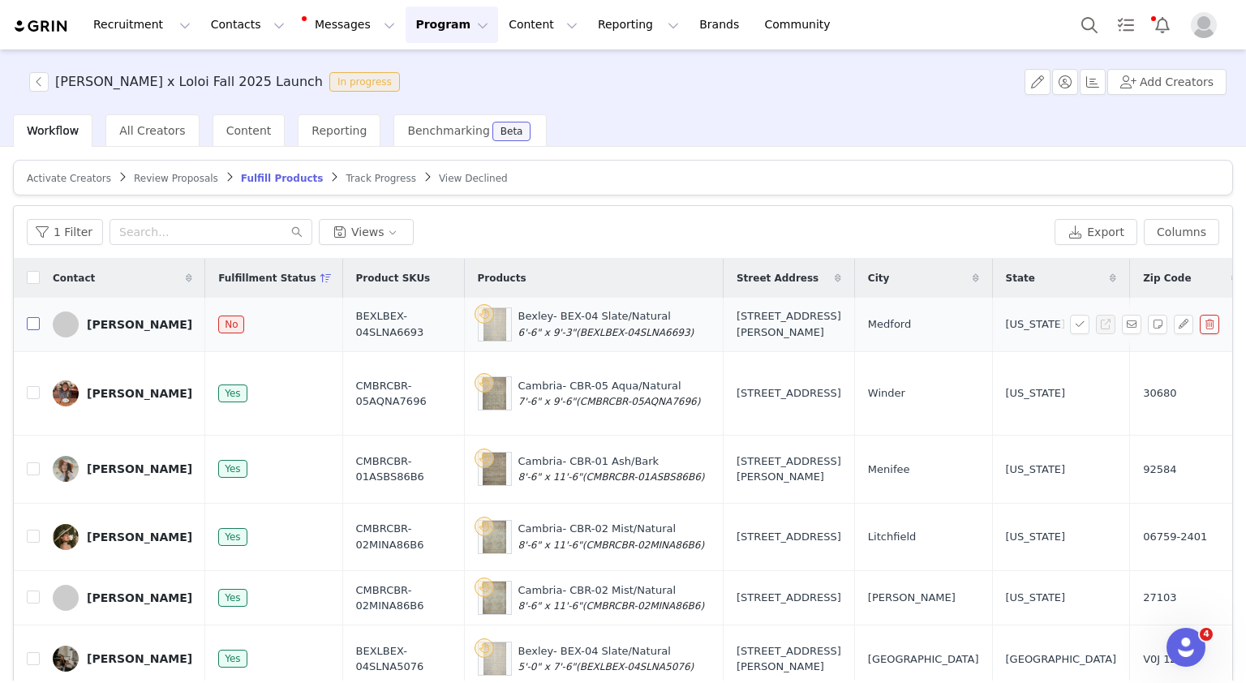
click at [31, 322] on input "checkbox" at bounding box center [33, 323] width 13 height 13
checkbox input "true"
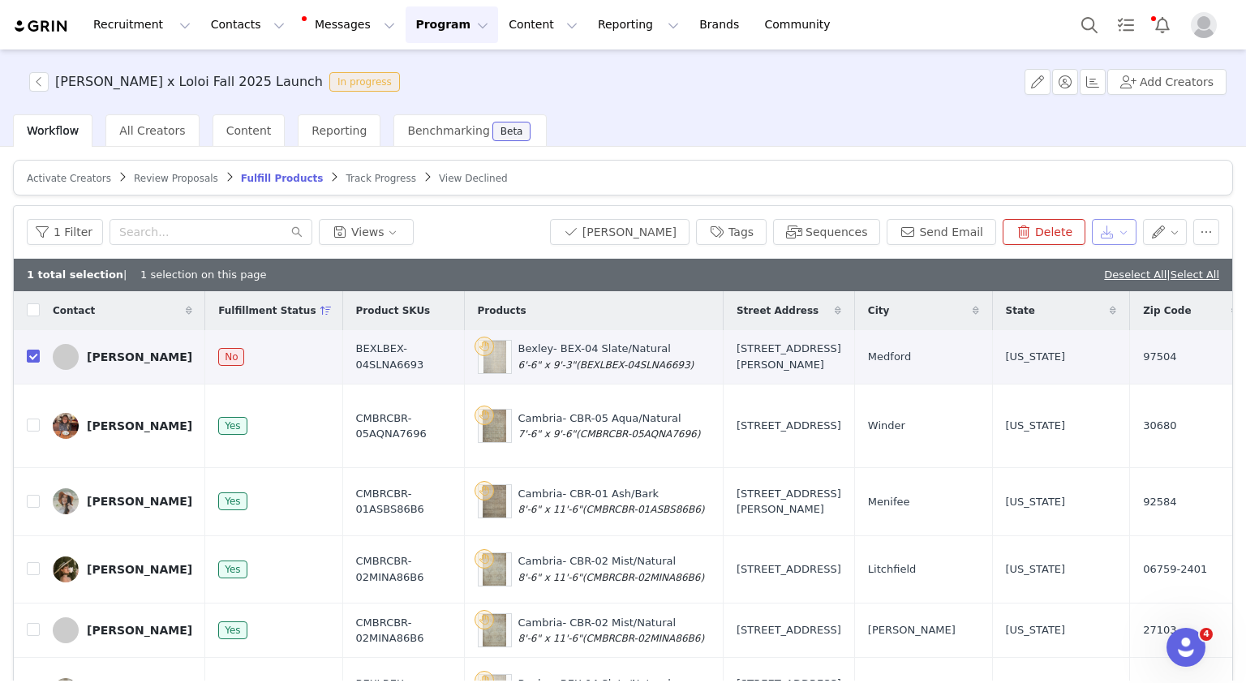
click at [1109, 234] on button "button" at bounding box center [1114, 232] width 45 height 26
click at [1096, 251] on li "Export" at bounding box center [1090, 263] width 76 height 26
click at [986, 148] on div "Activate Creators Review Proposals Fulfill Products Track Progress View Decline…" at bounding box center [623, 414] width 1246 height 534
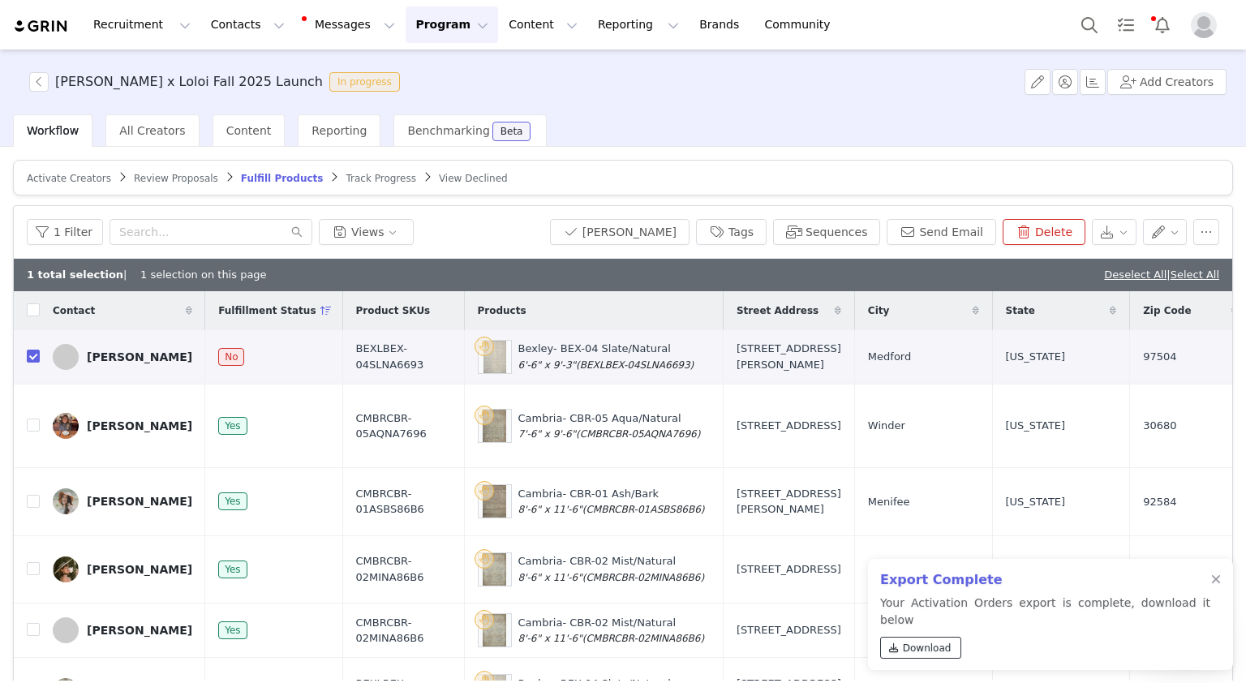
click at [938, 647] on span "Download" at bounding box center [927, 648] width 49 height 15
click at [1214, 586] on div at bounding box center [1216, 580] width 10 height 13
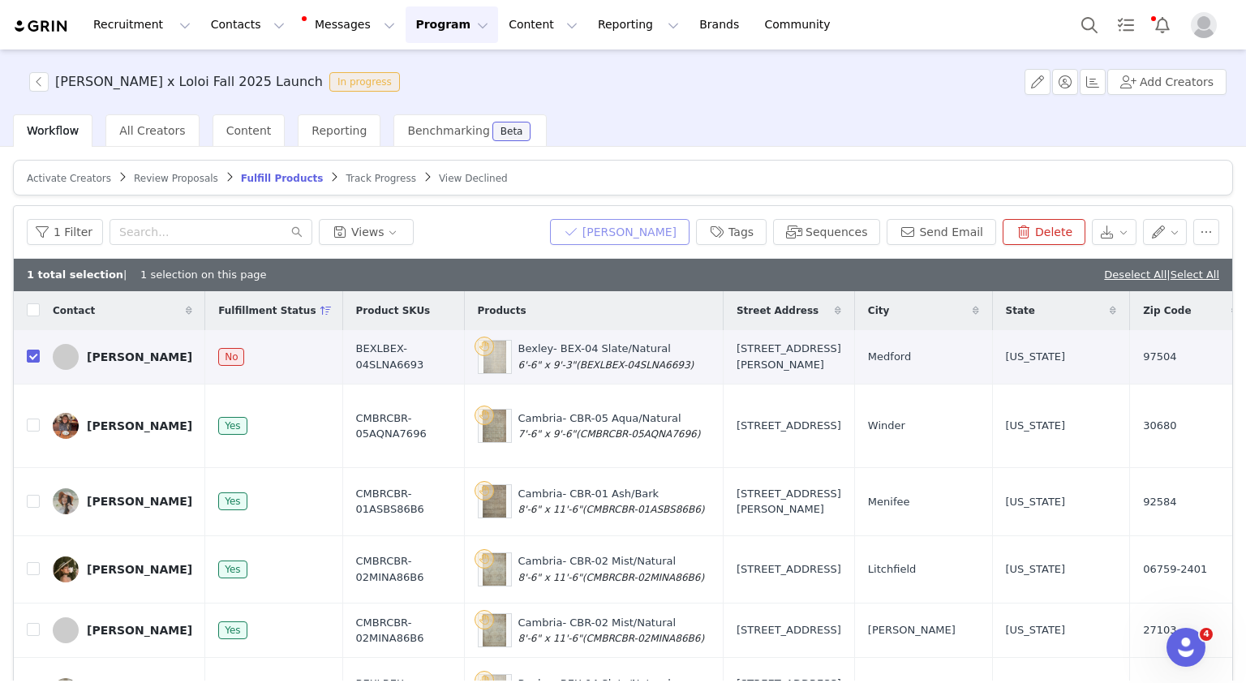
click at [637, 232] on button "[PERSON_NAME]" at bounding box center [620, 232] width 140 height 26
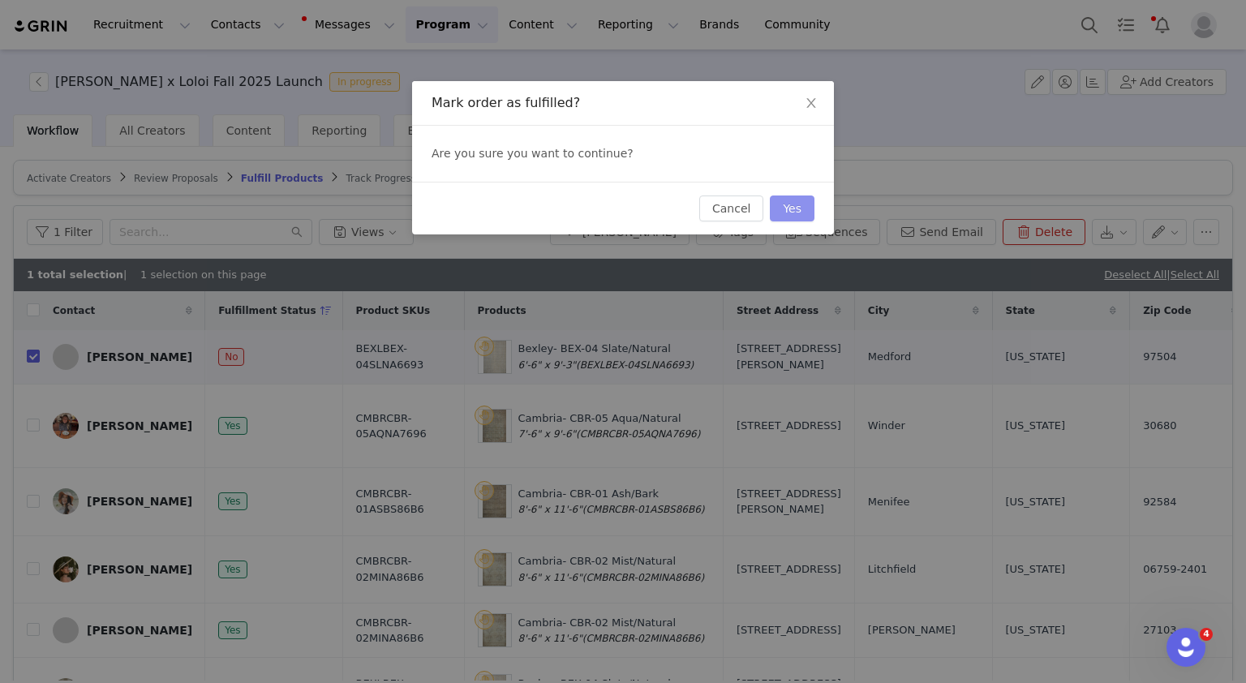
click at [784, 208] on button "Yes" at bounding box center [792, 208] width 45 height 26
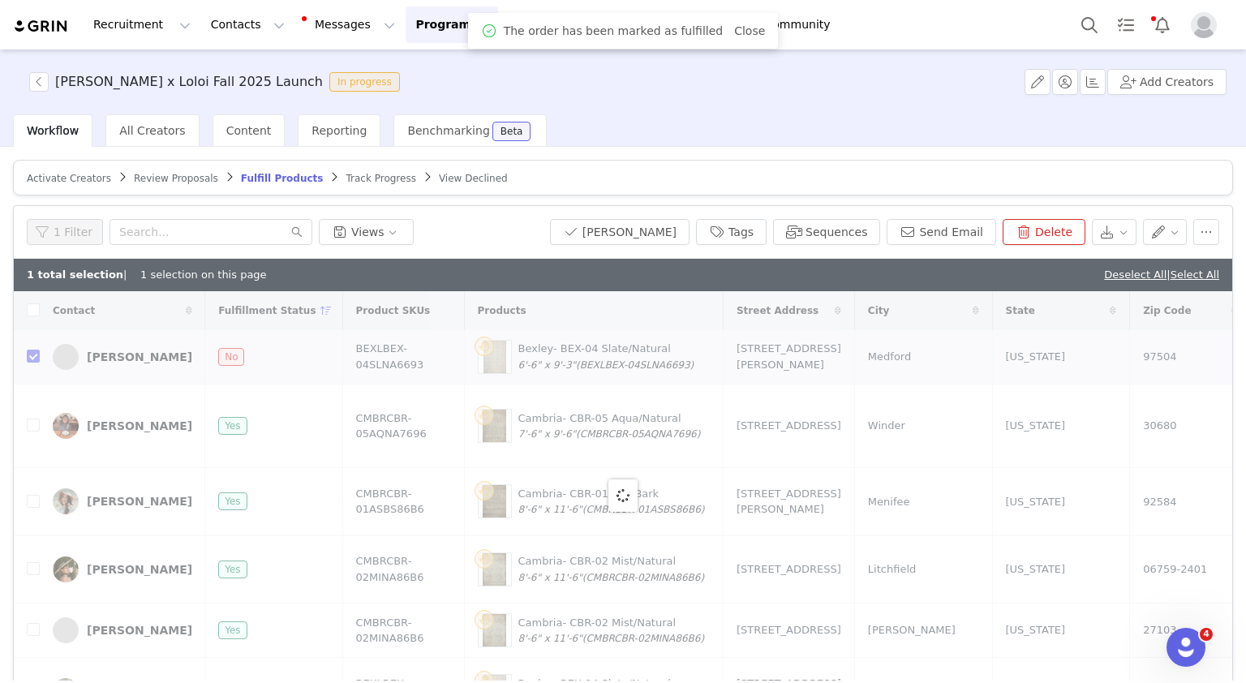
click at [435, 28] on button "Program Program" at bounding box center [452, 24] width 92 height 37
click at [437, 65] on div "Activations" at bounding box center [430, 71] width 109 height 17
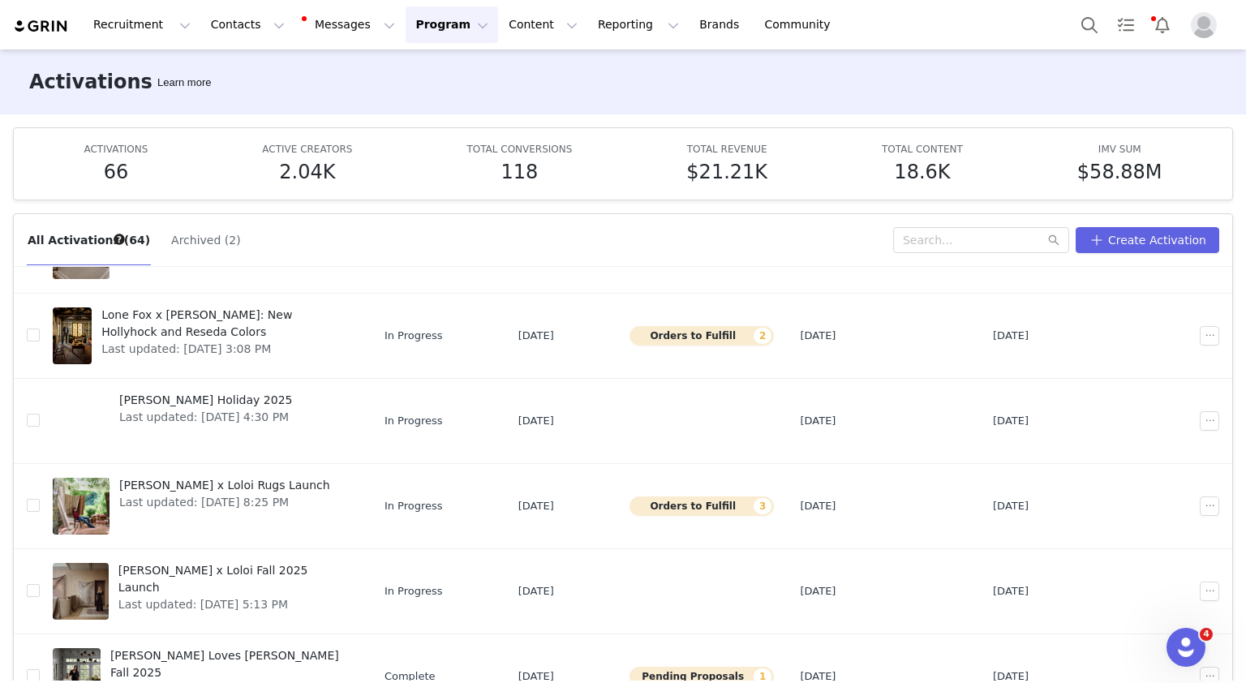
scroll to position [195, 0]
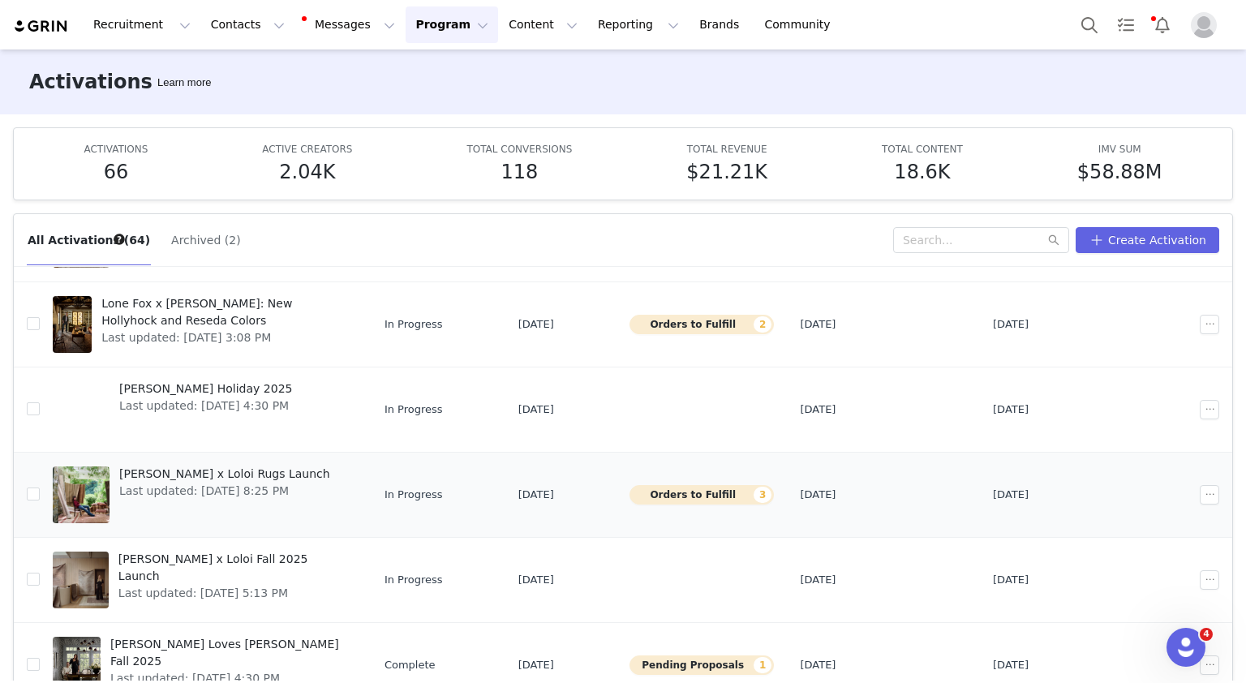
click at [295, 484] on span "Last updated: [DATE] 8:25 PM" at bounding box center [224, 491] width 211 height 17
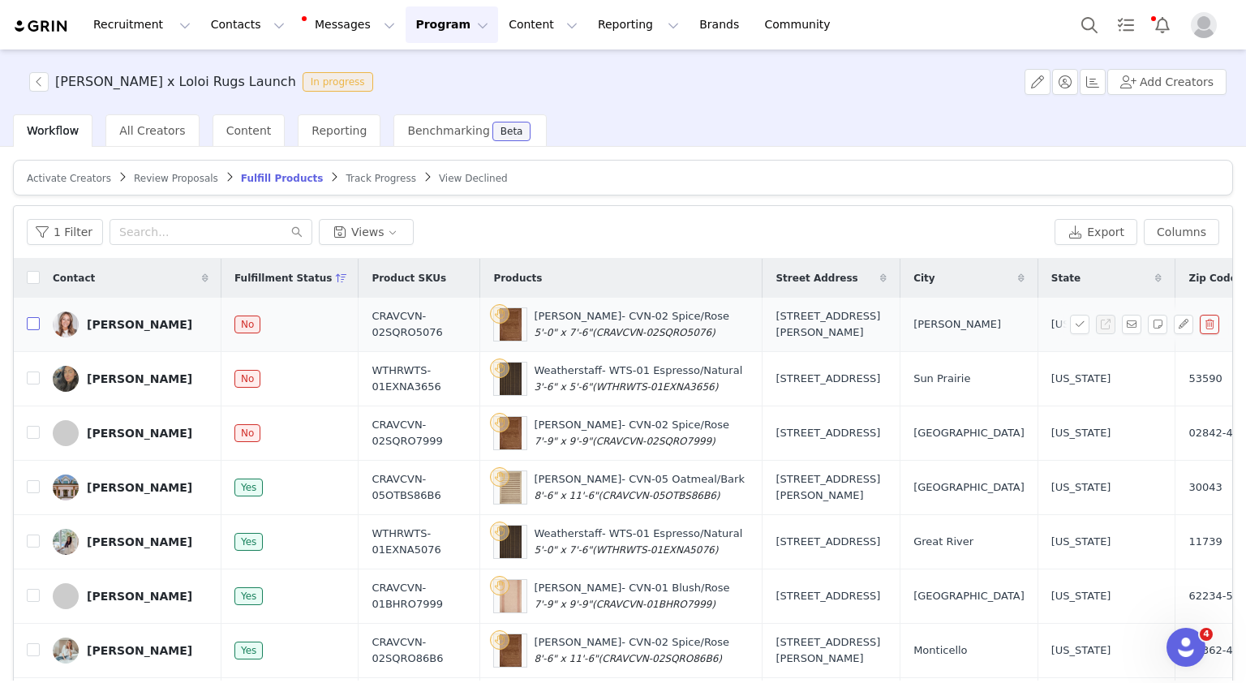
click at [29, 321] on input "checkbox" at bounding box center [33, 323] width 13 height 13
checkbox input "true"
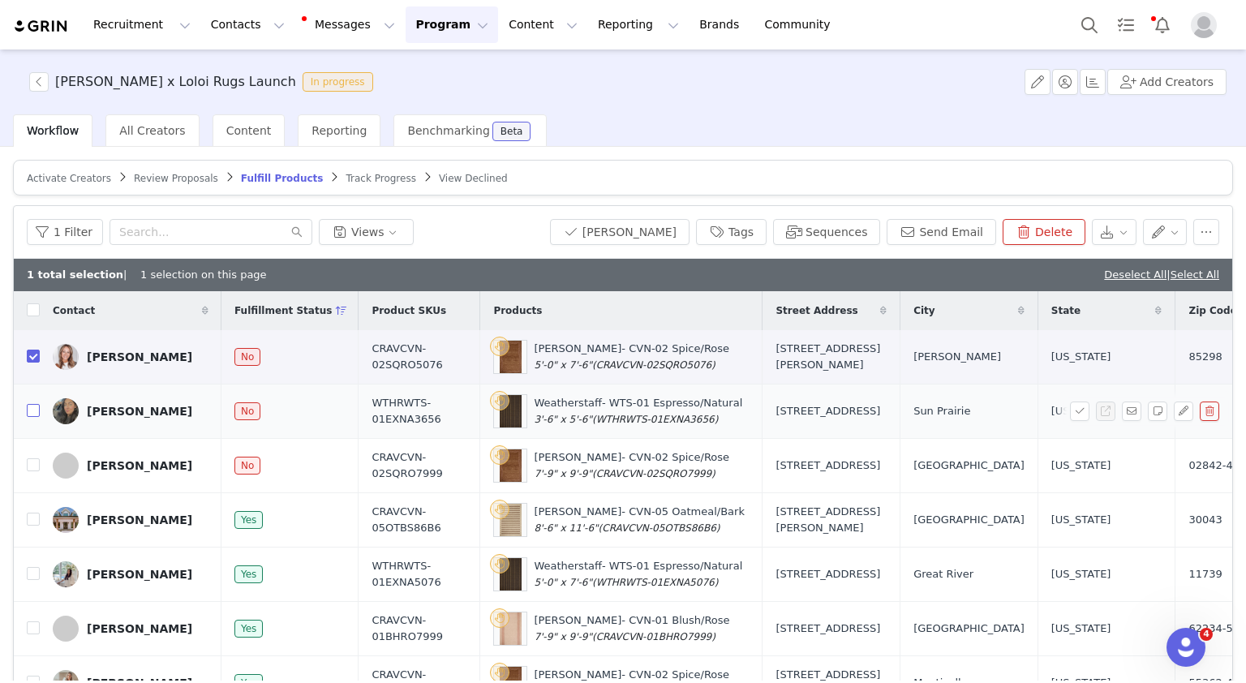
click at [30, 405] on input "checkbox" at bounding box center [33, 410] width 13 height 13
checkbox input "true"
click at [38, 463] on input "checkbox" at bounding box center [33, 464] width 13 height 13
checkbox input "true"
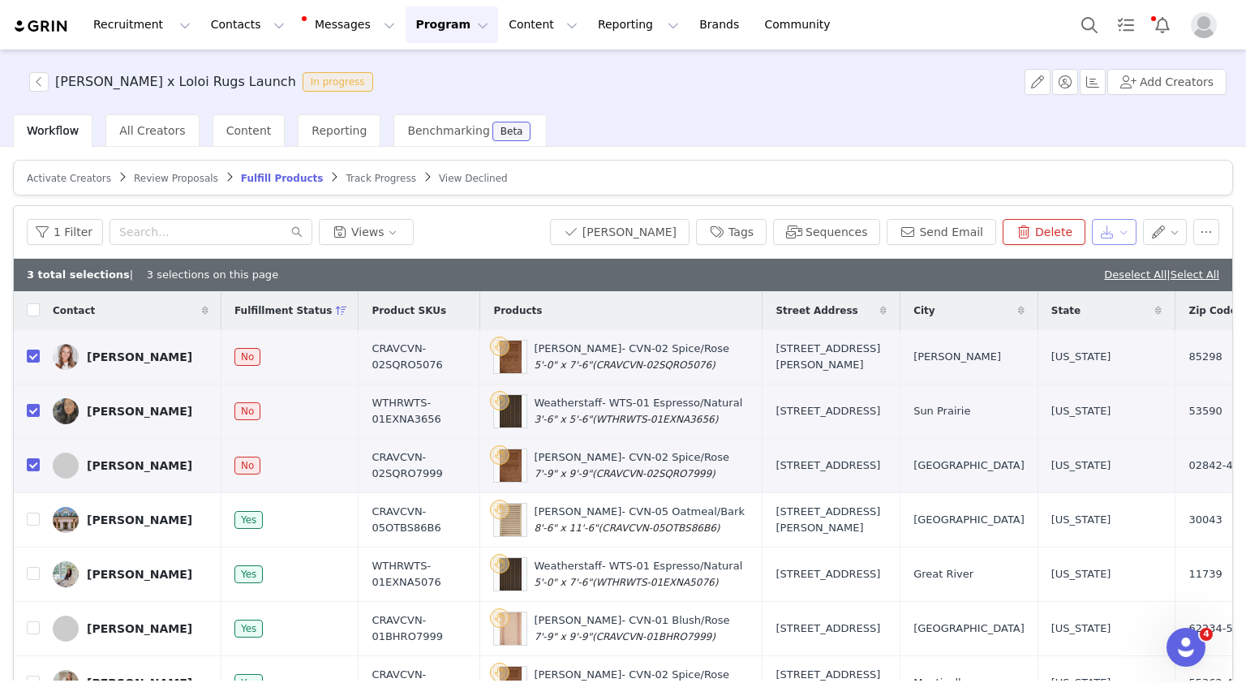
click at [1106, 239] on button "button" at bounding box center [1114, 232] width 45 height 26
click at [1098, 257] on span "Export" at bounding box center [1099, 263] width 37 height 18
click at [935, 118] on div "Workflow All Creators Content Reporting Benchmarking Beta" at bounding box center [629, 130] width 1233 height 32
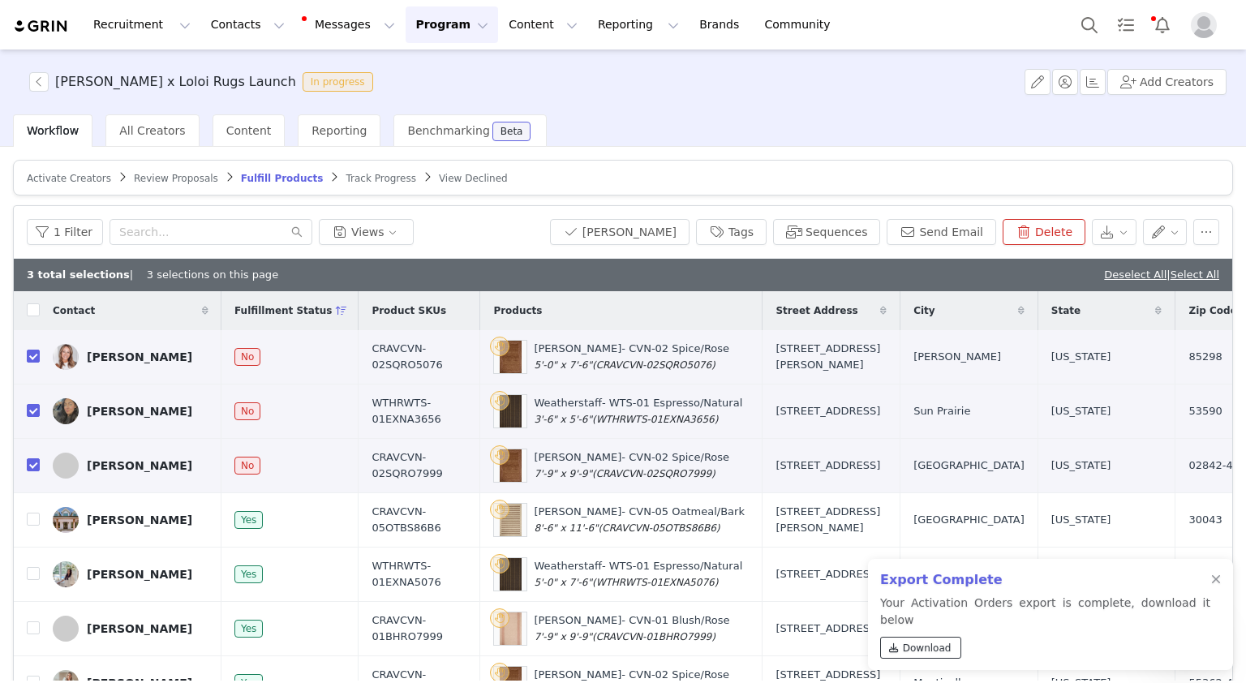
click at [925, 639] on link "Download" at bounding box center [920, 648] width 81 height 22
click at [1219, 586] on div at bounding box center [1216, 580] width 10 height 13
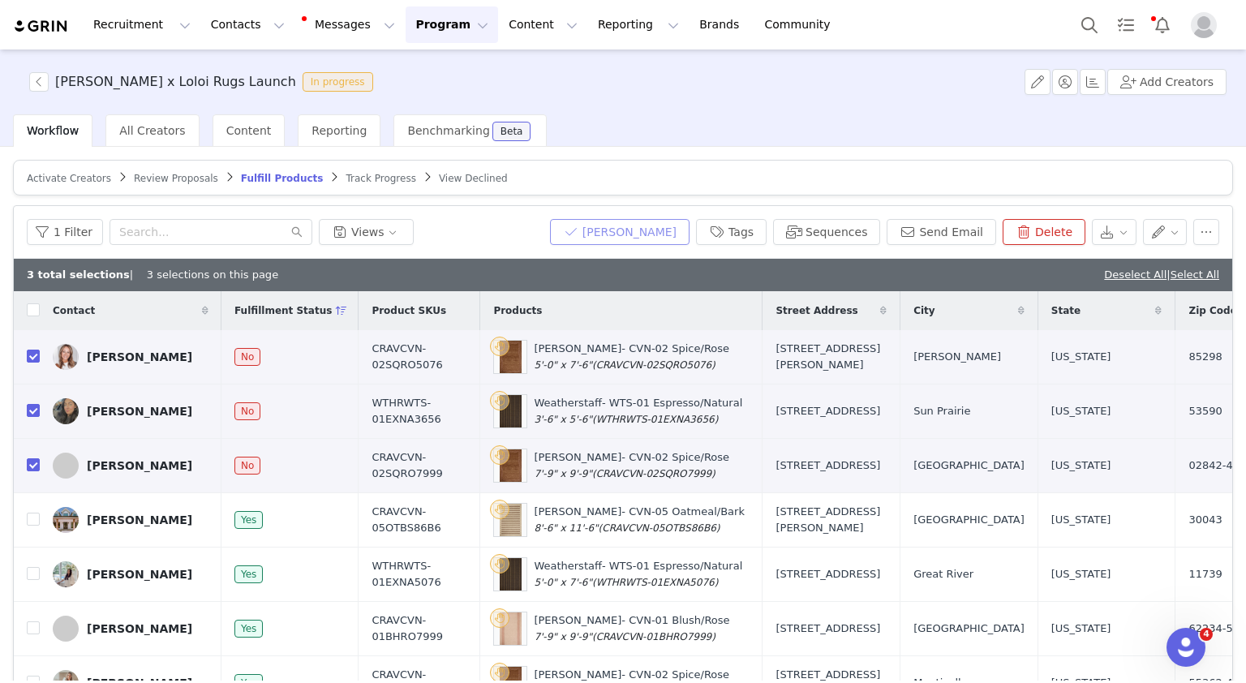
click at [654, 219] on button "[PERSON_NAME]" at bounding box center [620, 232] width 140 height 26
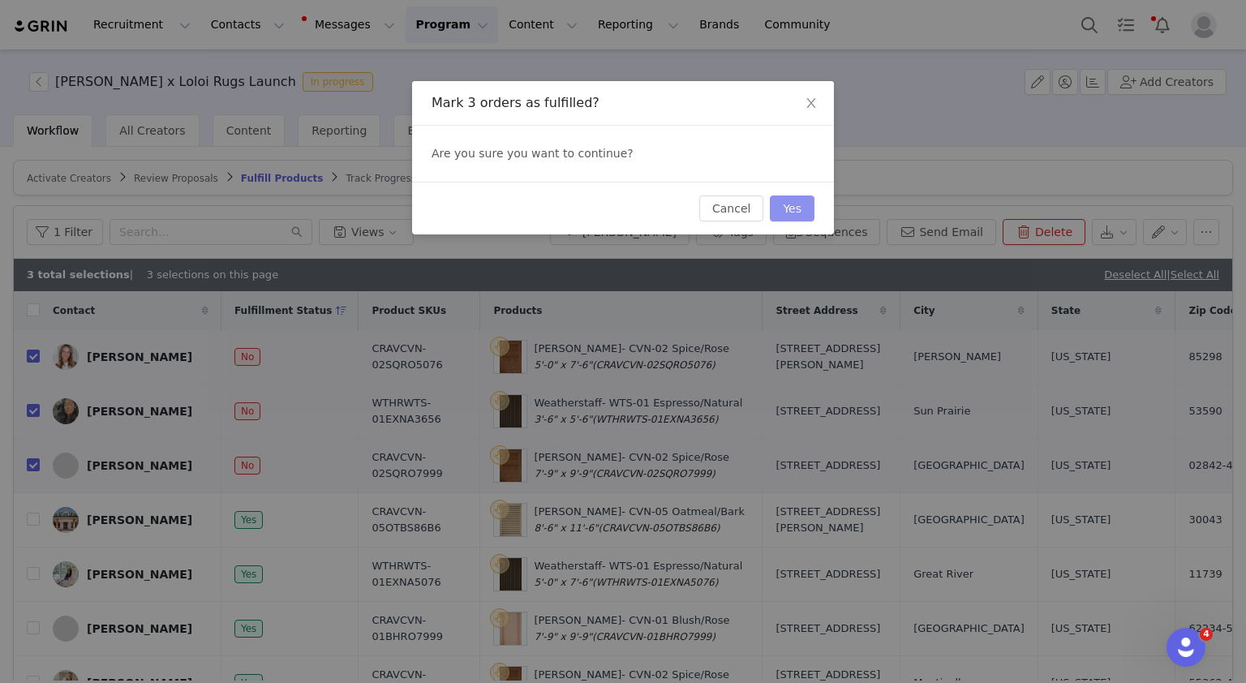
click at [799, 204] on button "Yes" at bounding box center [792, 208] width 45 height 26
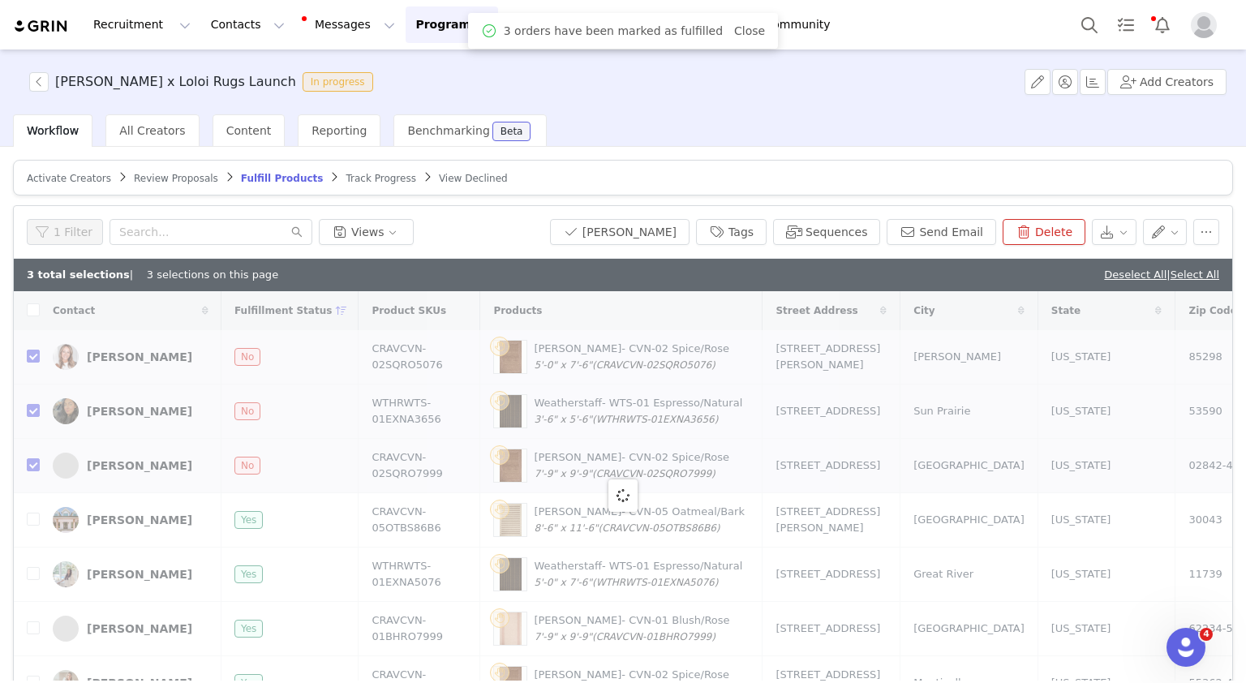
click at [413, 27] on button "Program Program" at bounding box center [452, 24] width 92 height 37
click at [418, 62] on link "Activations" at bounding box center [430, 72] width 128 height 30
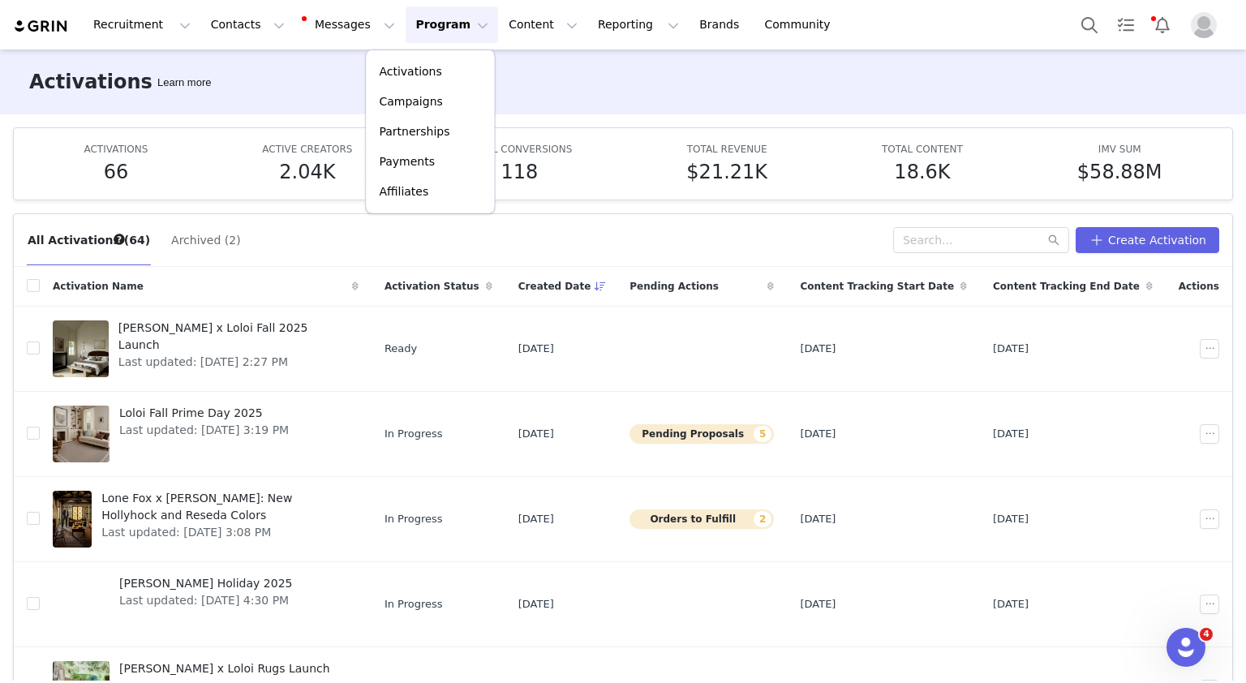
click at [570, 90] on div "Activations Learn more" at bounding box center [623, 81] width 1246 height 65
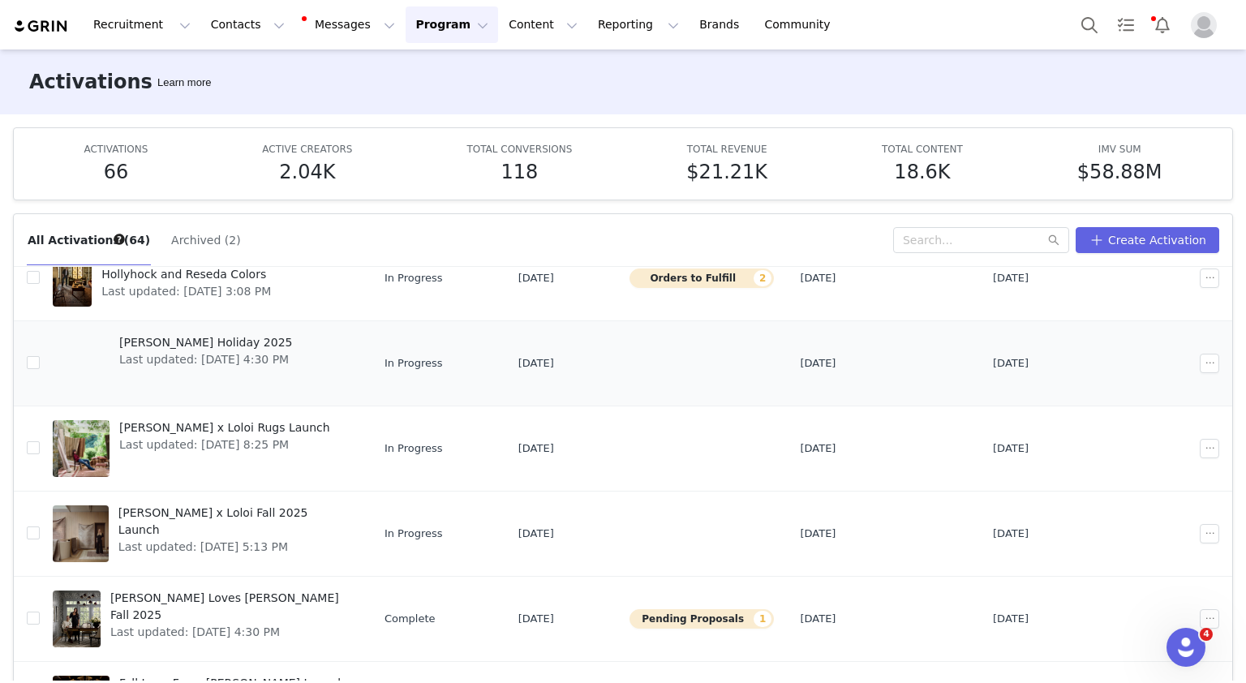
scroll to position [241, 0]
